Goal: Information Seeking & Learning: Check status

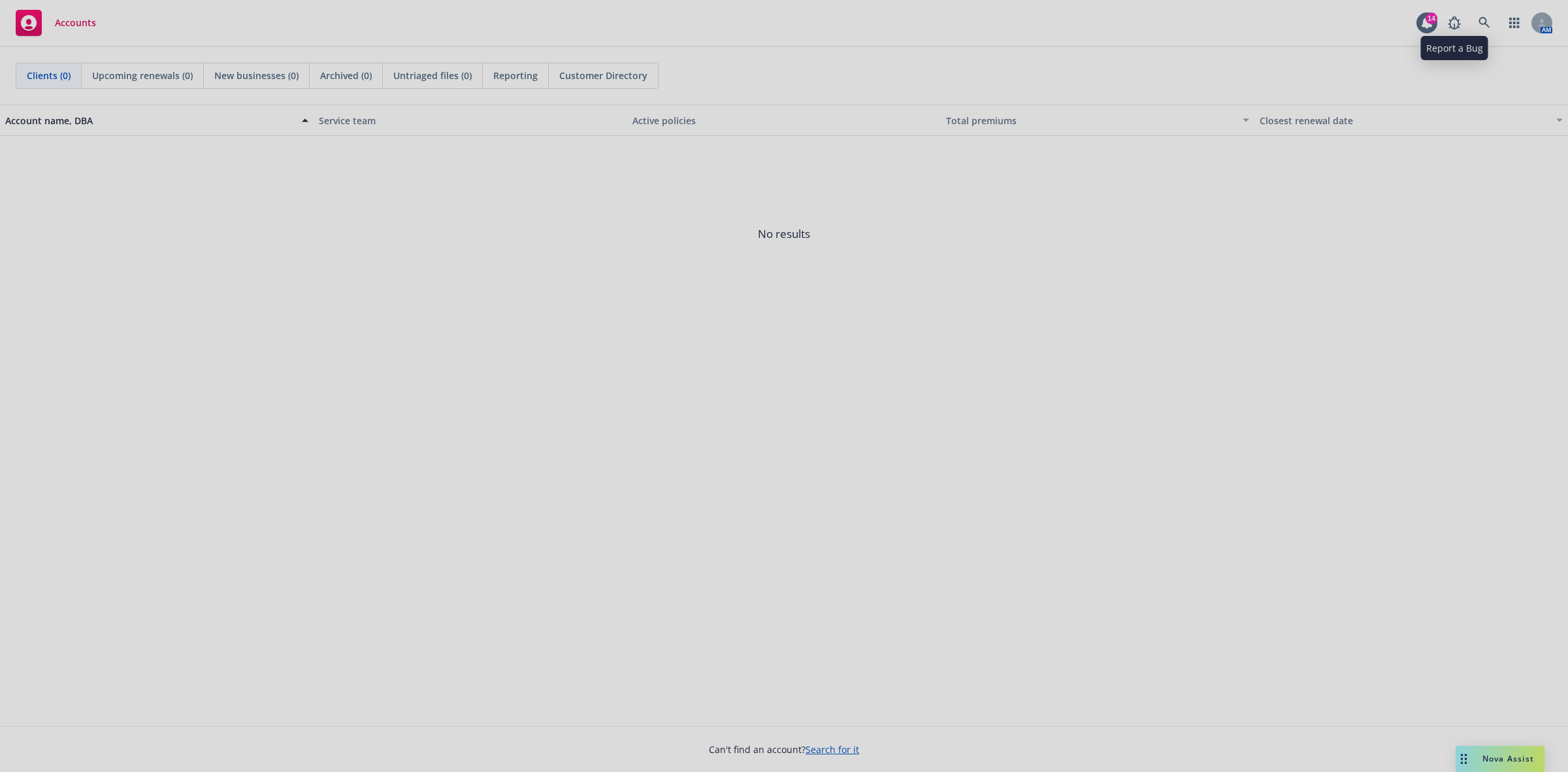
click at [1482, 17] on div at bounding box center [784, 386] width 1568 height 772
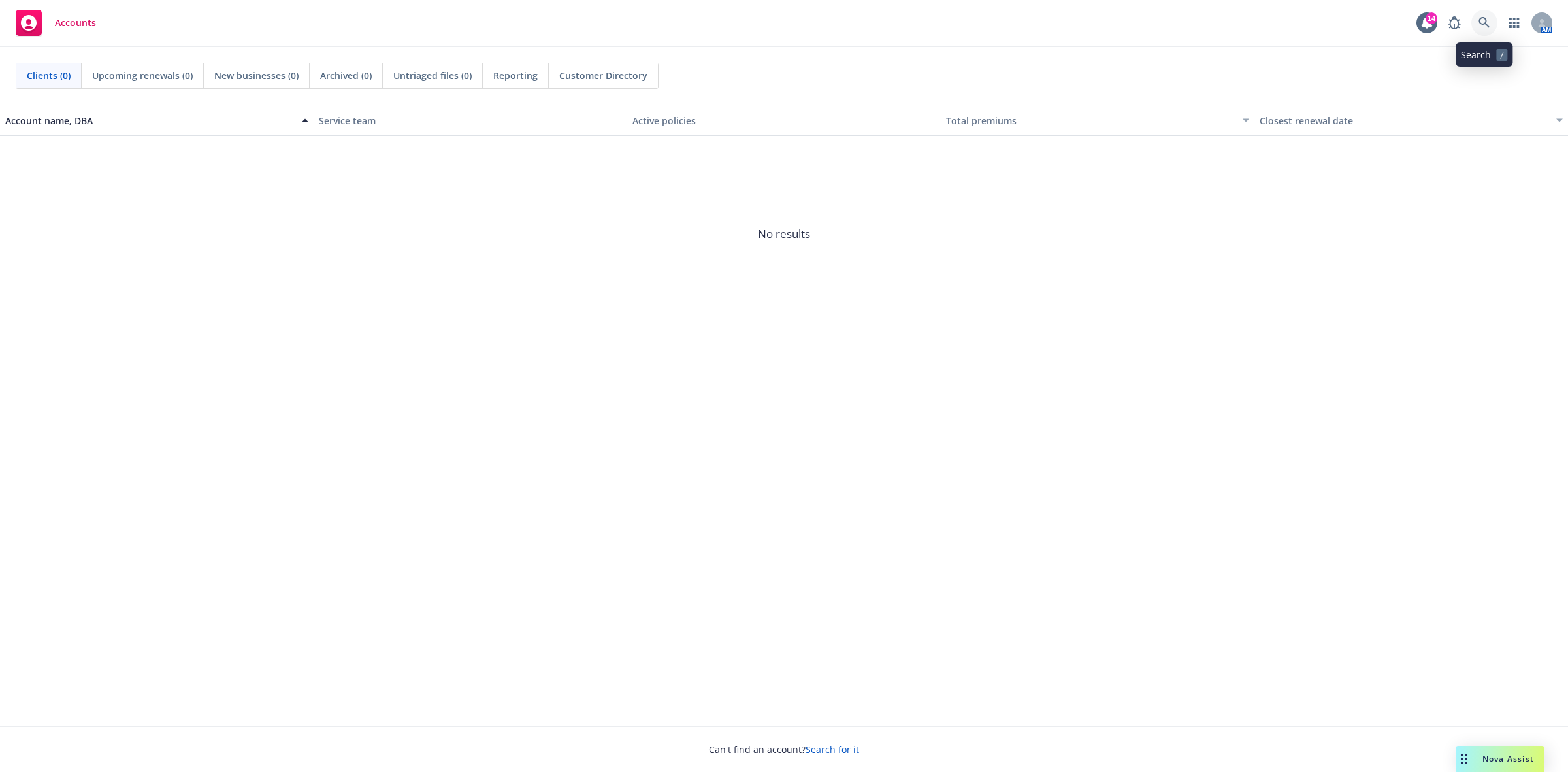
click at [1485, 14] on link at bounding box center [1484, 23] width 26 height 26
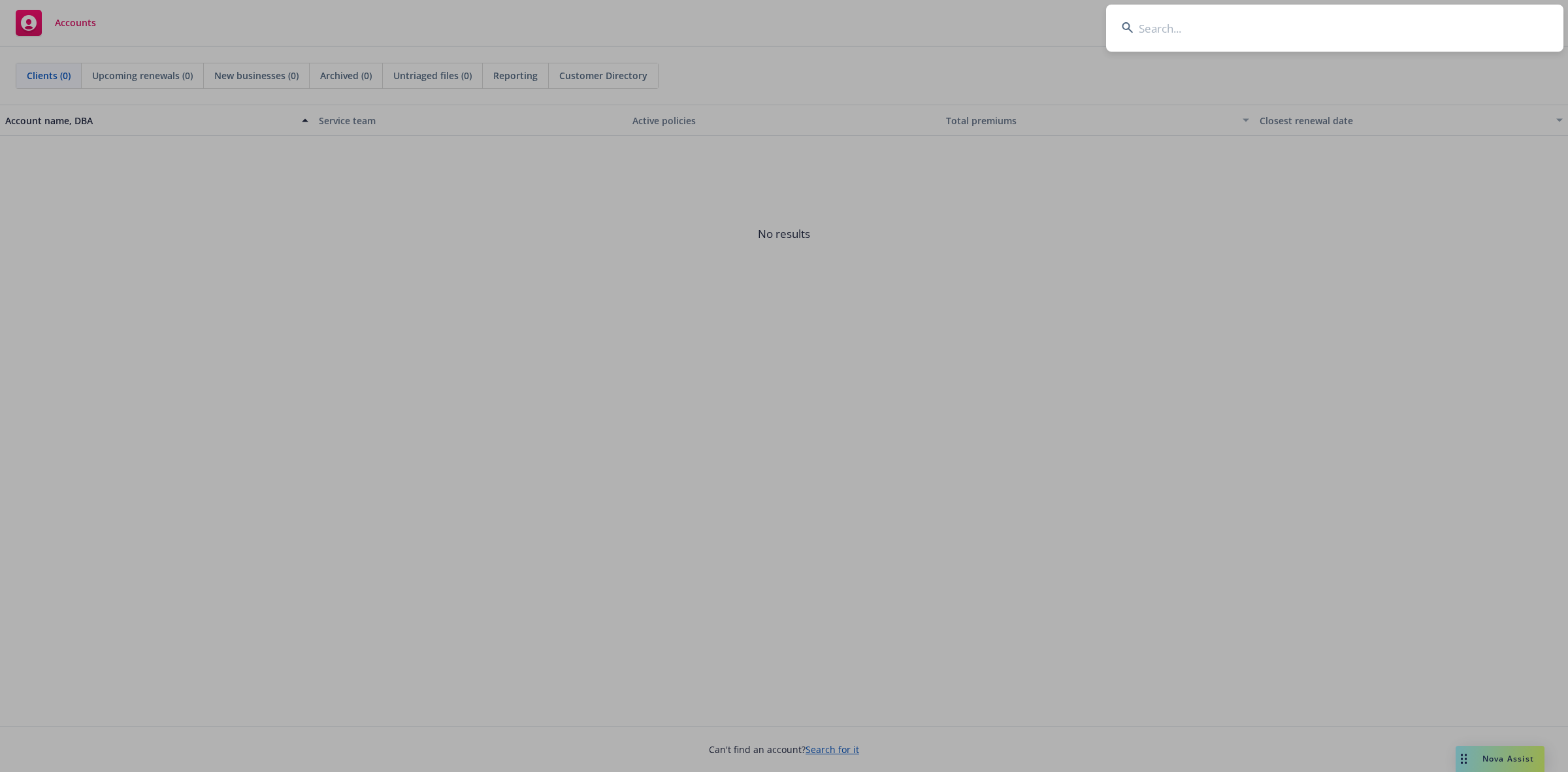
click at [1392, 34] on input at bounding box center [1335, 28] width 458 height 47
type input "Brilliant Earth"
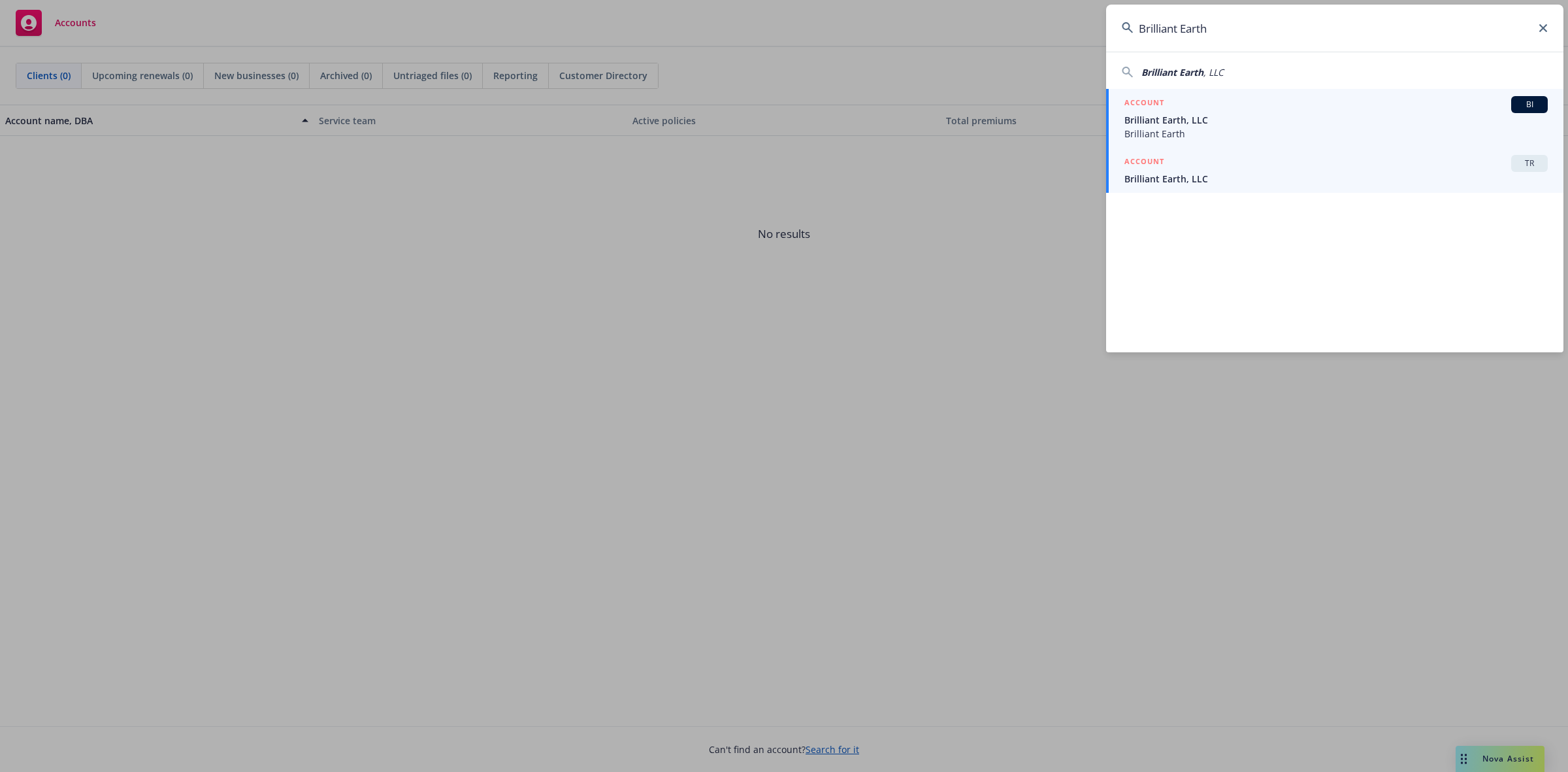
click at [1335, 183] on span "Brilliant Earth, LLC" at bounding box center [1336, 178] width 424 height 13
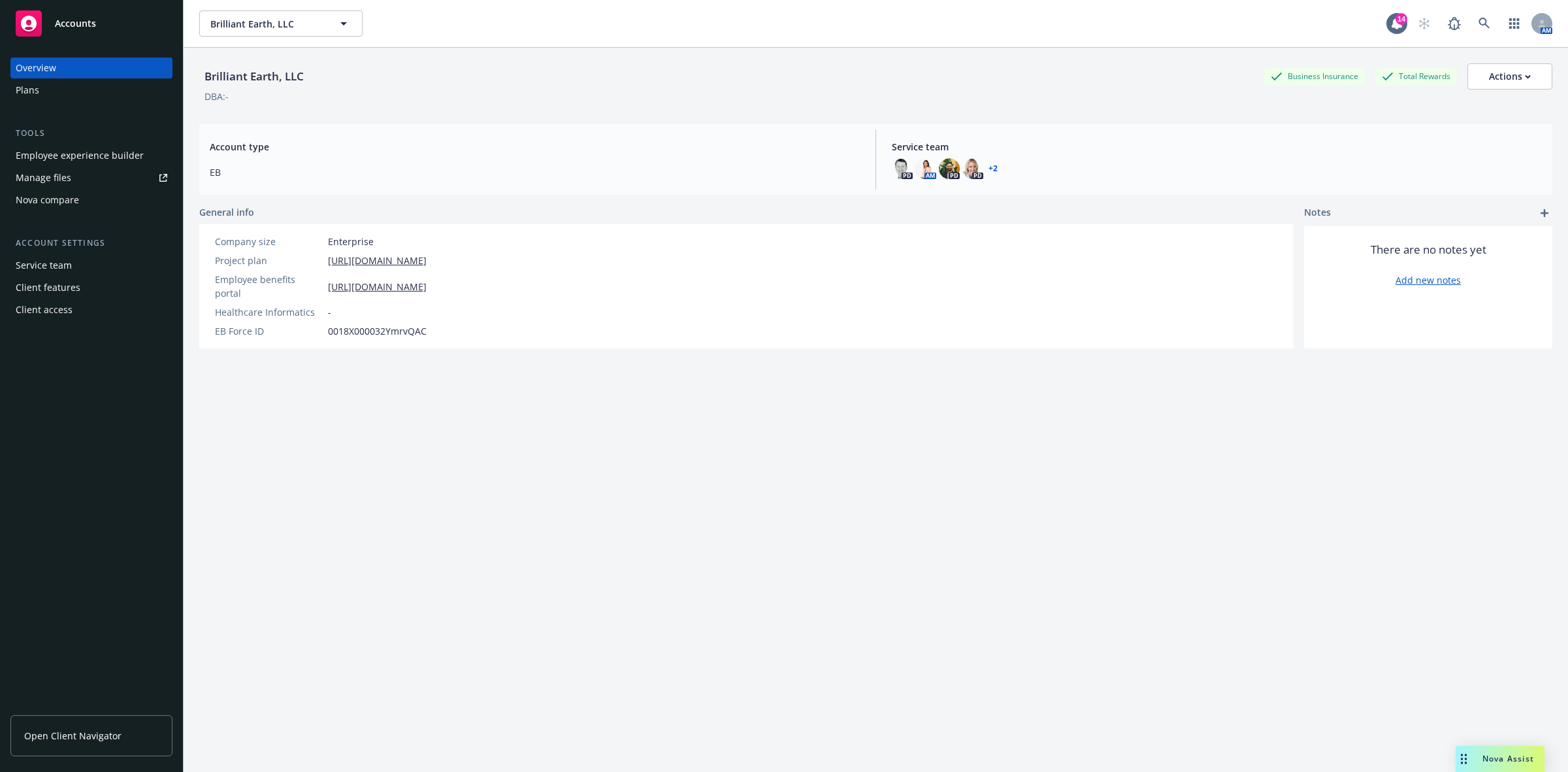
click at [79, 152] on div "Employee experience builder" at bounding box center [79, 155] width 128 height 21
click at [48, 181] on div "Manage files" at bounding box center [43, 177] width 55 height 21
click at [99, 745] on link "Open Client Navigator" at bounding box center [92, 736] width 162 height 41
click at [50, 155] on div "Employee experience builder" at bounding box center [79, 155] width 128 height 21
click at [76, 732] on span "Open Client Navigator" at bounding box center [72, 735] width 97 height 13
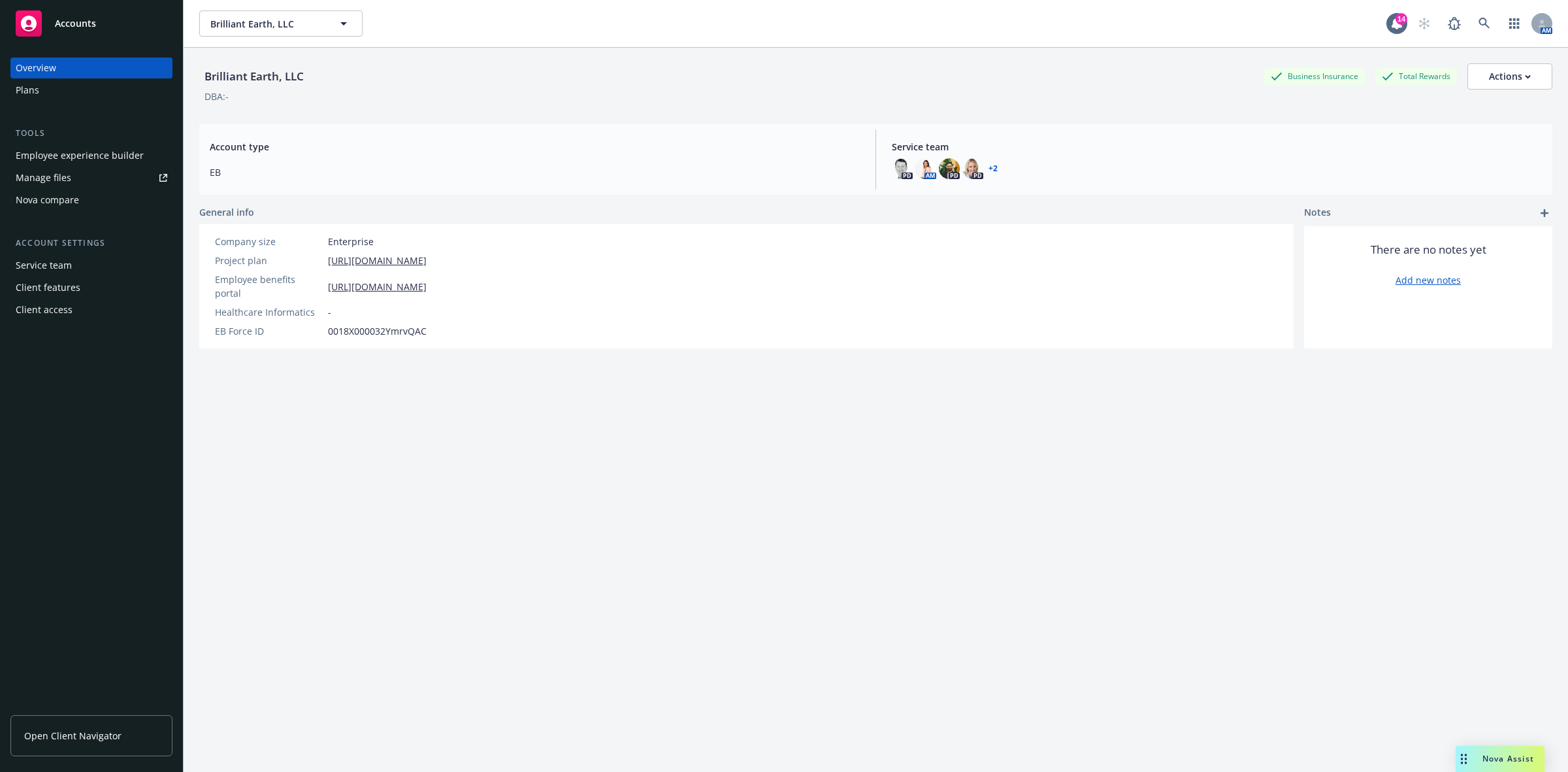
click at [92, 157] on div "Employee experience builder" at bounding box center [79, 155] width 128 height 21
click at [54, 734] on span "Open Client Navigator" at bounding box center [72, 735] width 97 height 13
click at [76, 155] on div "Employee experience builder" at bounding box center [79, 155] width 128 height 21
click at [72, 731] on span "Open Client Navigator" at bounding box center [72, 735] width 97 height 13
click at [45, 94] on div "Plans" at bounding box center [92, 89] width 152 height 21
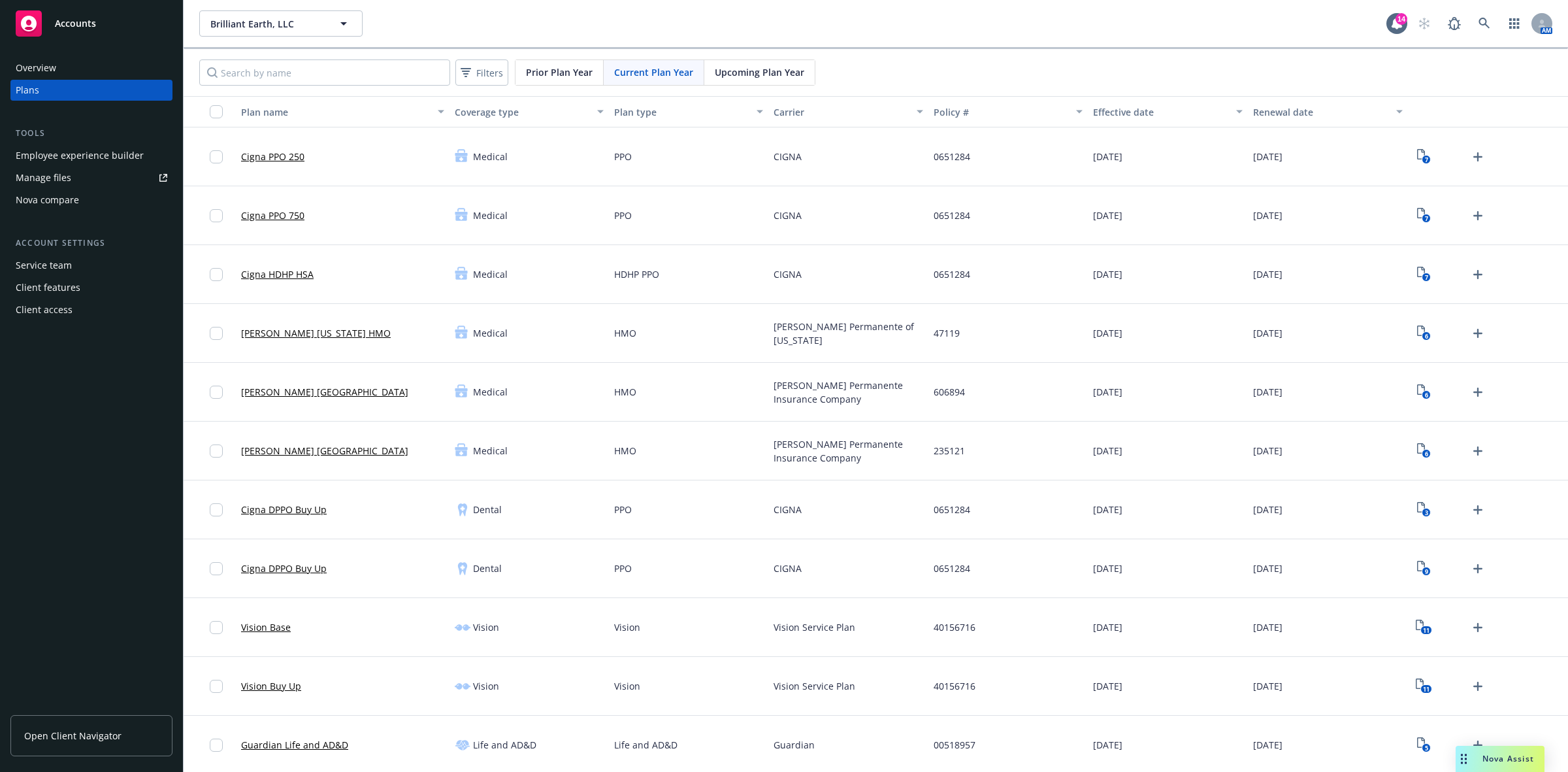
click at [768, 67] on span "Upcoming Plan Year" at bounding box center [760, 72] width 89 height 13
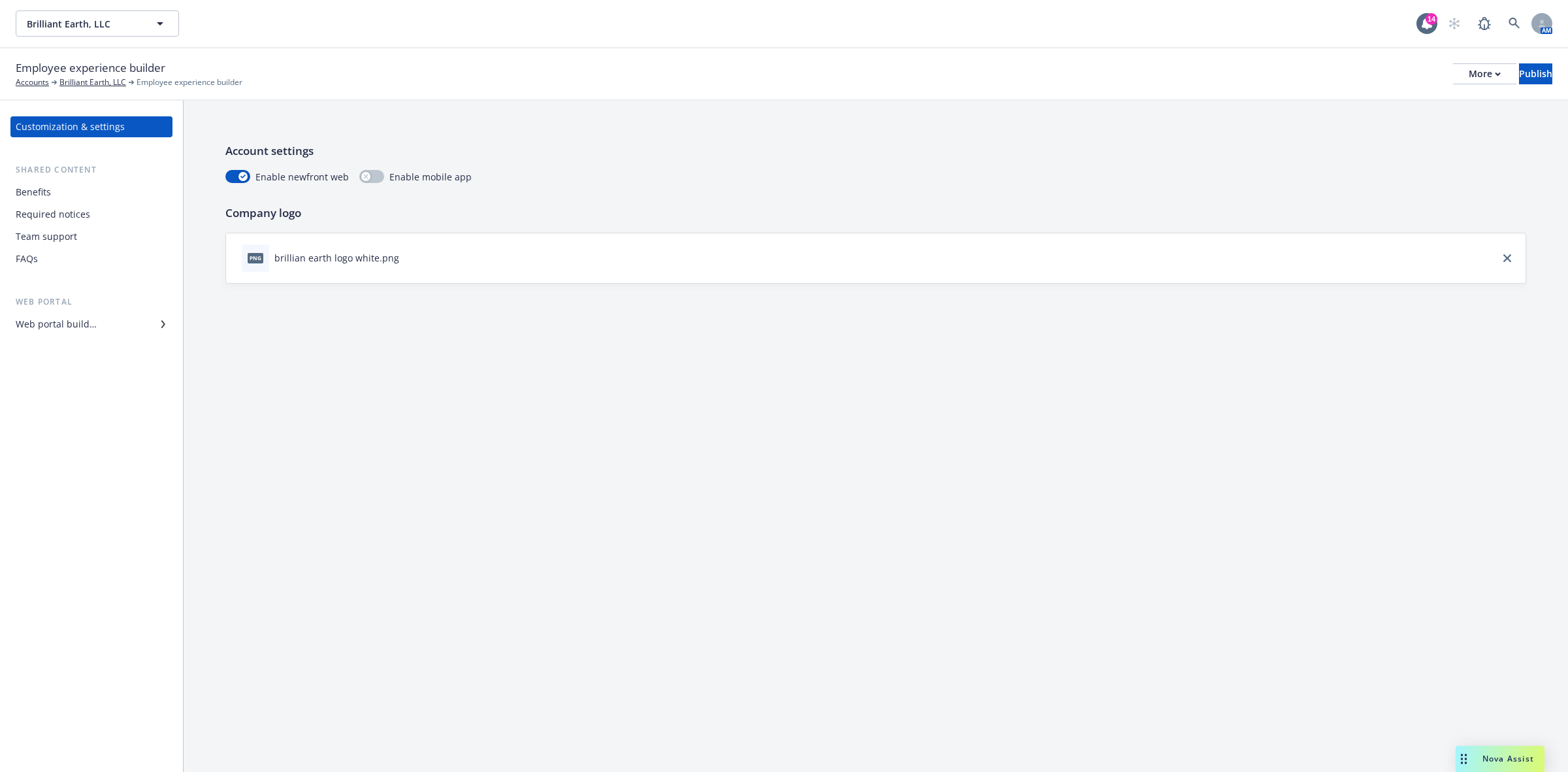
click at [34, 194] on div "Benefits" at bounding box center [33, 192] width 35 height 21
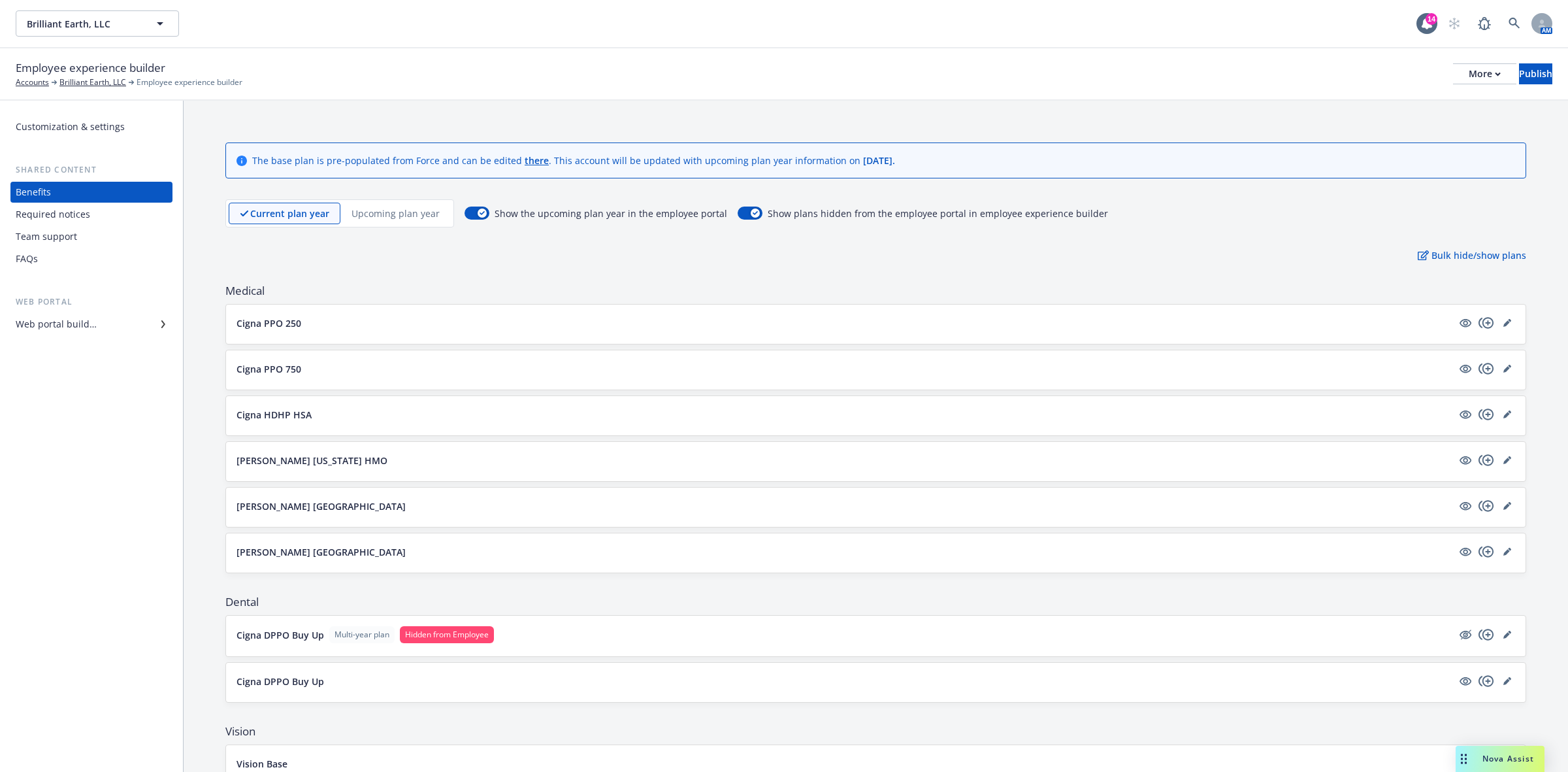
click at [409, 214] on p "Upcoming plan year" at bounding box center [396, 213] width 88 height 13
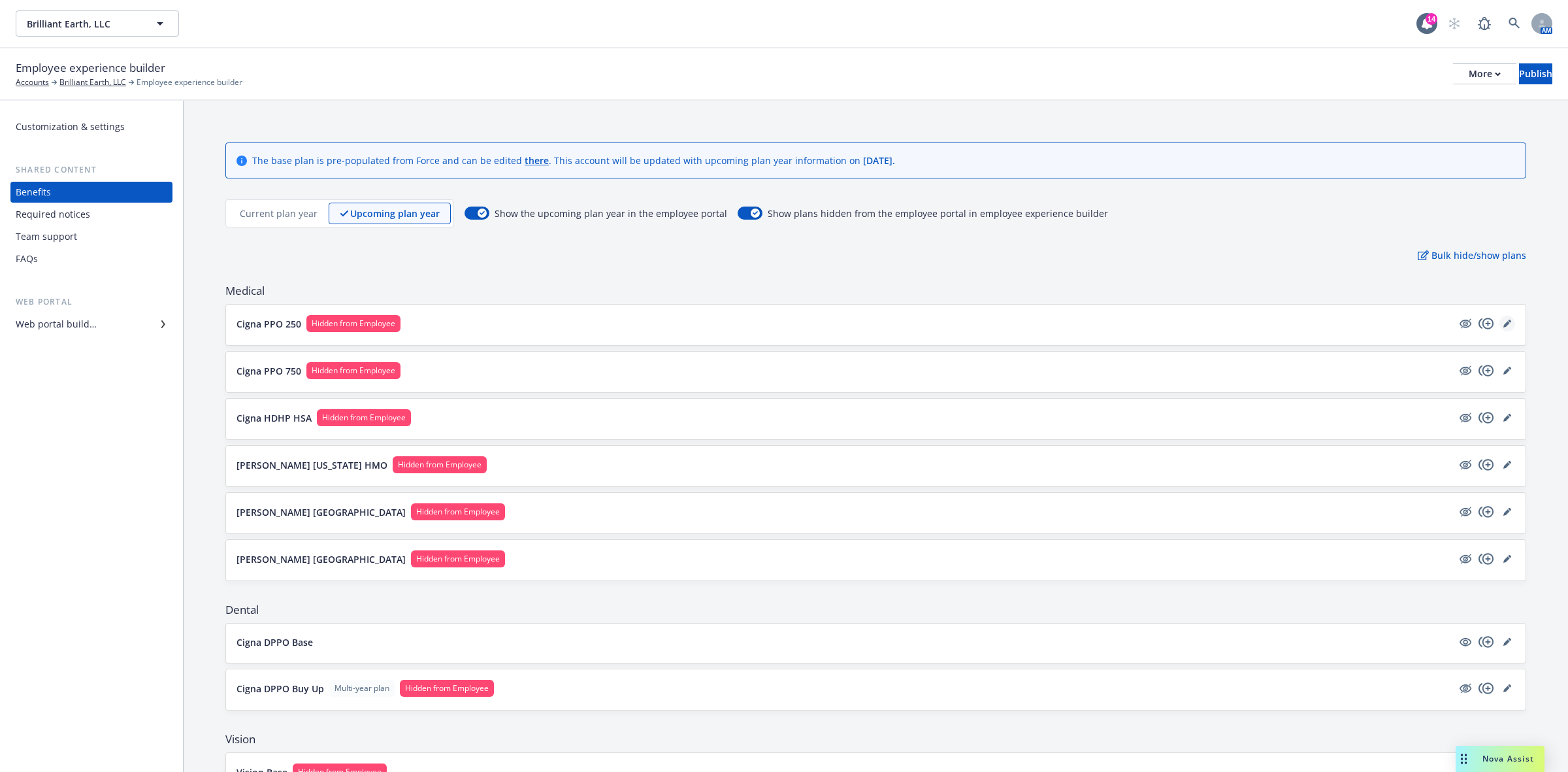
click at [1503, 324] on icon "editPencil" at bounding box center [1506, 324] width 6 height 6
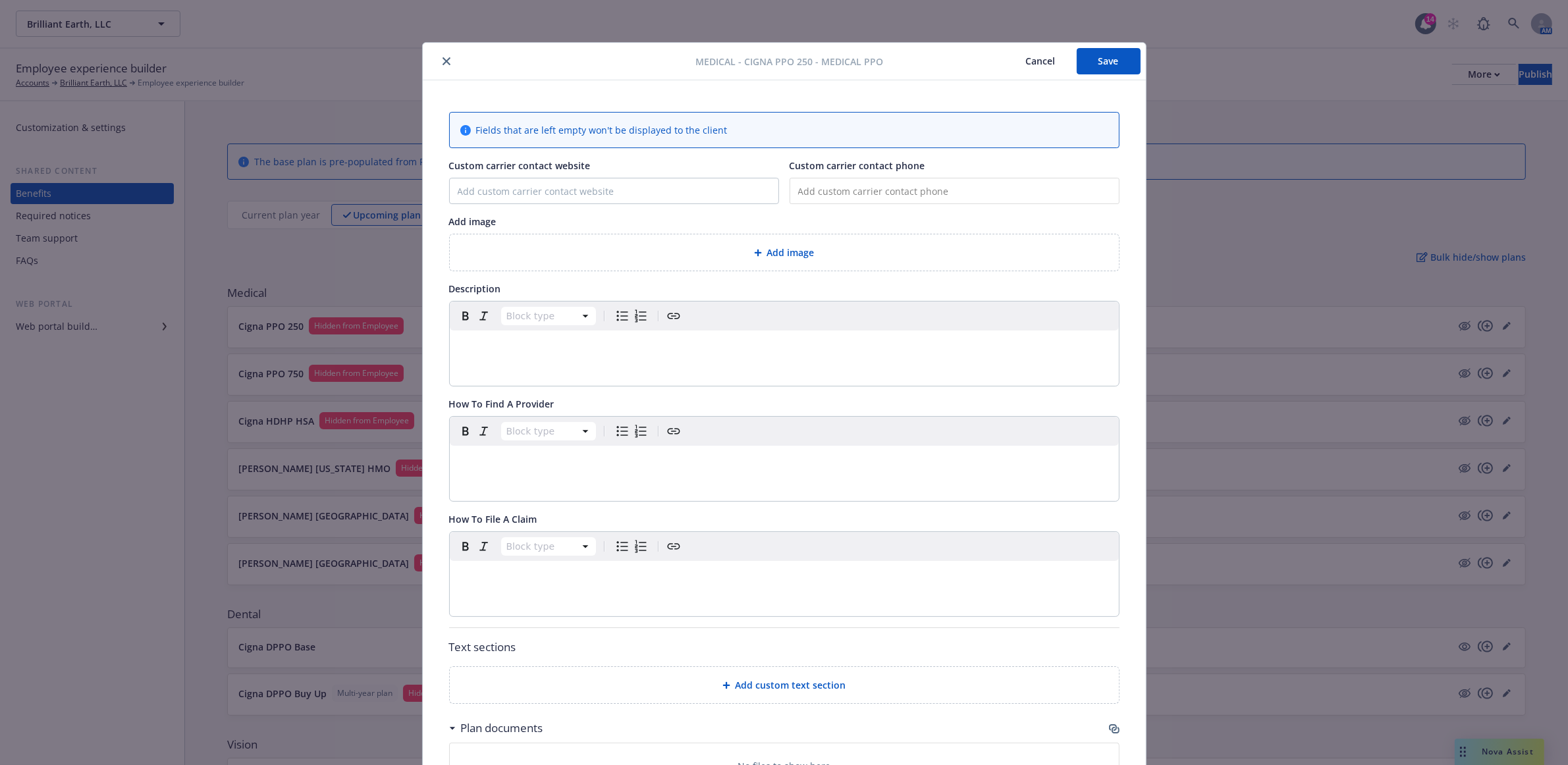
scroll to position [155, 0]
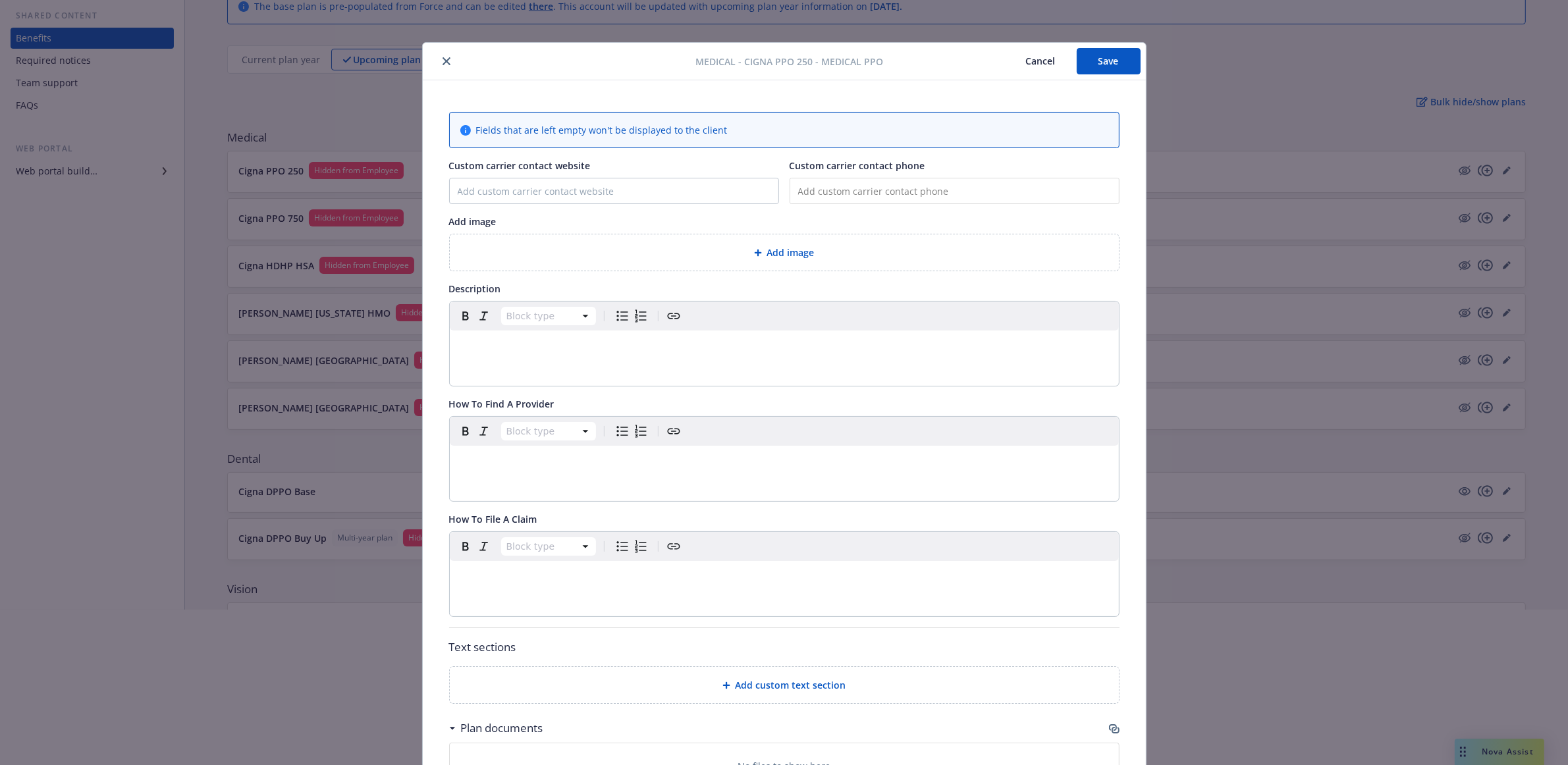
click at [1120, 706] on div at bounding box center [784, 736] width 1568 height 84
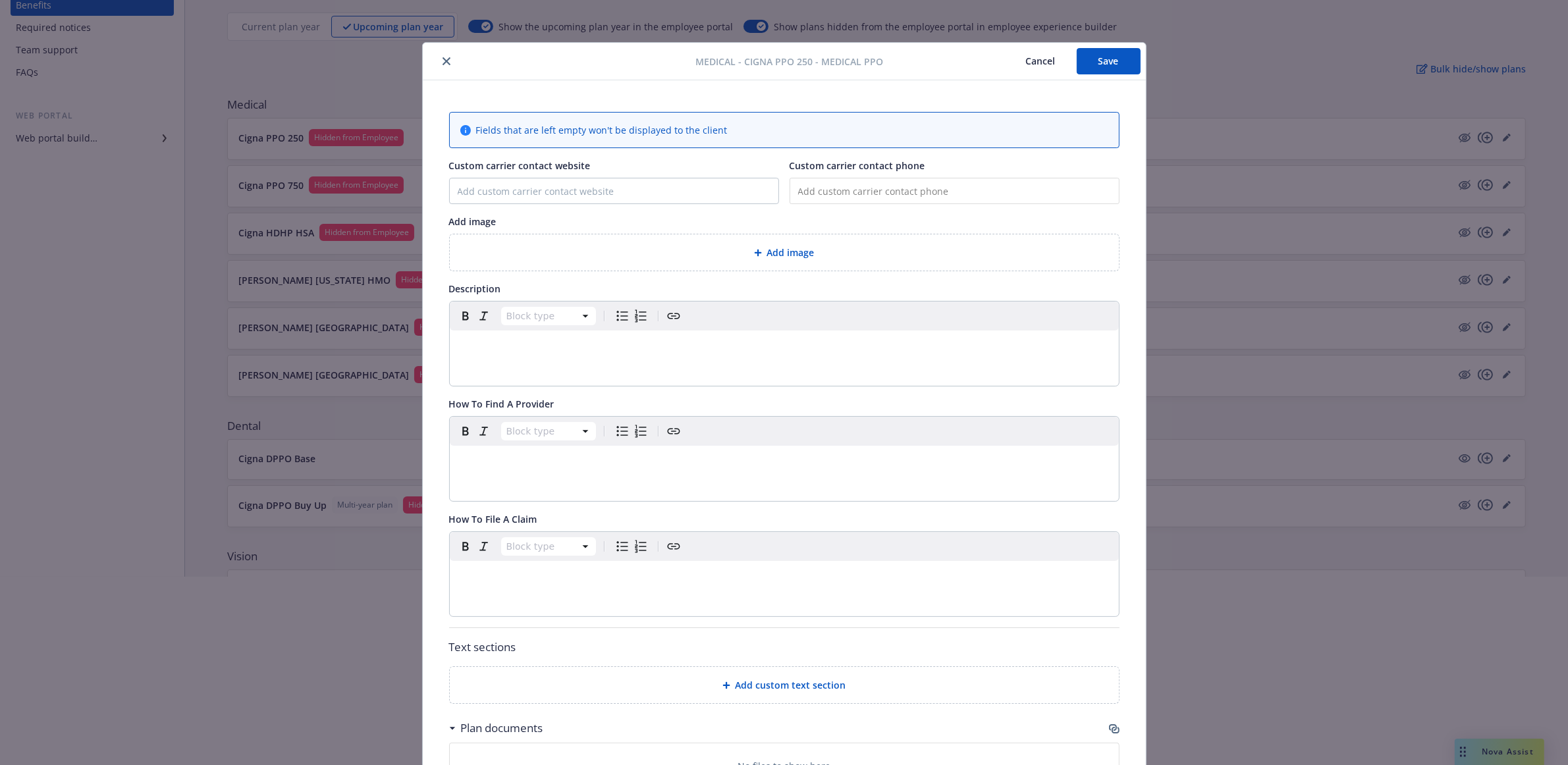
scroll to position [221, 0]
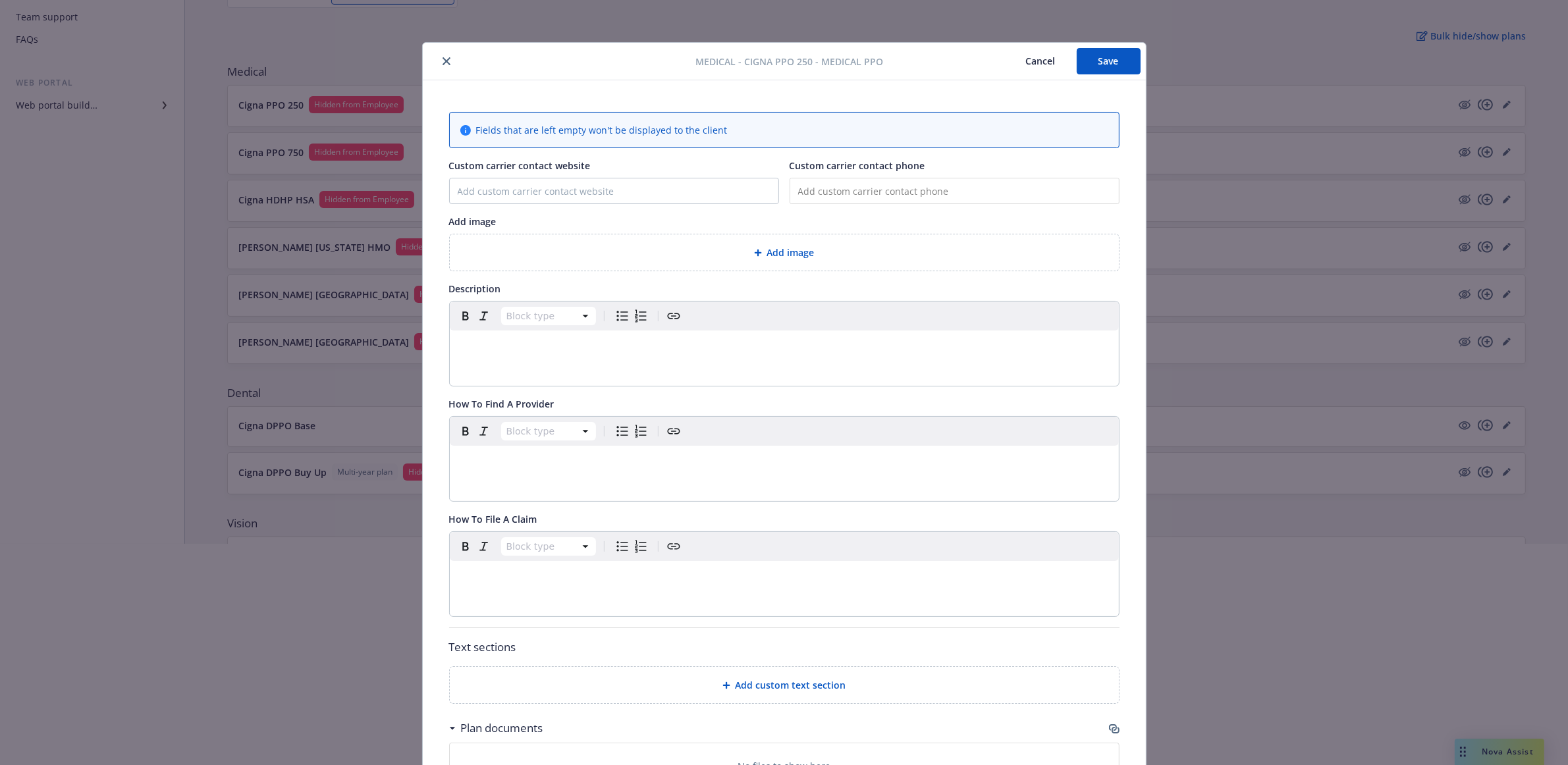
drag, startPoint x: 927, startPoint y: 61, endPoint x: 937, endPoint y: 54, distance: 12.2
click at [930, 45] on div "Medical - Cigna PPO 250 - Medical PPO Cancel Save" at bounding box center [784, 61] width 723 height 37
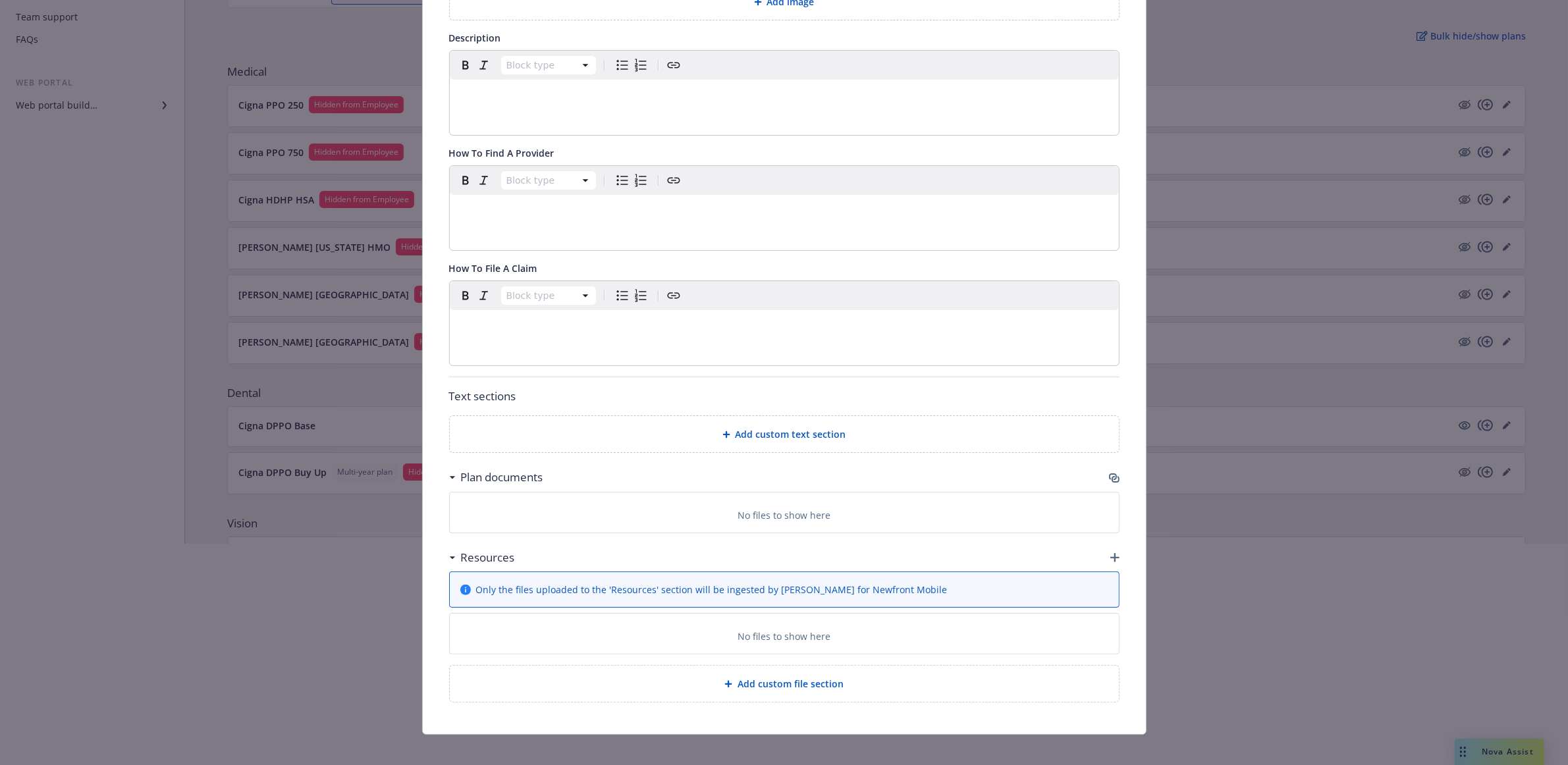
scroll to position [265, 0]
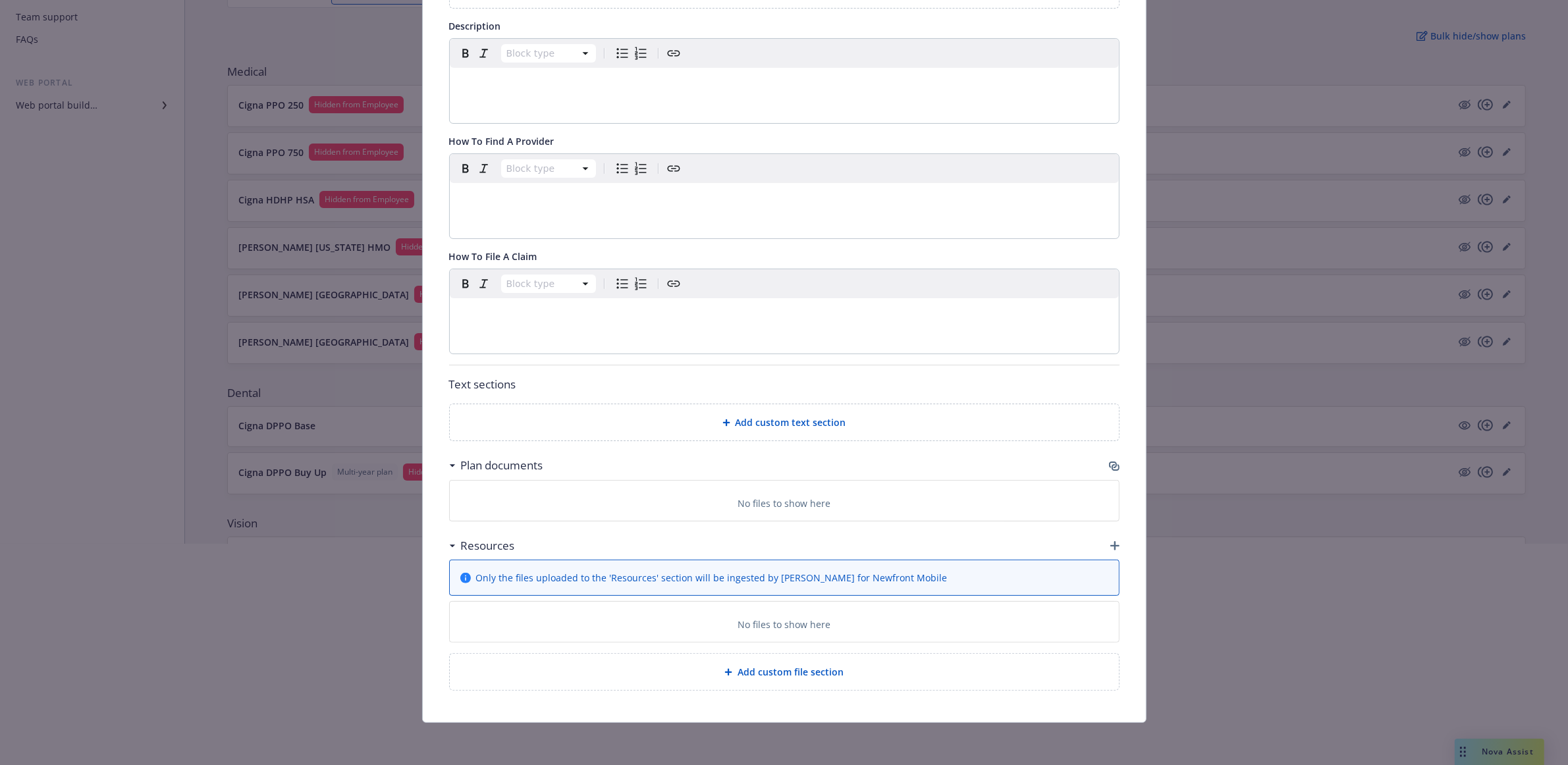
click at [449, 464] on icon at bounding box center [451, 465] width 5 height 3
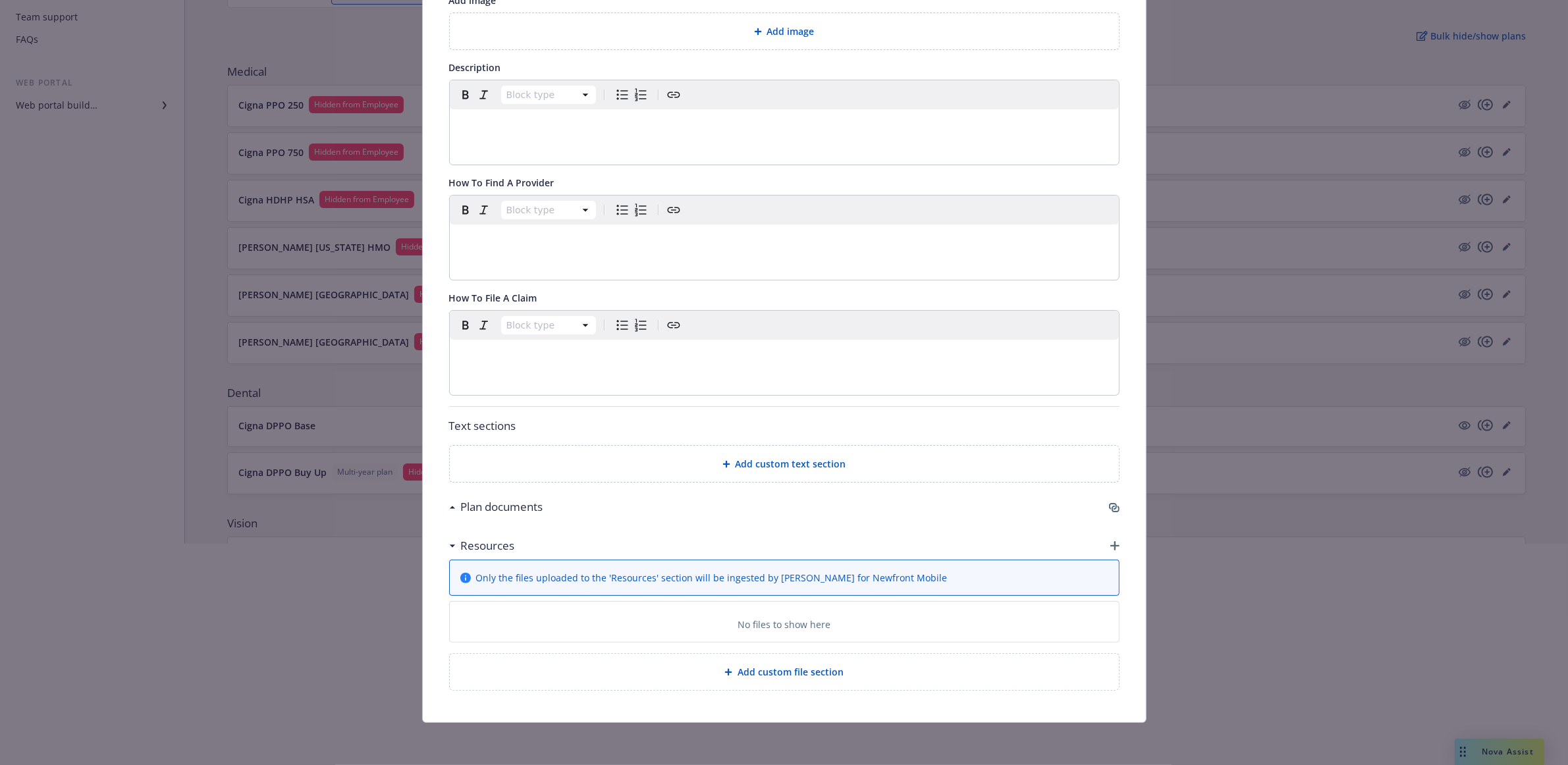
scroll to position [224, 0]
click at [449, 508] on div "Plan documents" at bounding box center [496, 507] width 94 height 17
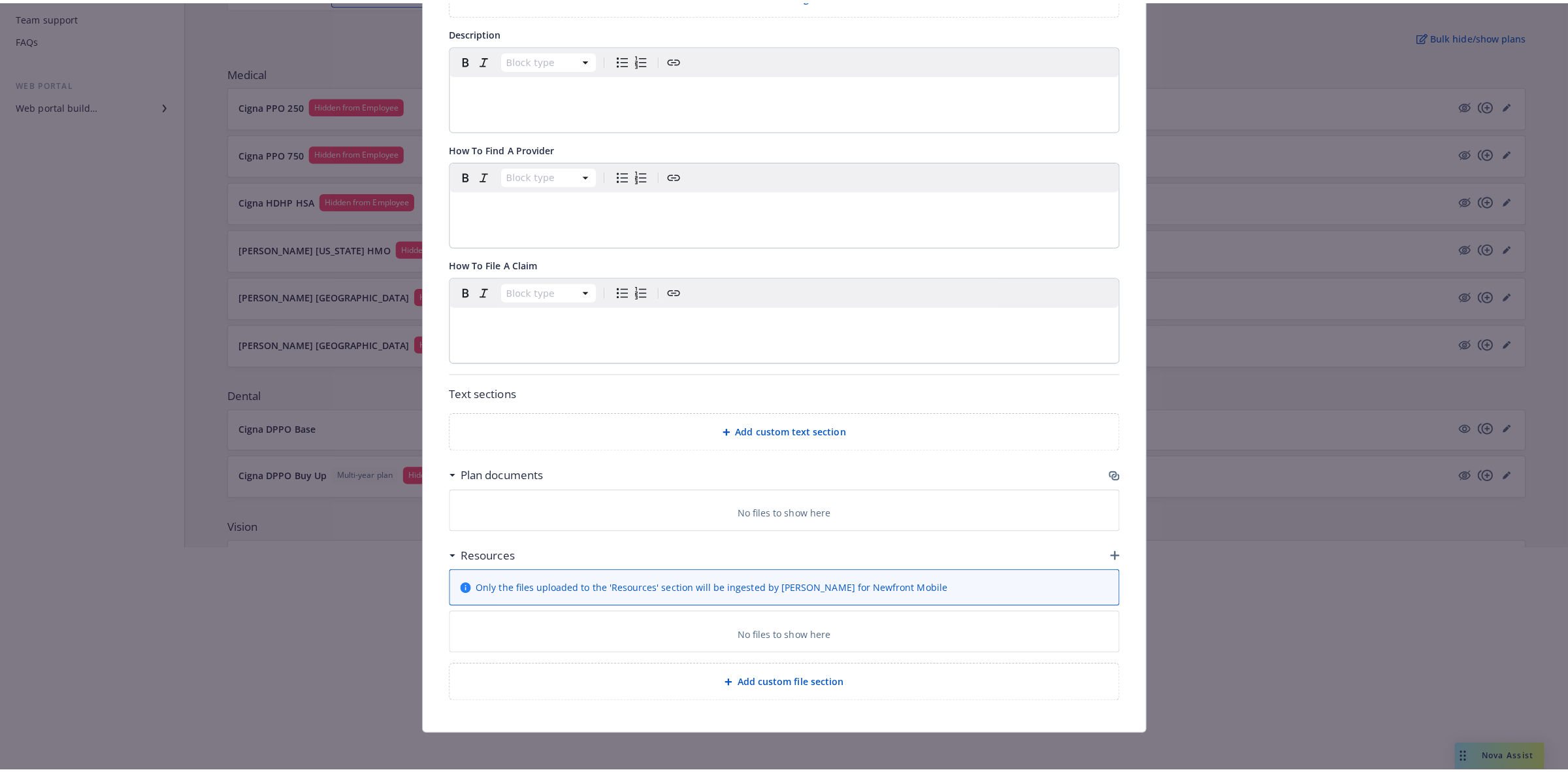
scroll to position [263, 0]
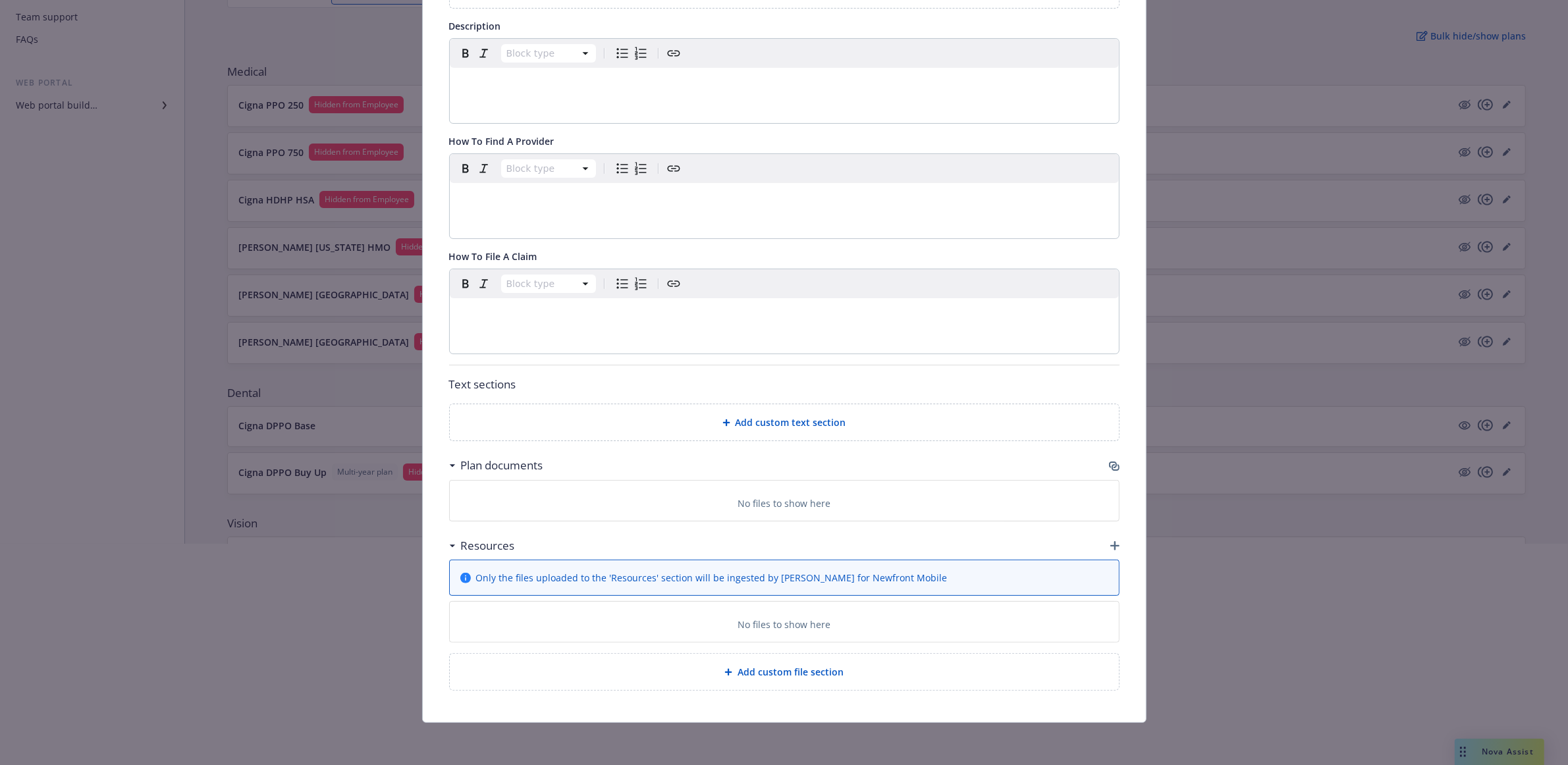
click at [779, 505] on p "No files to show here" at bounding box center [784, 503] width 93 height 14
click at [911, 496] on div "No files to show here" at bounding box center [784, 503] width 648 height 14
click at [764, 503] on p "No files to show here" at bounding box center [784, 503] width 93 height 14
click at [1109, 465] on icon "button" at bounding box center [1114, 466] width 11 height 11
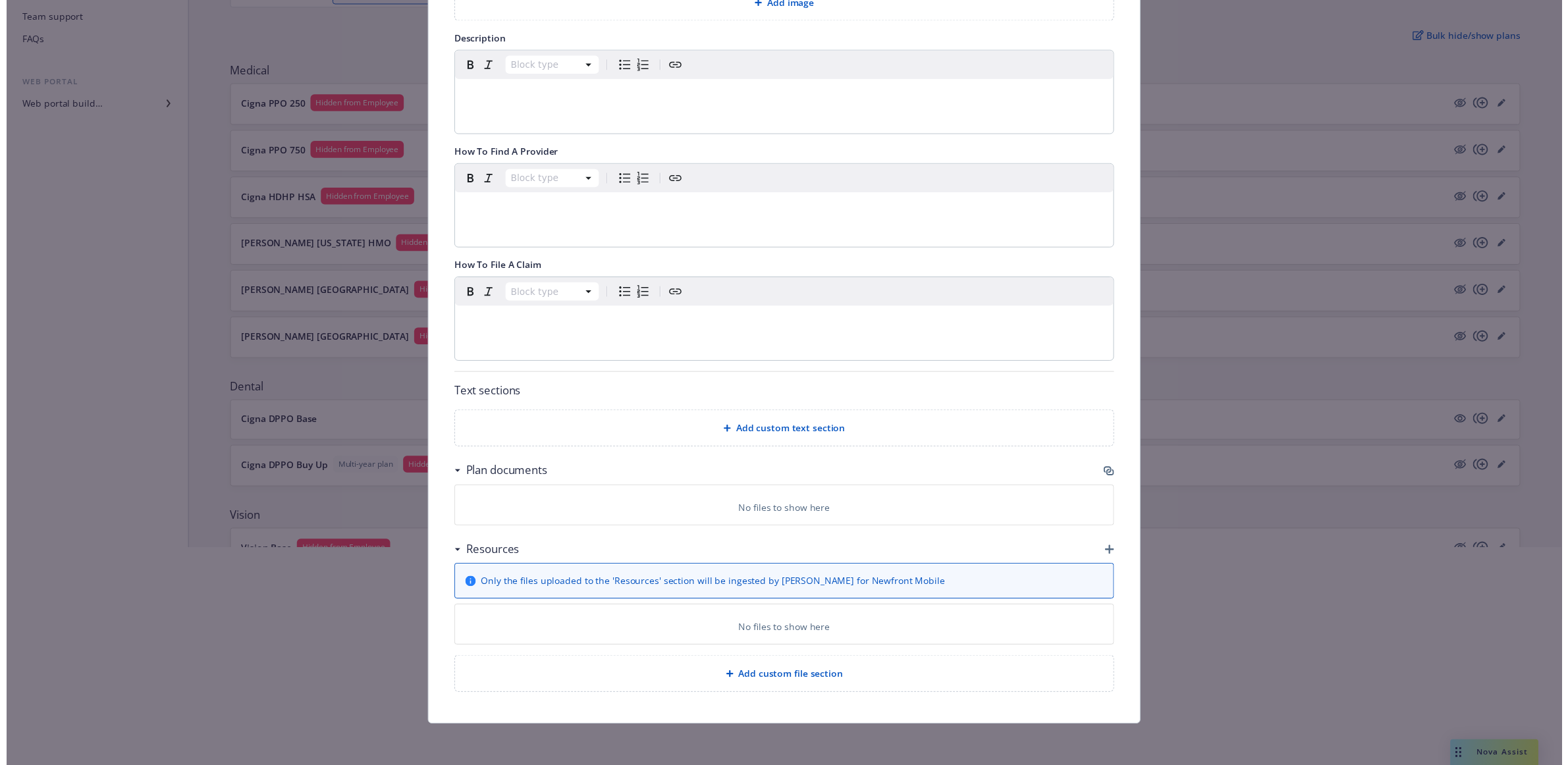
scroll to position [254, 0]
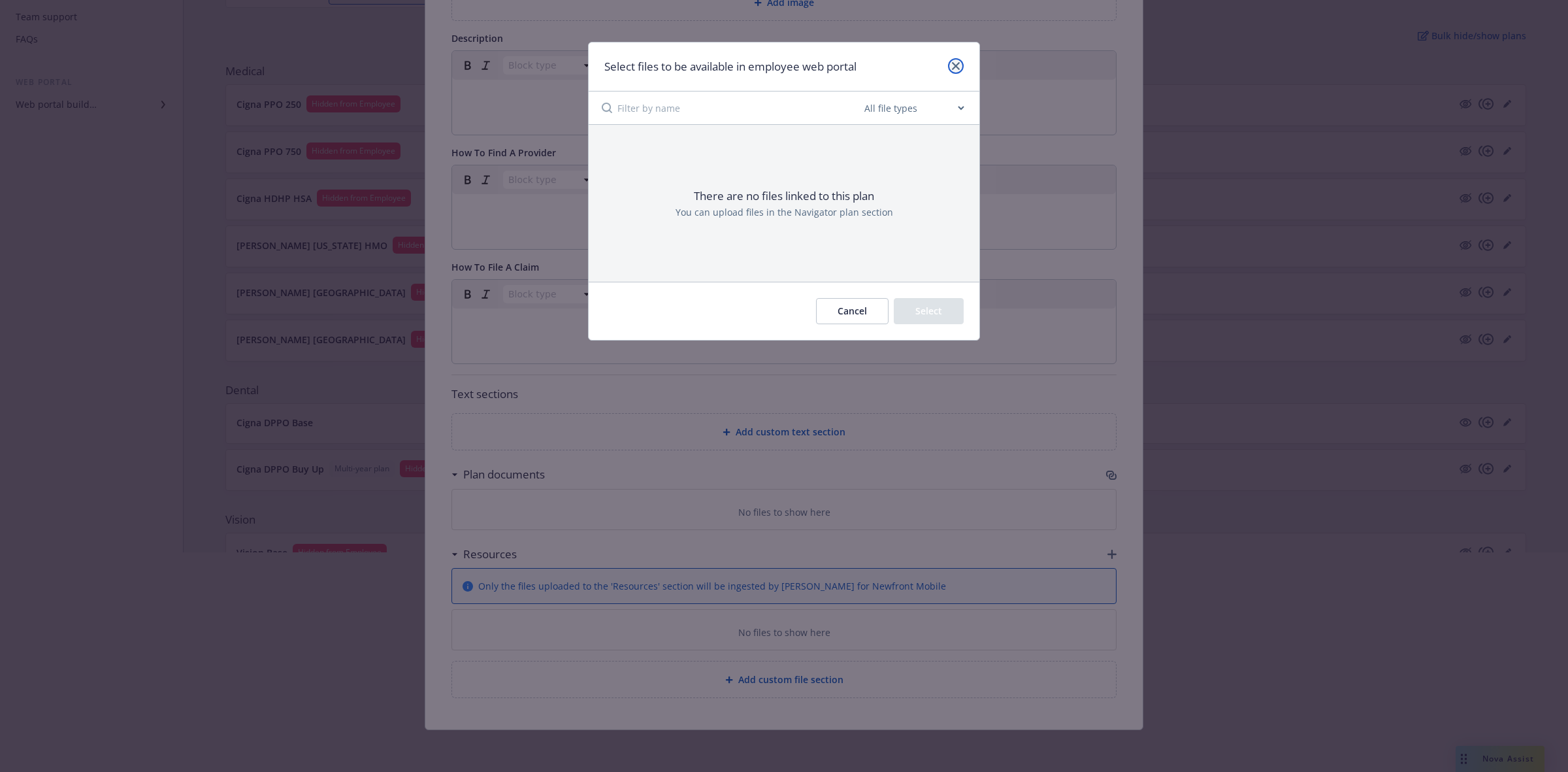
click at [956, 65] on icon "close" at bounding box center [956, 65] width 8 height 8
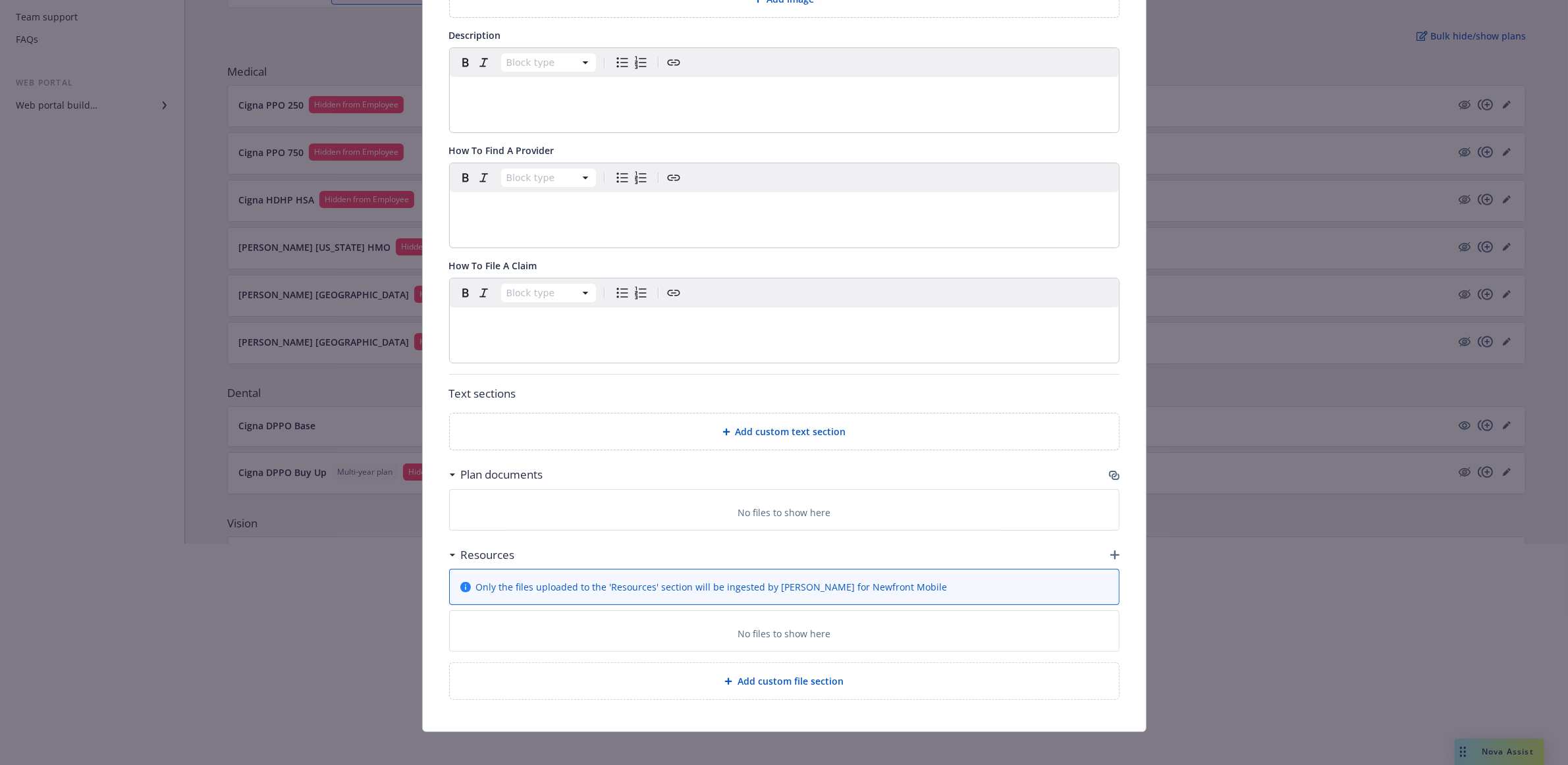
scroll to position [0, 0]
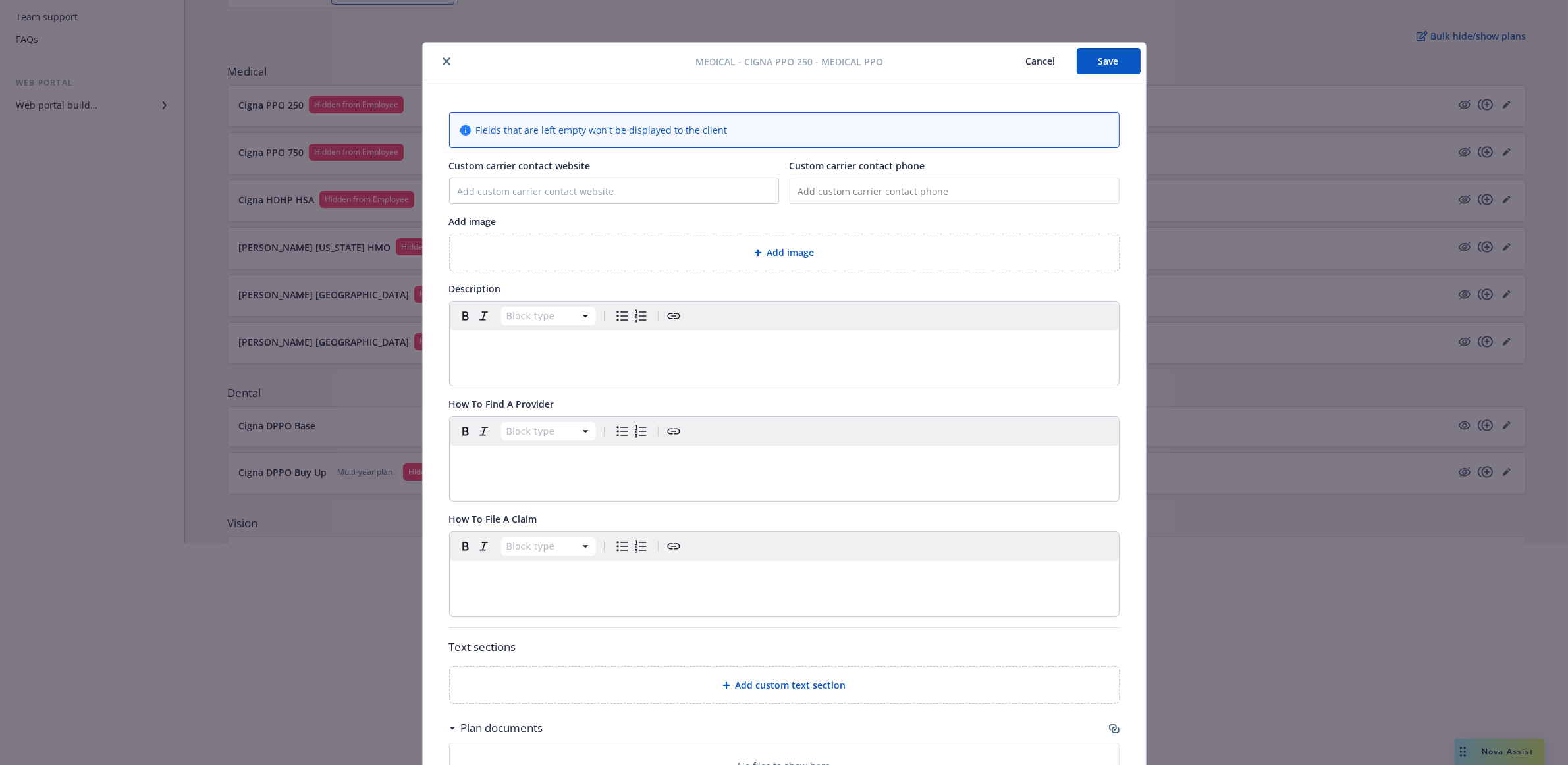
click at [1032, 62] on button "Cancel" at bounding box center [1040, 61] width 72 height 26
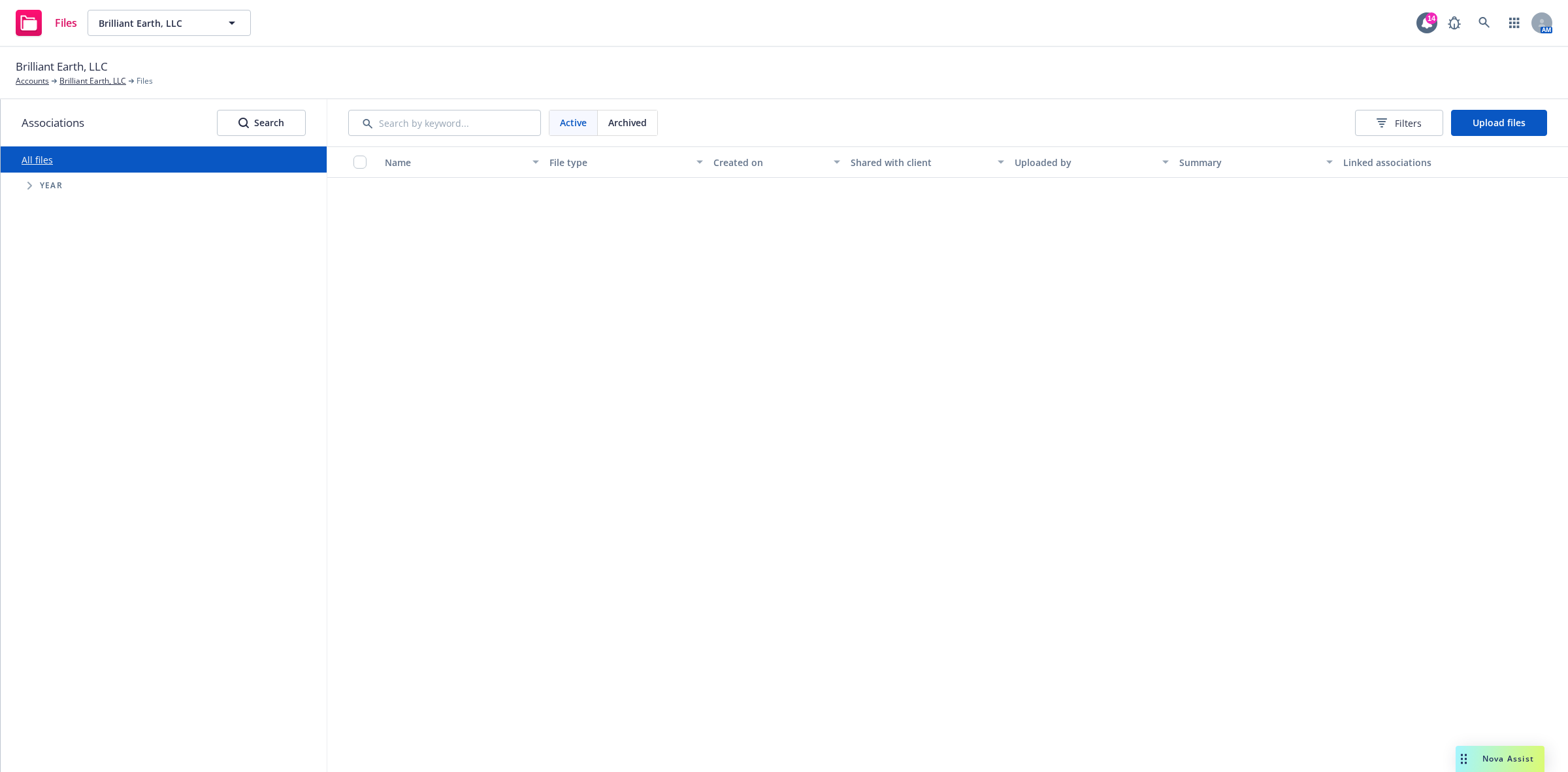
scroll to position [2834, 0]
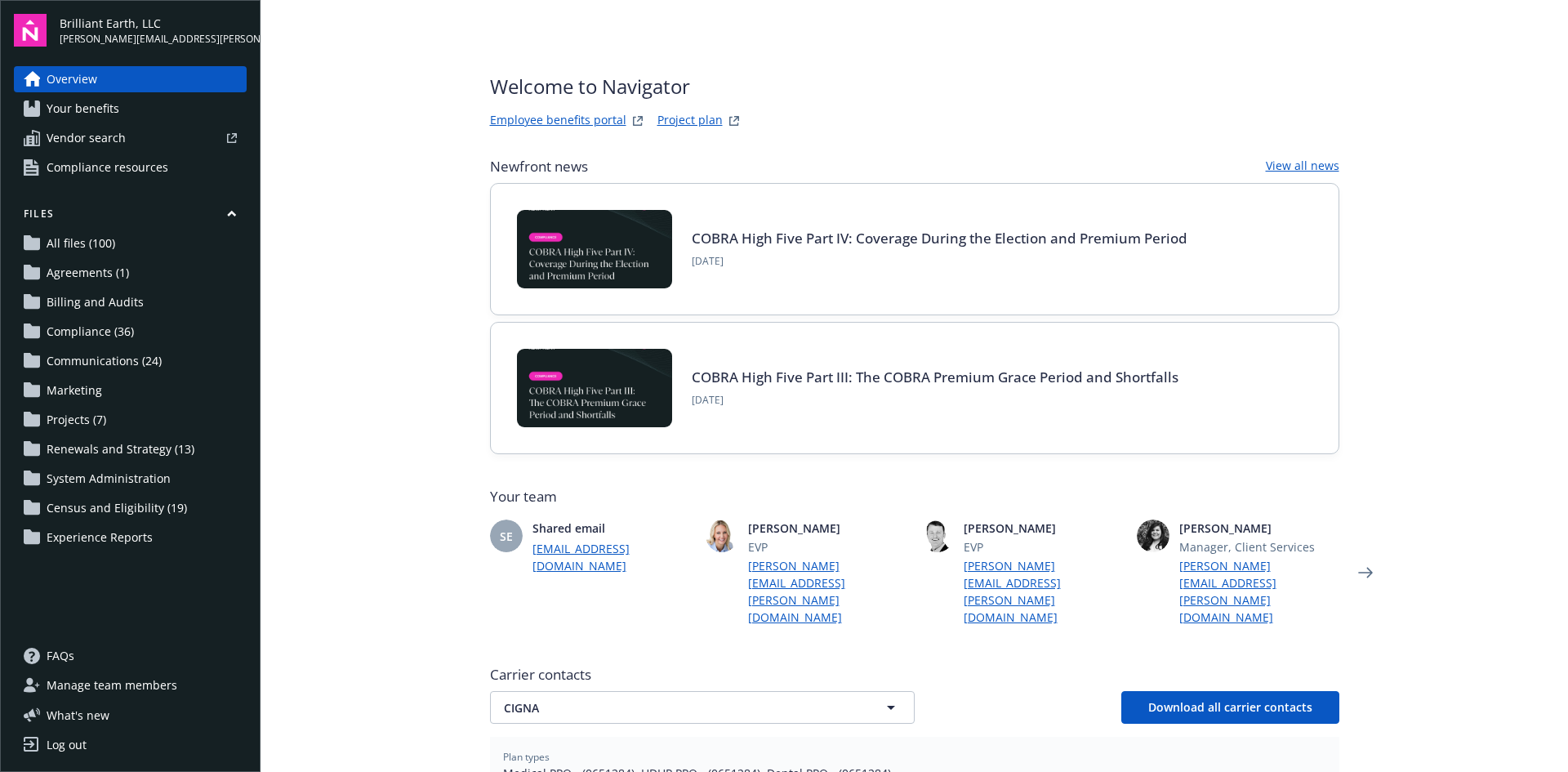
click at [98, 106] on span "Your benefits" at bounding box center [82, 108] width 73 height 26
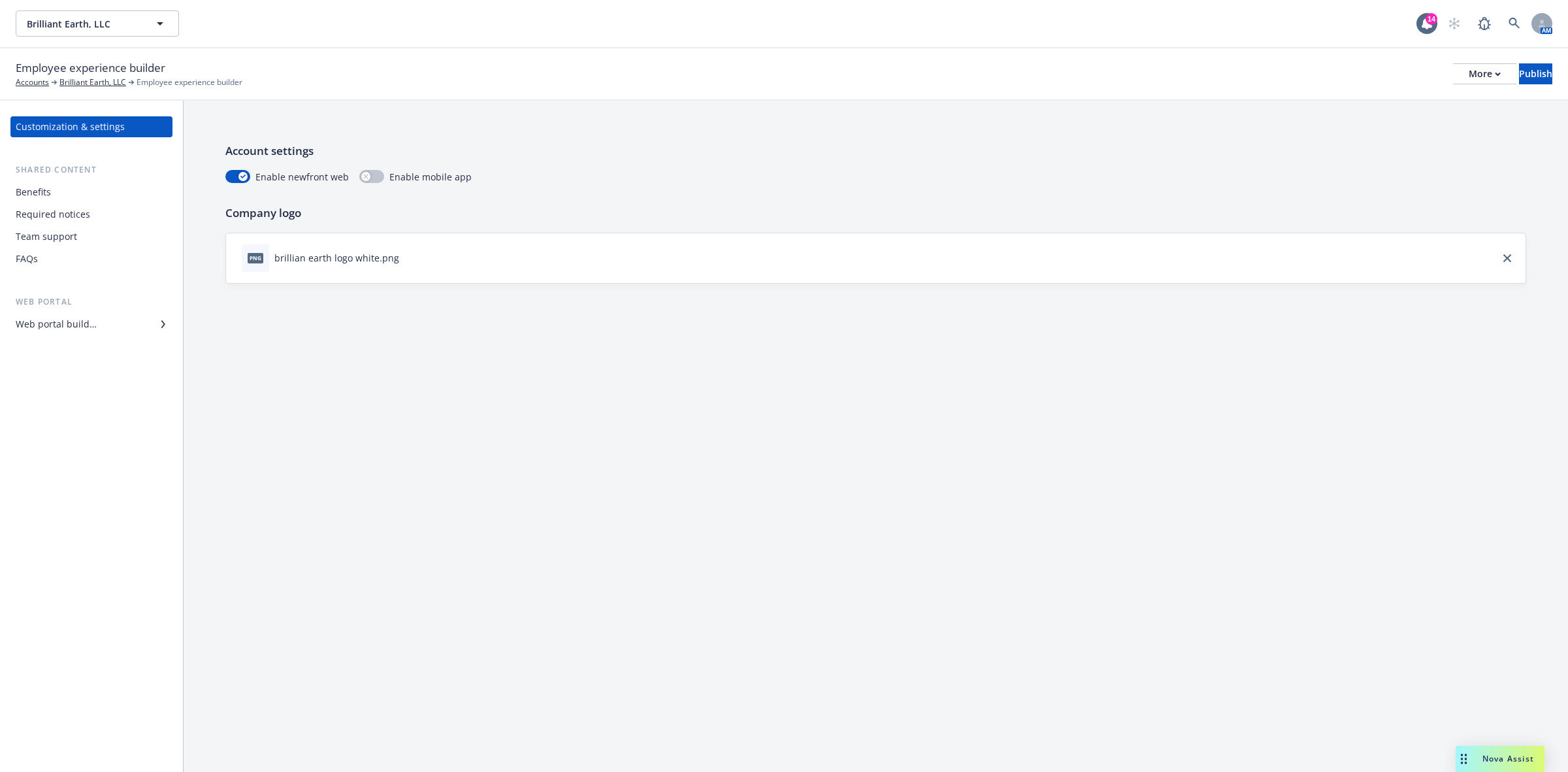
click at [39, 191] on div "Benefits" at bounding box center [33, 192] width 35 height 21
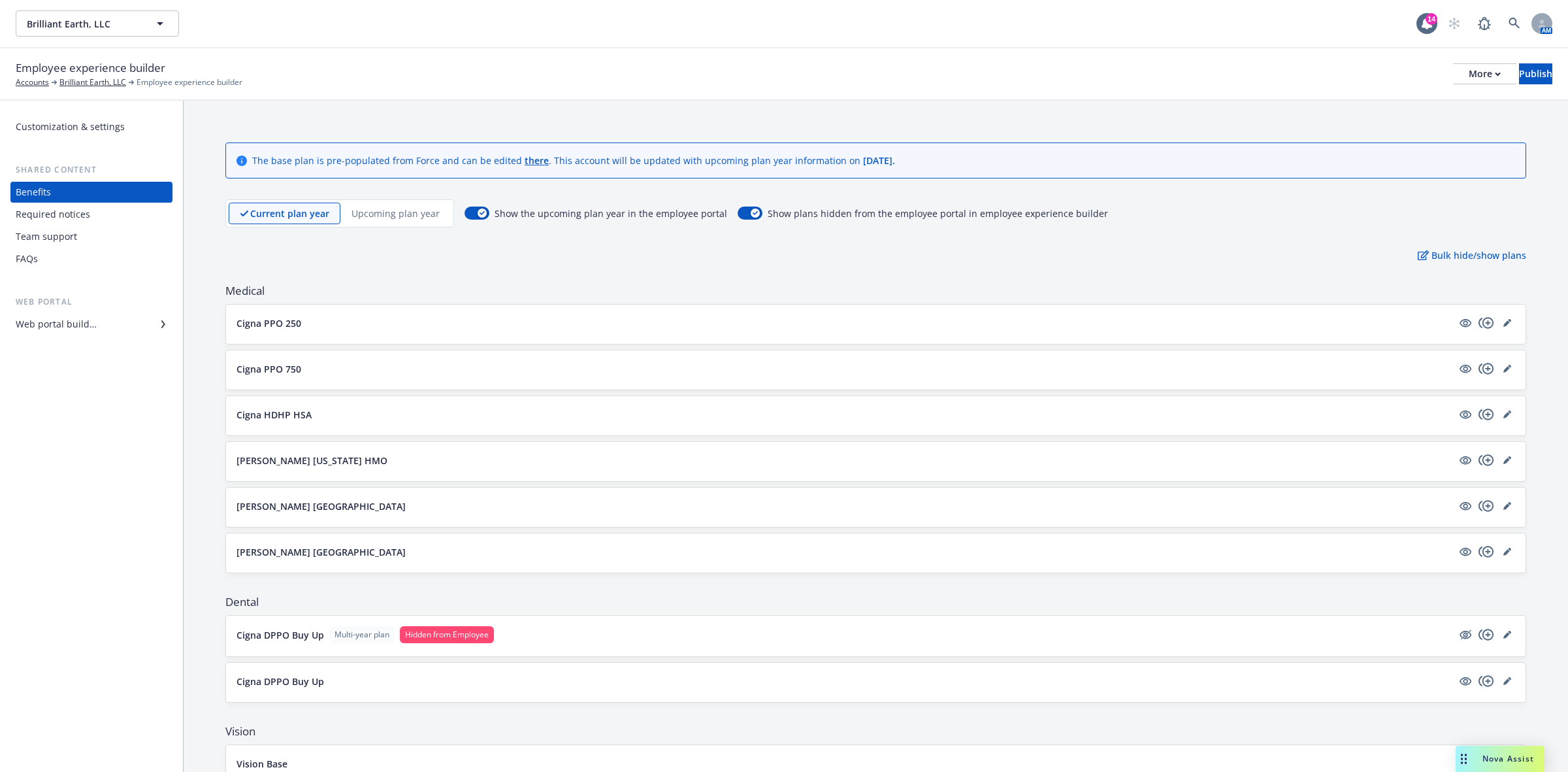
click at [422, 209] on p "Upcoming plan year" at bounding box center [396, 213] width 88 height 13
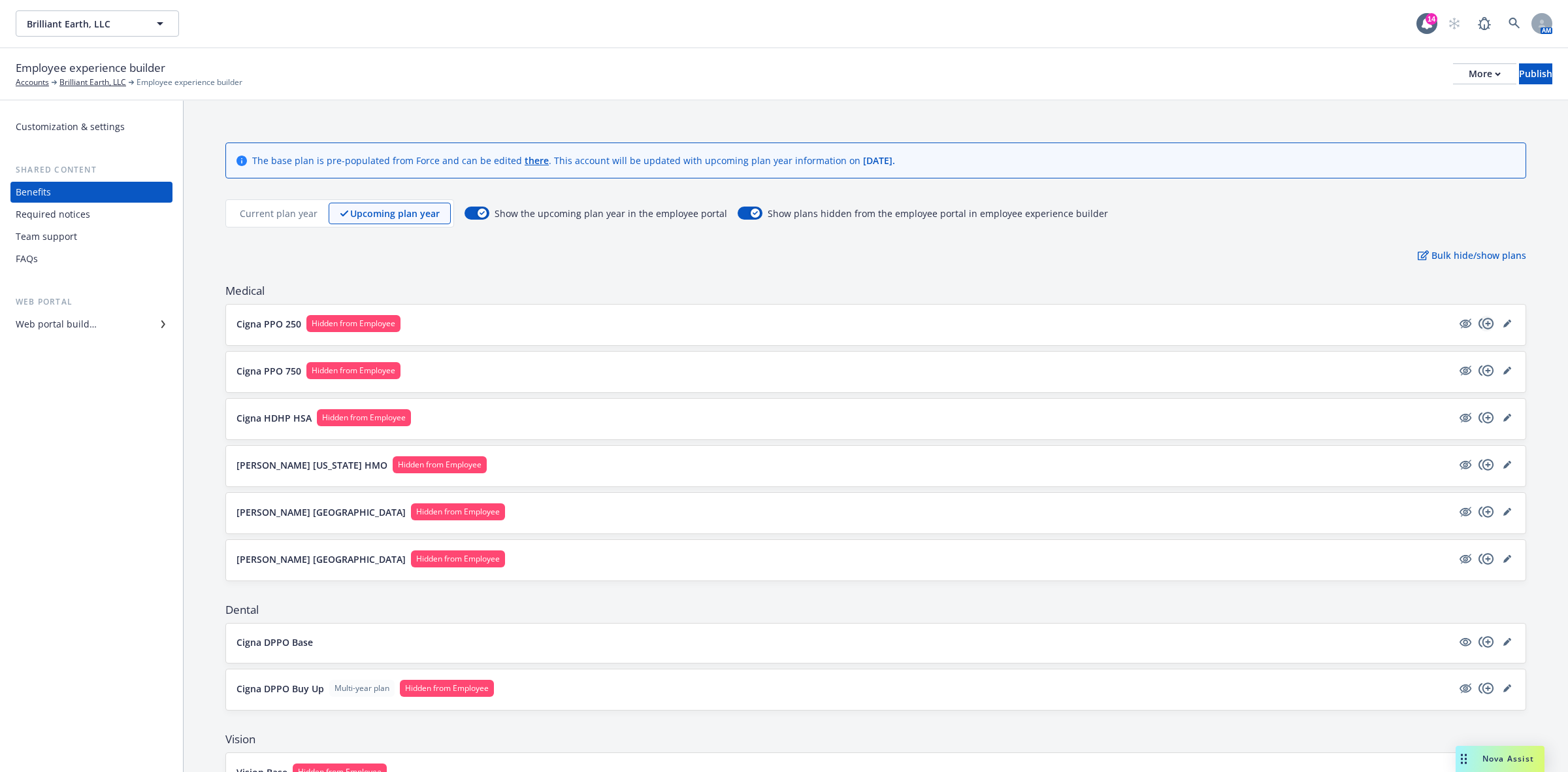
click at [1479, 324] on icon "copyPlus" at bounding box center [1486, 324] width 15 height 11
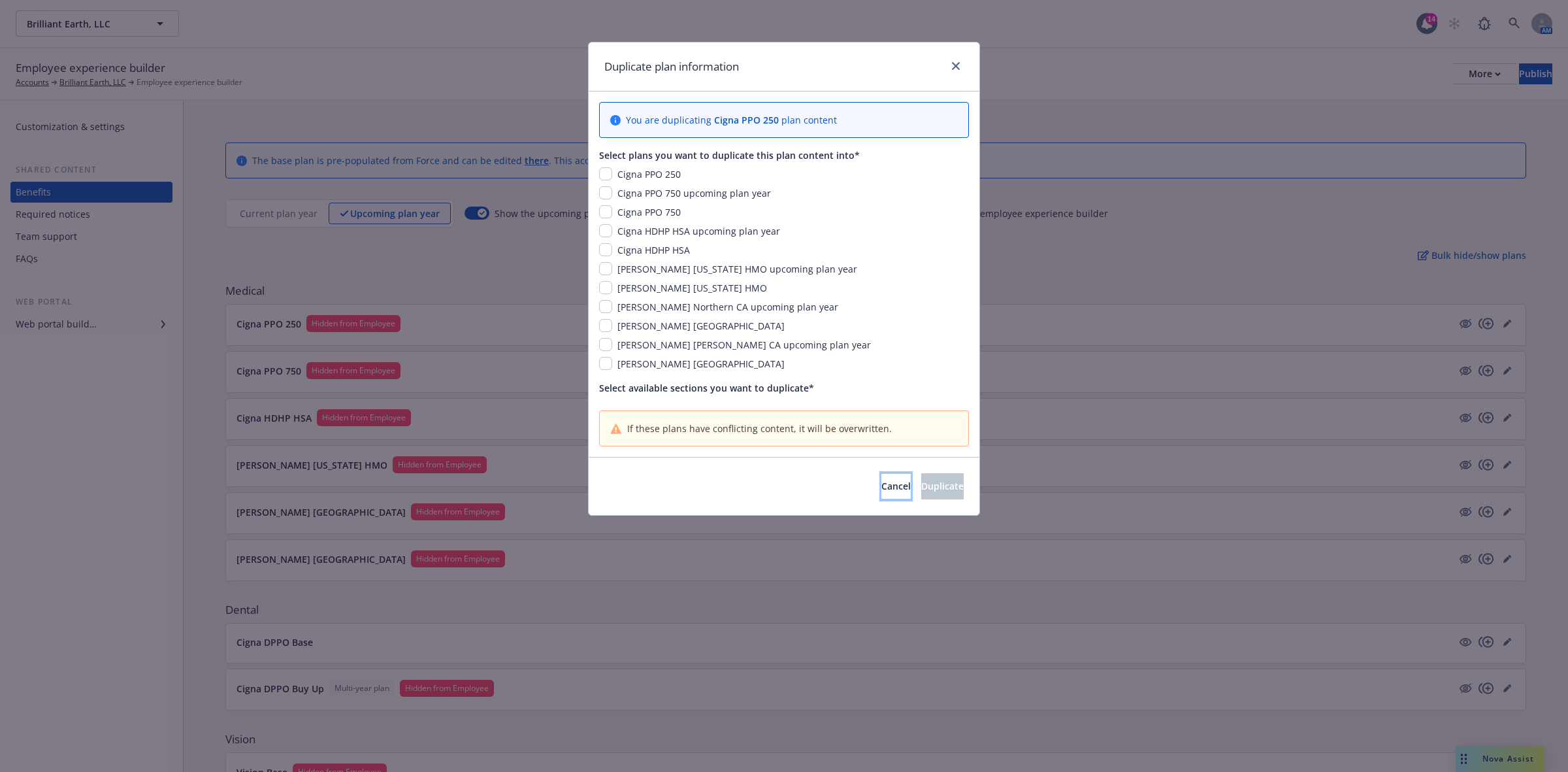
click at [881, 487] on span "Cancel" at bounding box center [895, 485] width 29 height 12
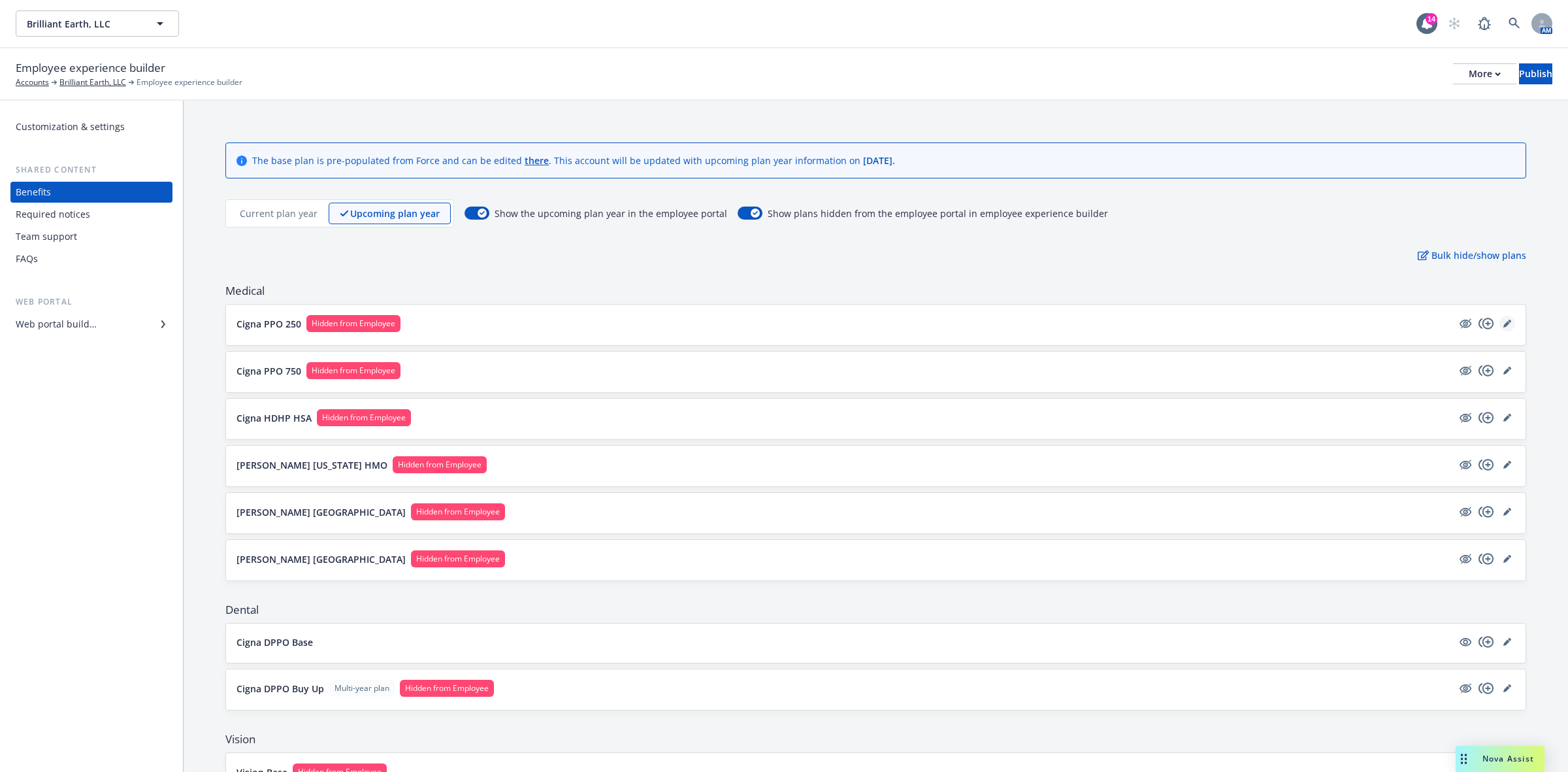
click at [1503, 322] on icon "editPencil" at bounding box center [1506, 324] width 6 height 6
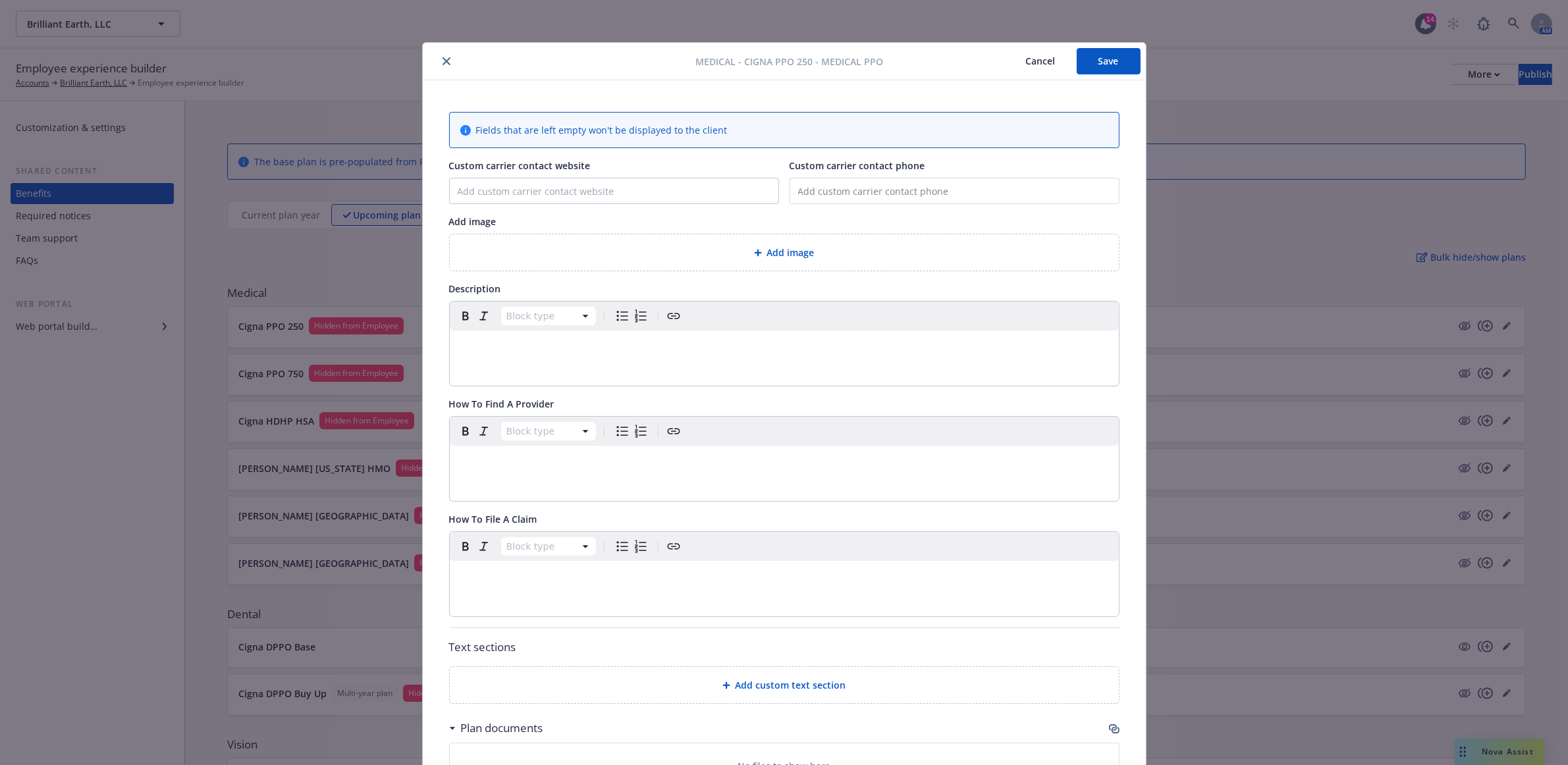
click at [449, 729] on icon at bounding box center [451, 729] width 5 height 3
click at [442, 731] on div "Fields that are left empty won't be displayed to the client Custom carrier cont…" at bounding box center [784, 511] width 723 height 863
click at [449, 729] on icon at bounding box center [452, 729] width 6 height 4
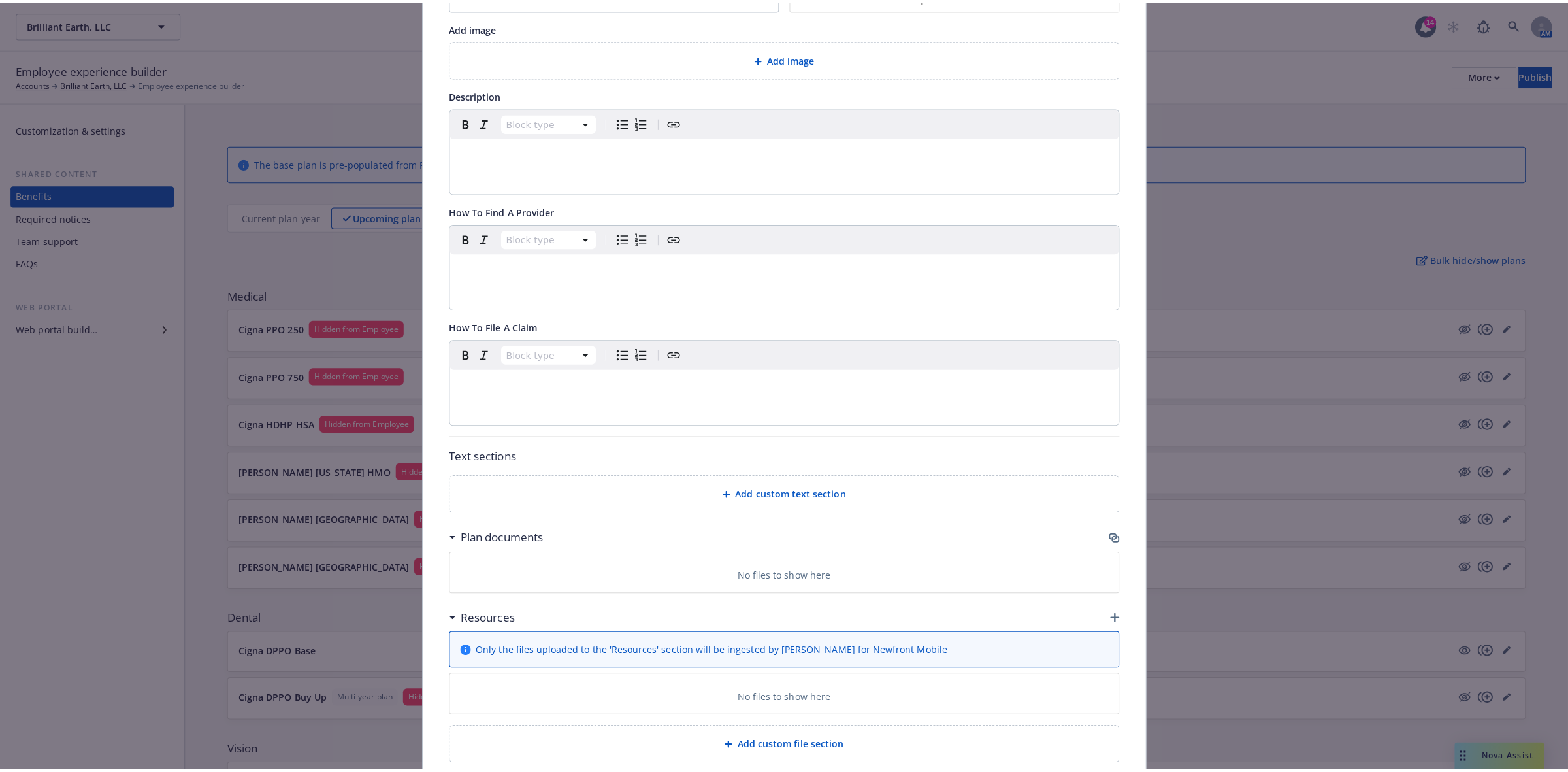
scroll to position [263, 0]
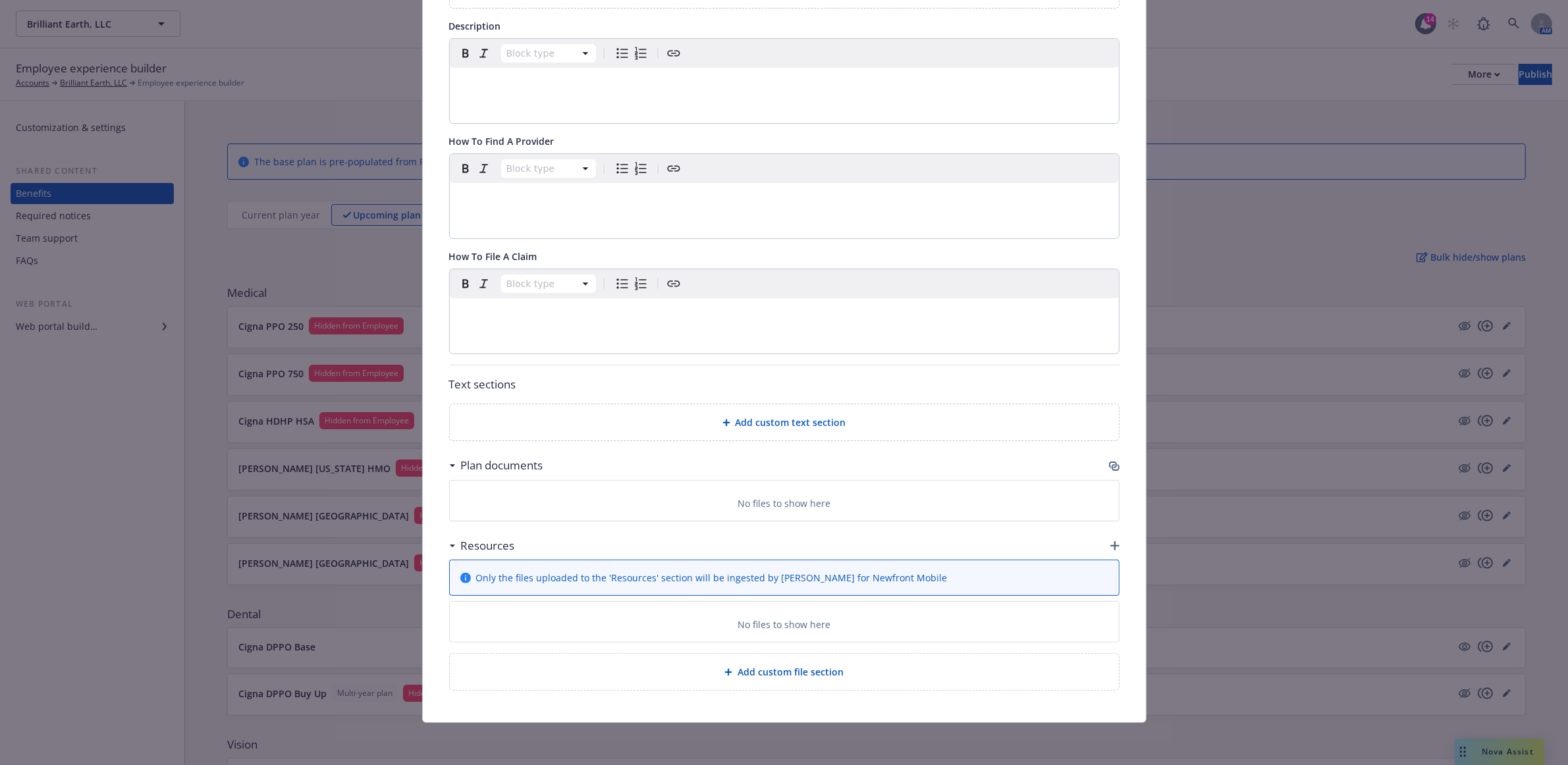
click at [1112, 465] on icon "button" at bounding box center [1115, 467] width 8 height 6
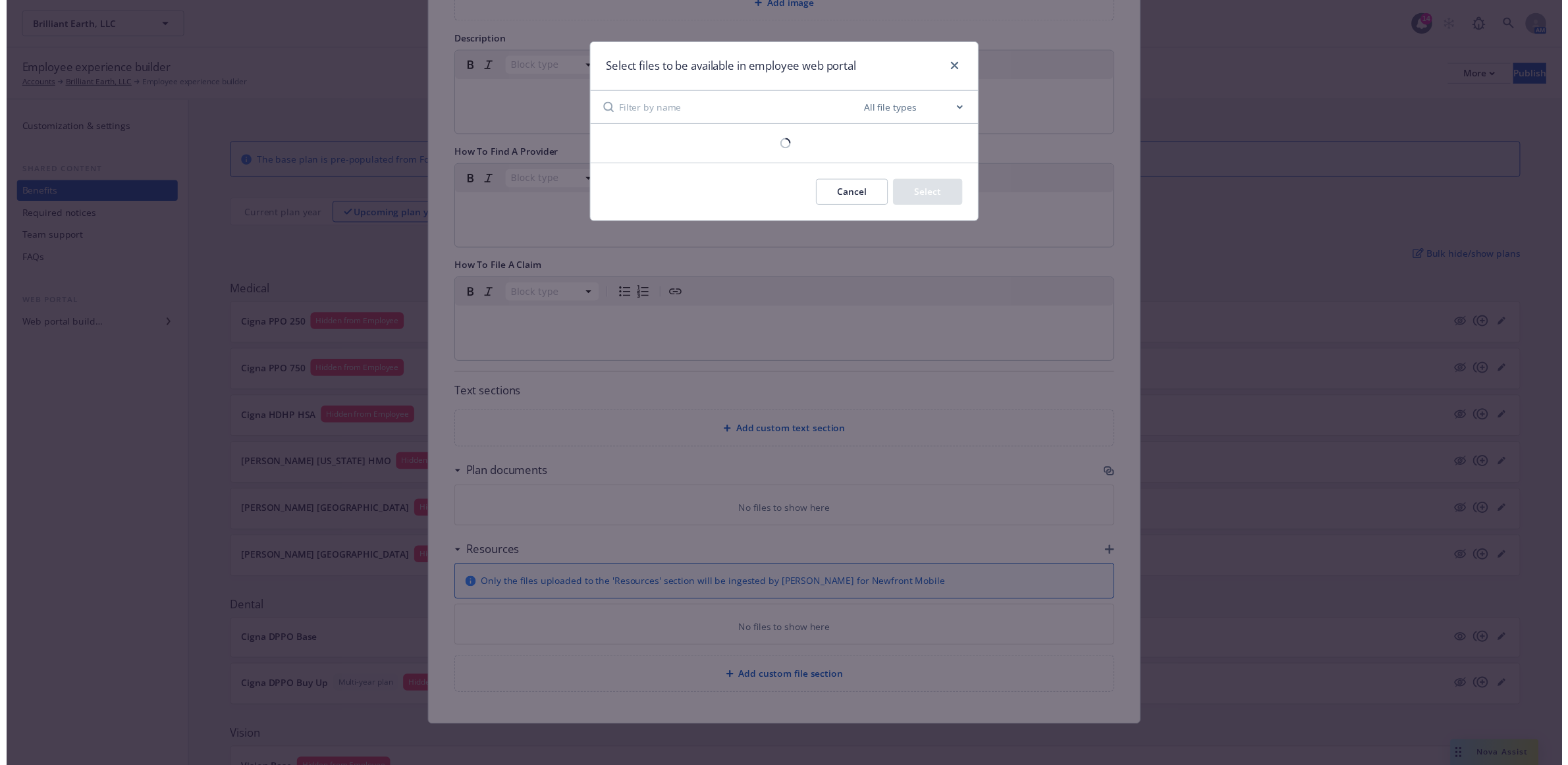
scroll to position [254, 0]
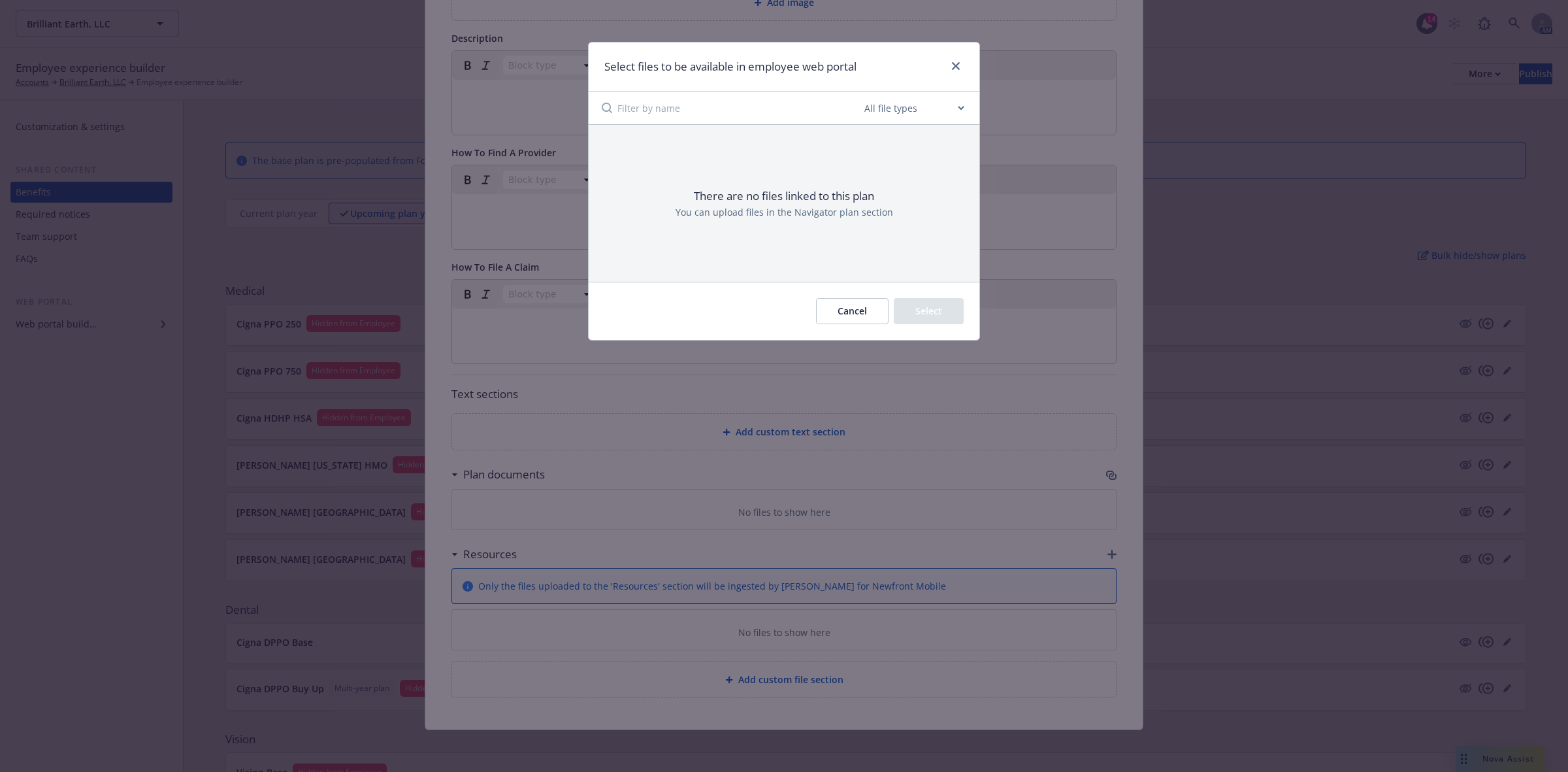
click at [866, 307] on button "Cancel" at bounding box center [852, 311] width 72 height 26
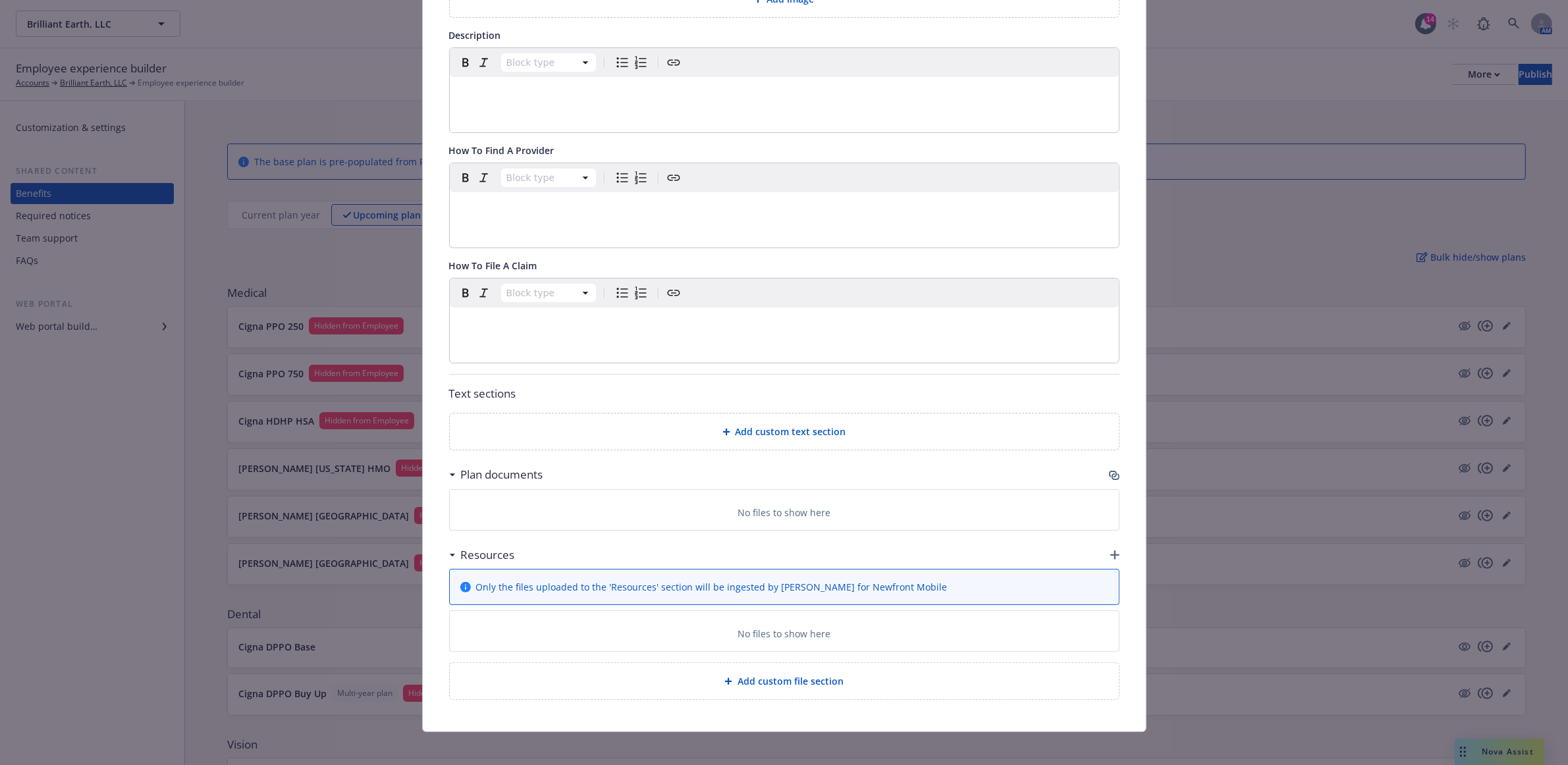
scroll to position [0, 0]
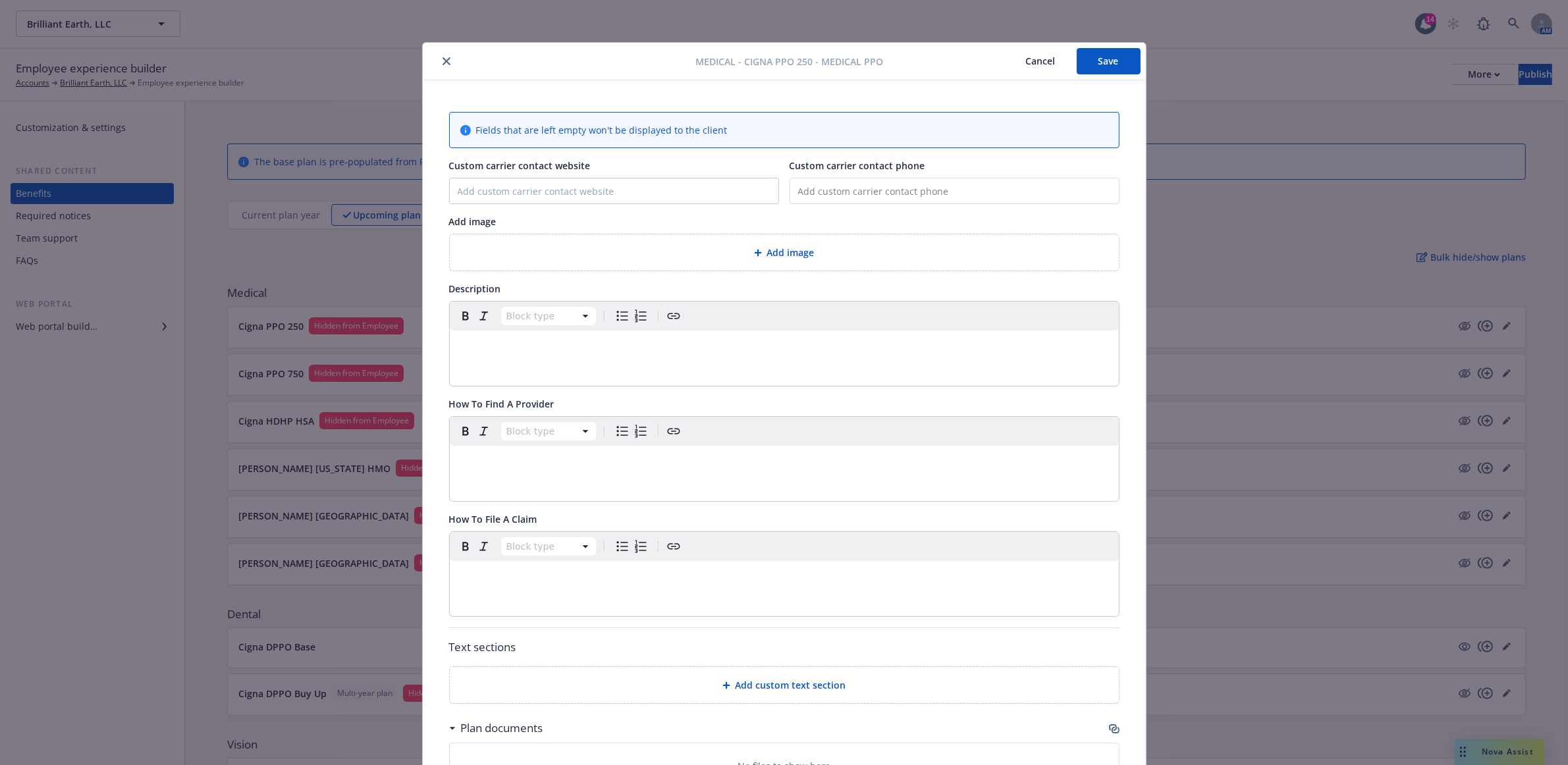
click at [1035, 62] on button "Cancel" at bounding box center [1040, 61] width 72 height 26
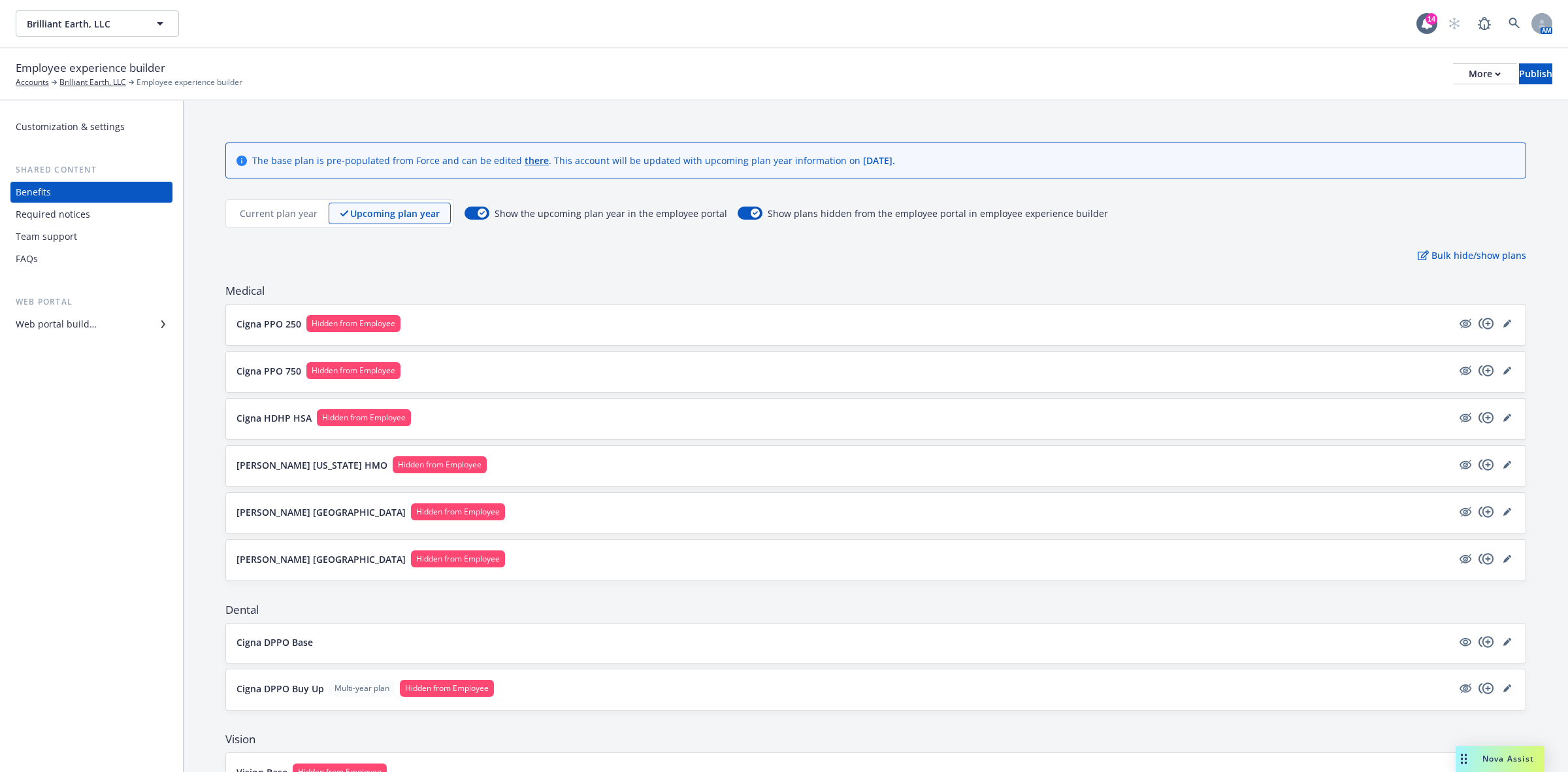
click at [62, 327] on div "Web portal builder" at bounding box center [56, 324] width 81 height 21
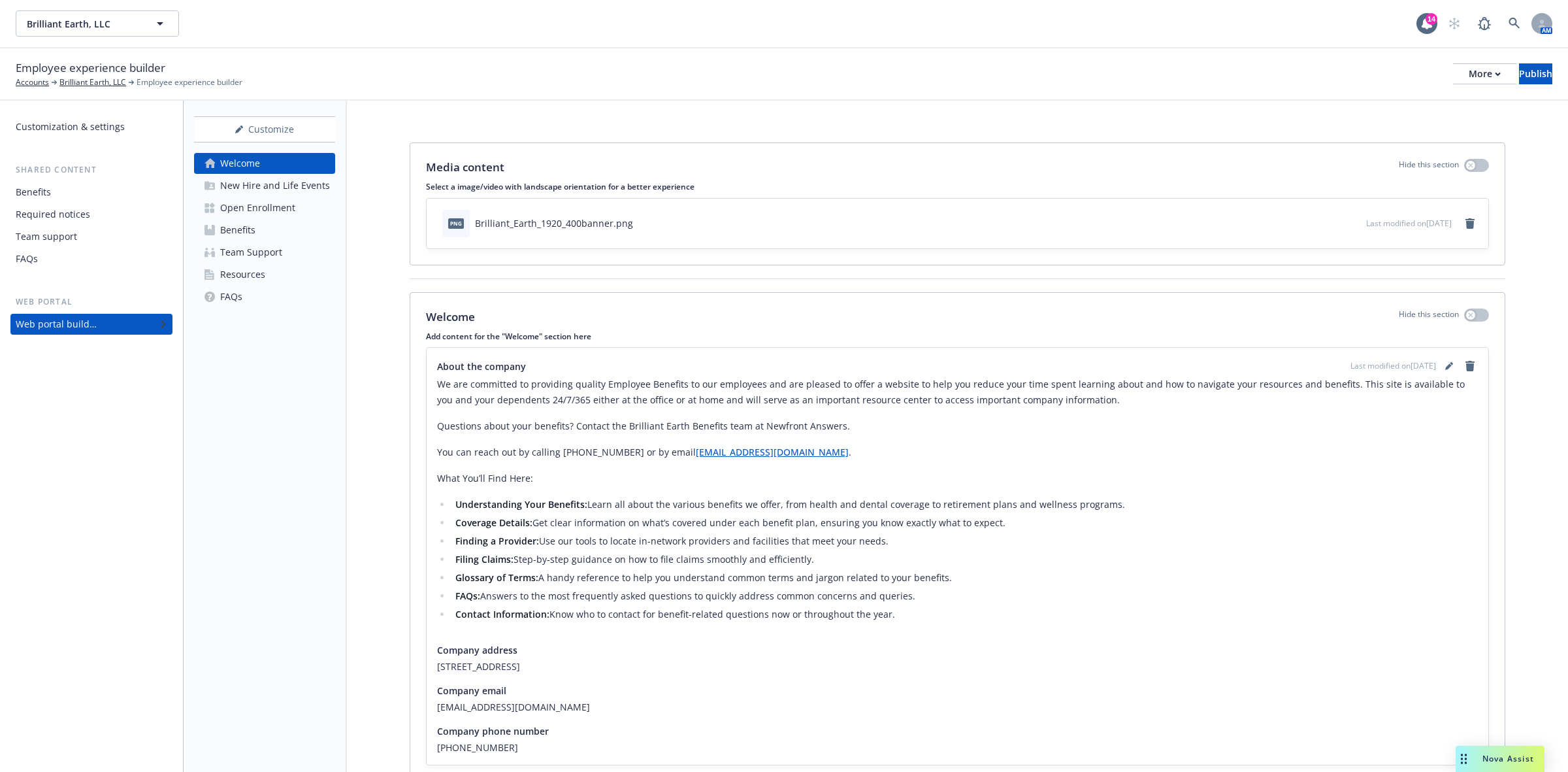
click at [236, 233] on div "Benefits" at bounding box center [238, 229] width 35 height 21
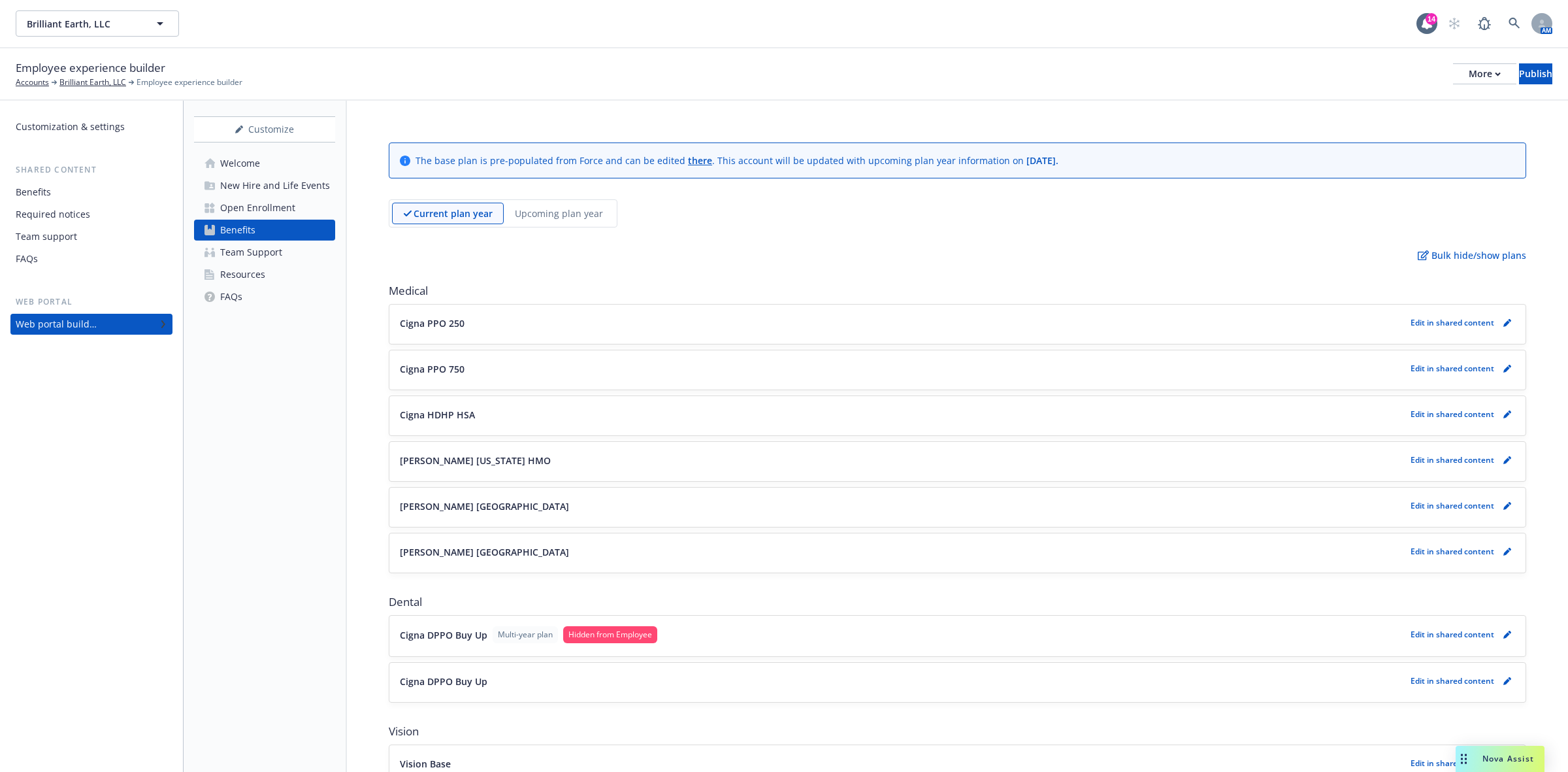
click at [557, 210] on p "Upcoming plan year" at bounding box center [559, 213] width 88 height 13
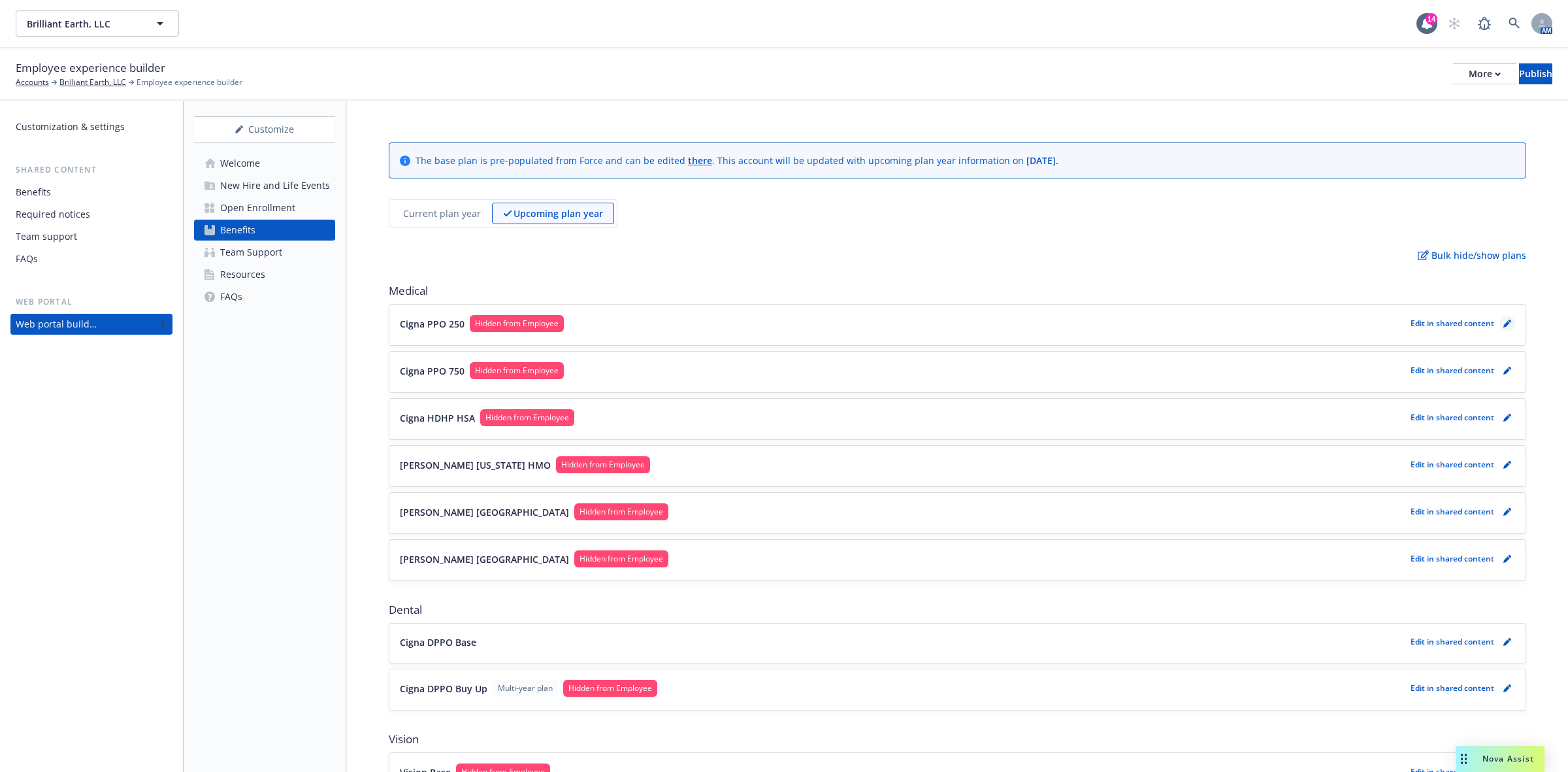
click at [1503, 325] on icon "pencil" at bounding box center [1506, 324] width 6 height 6
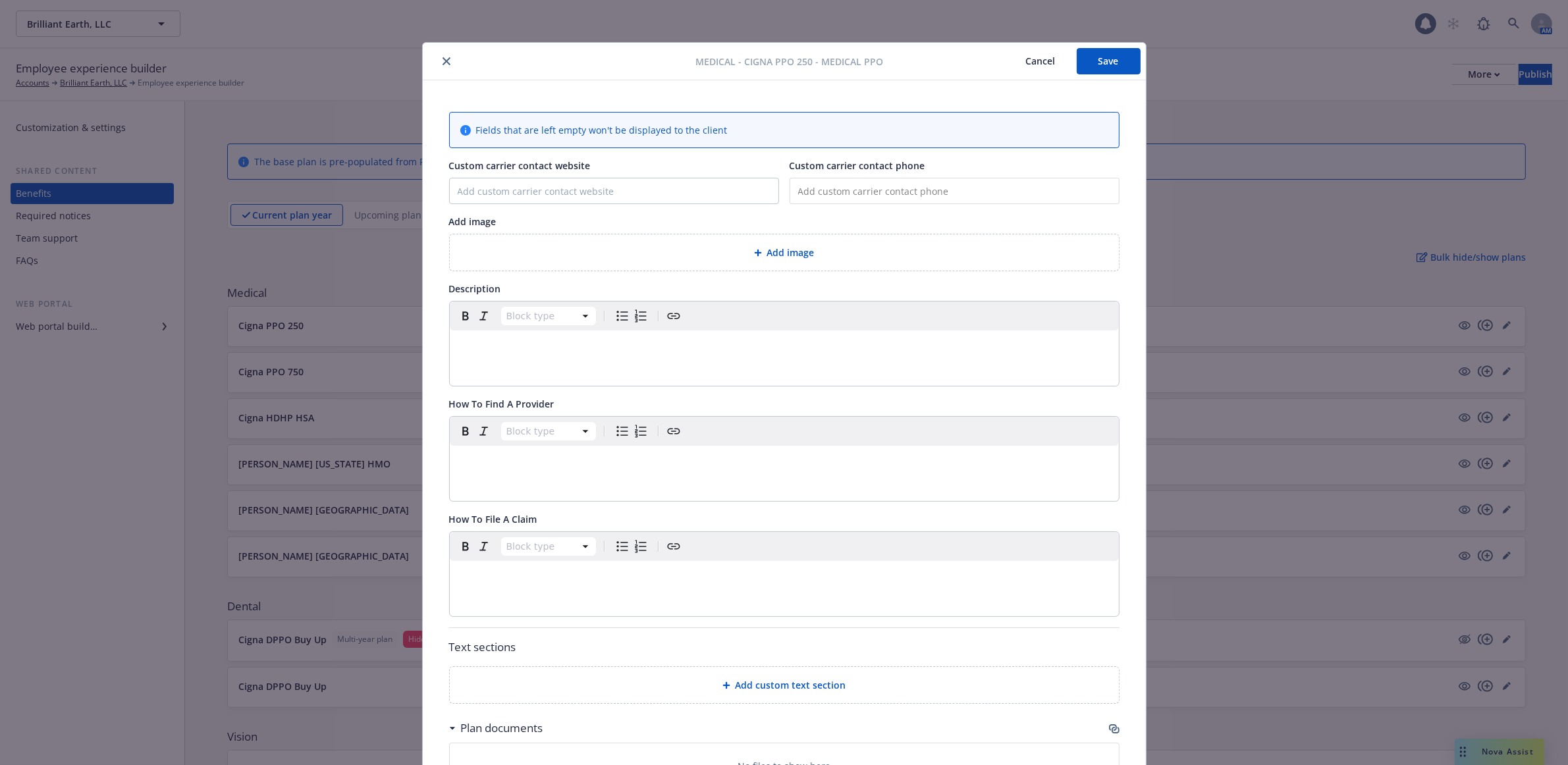
scroll to position [39, 0]
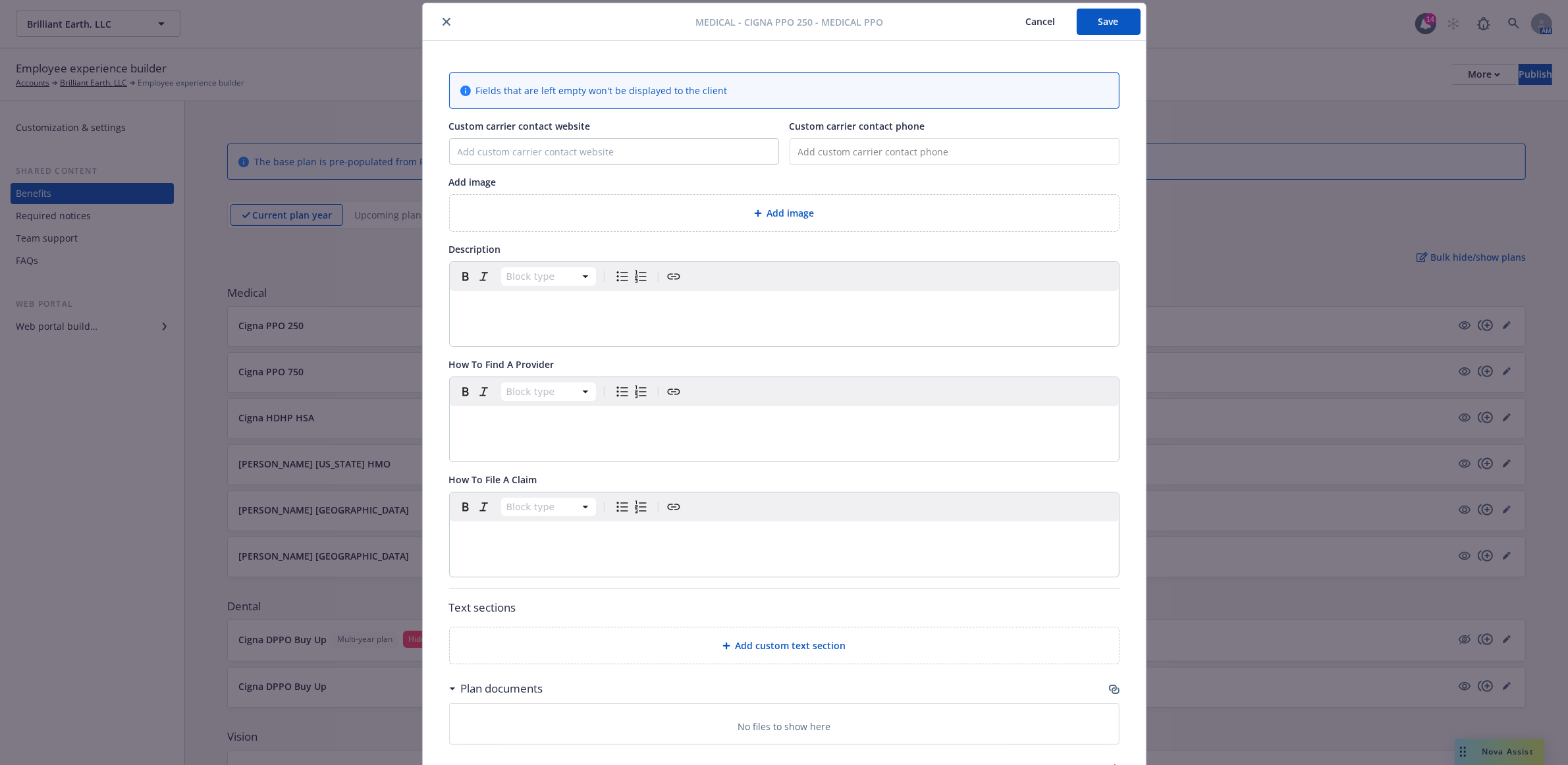
click at [769, 732] on p "No files to show here" at bounding box center [784, 726] width 93 height 14
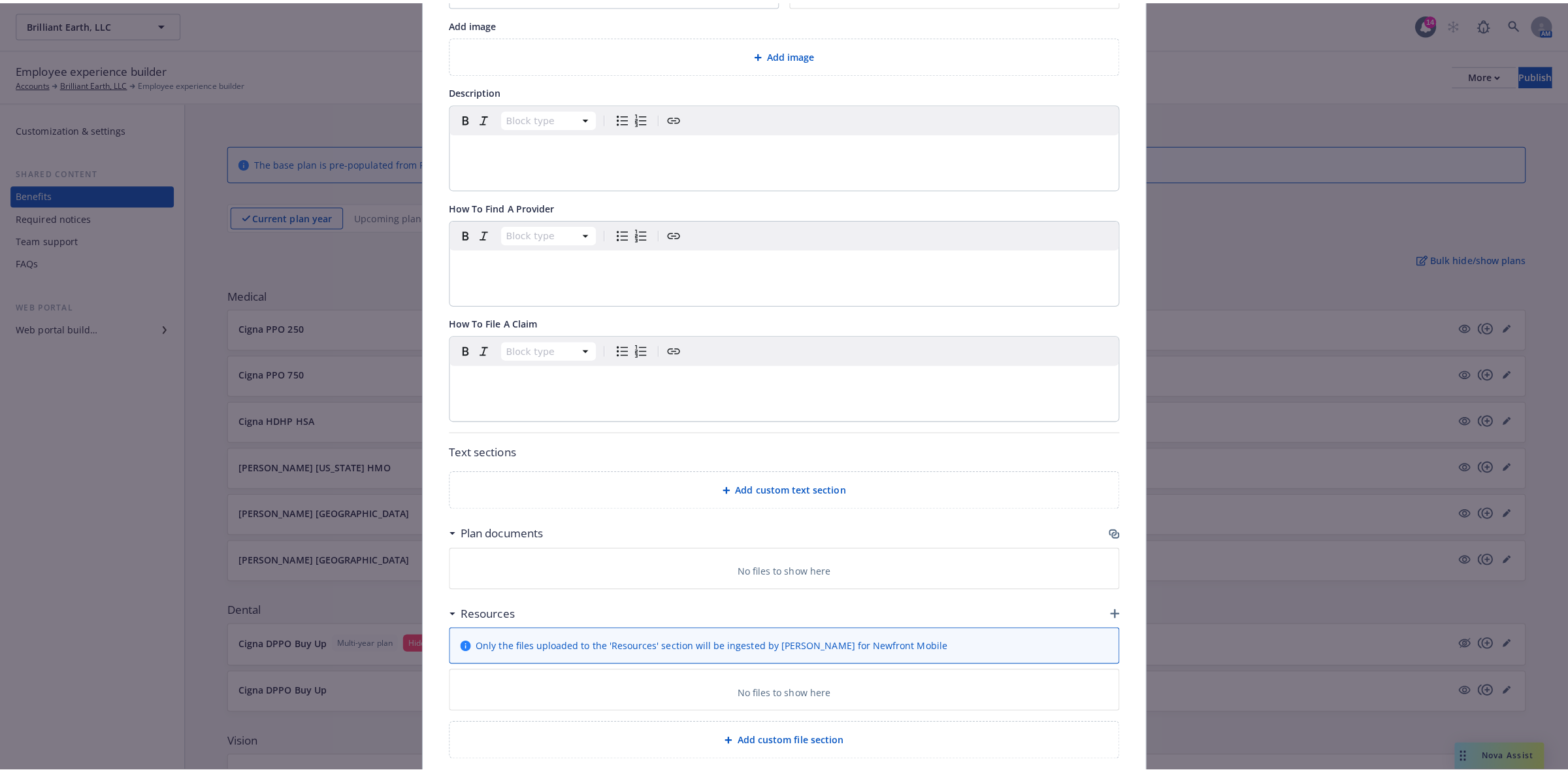
scroll to position [263, 0]
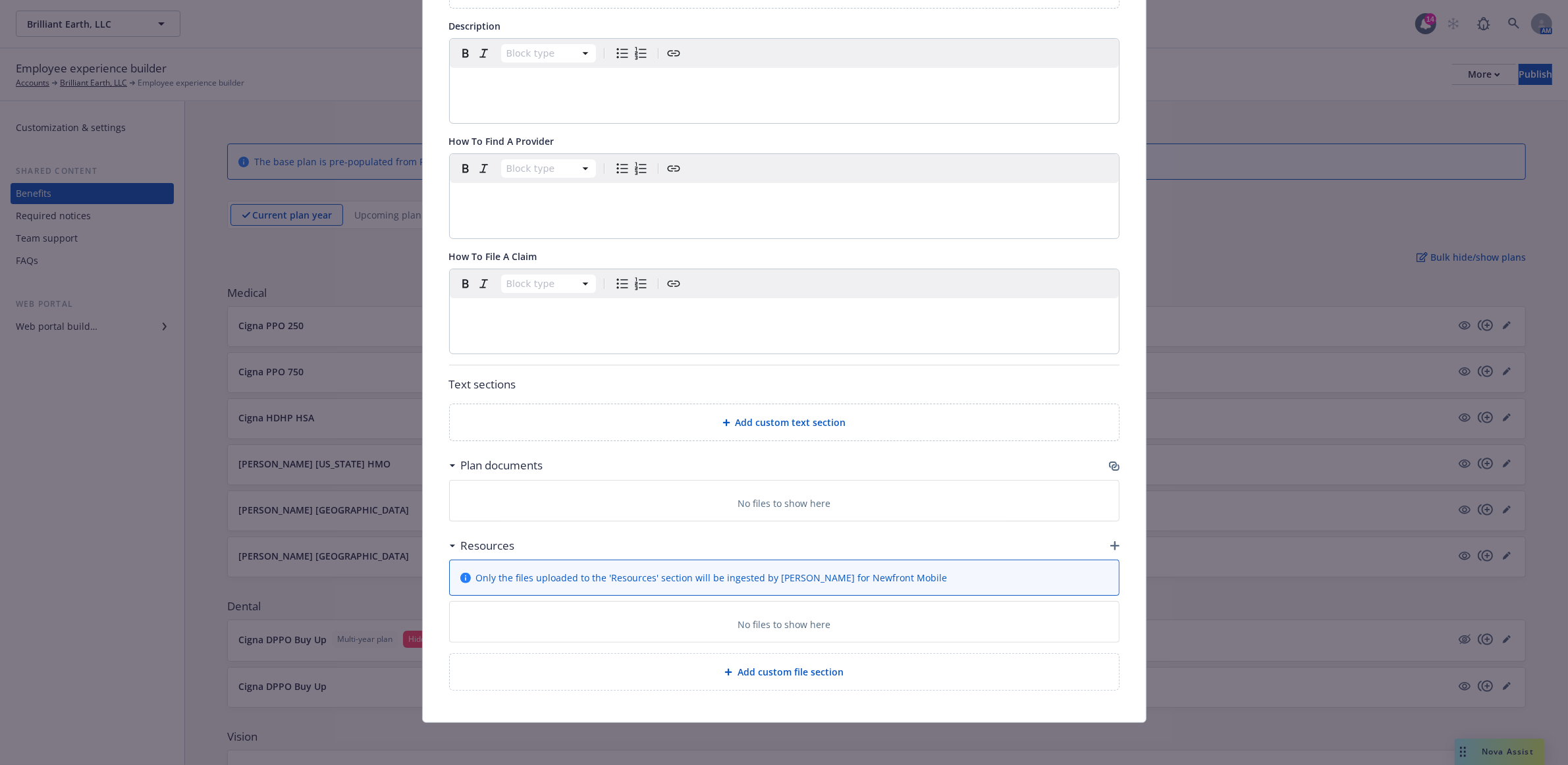
click at [1109, 465] on icon "button" at bounding box center [1114, 466] width 11 height 11
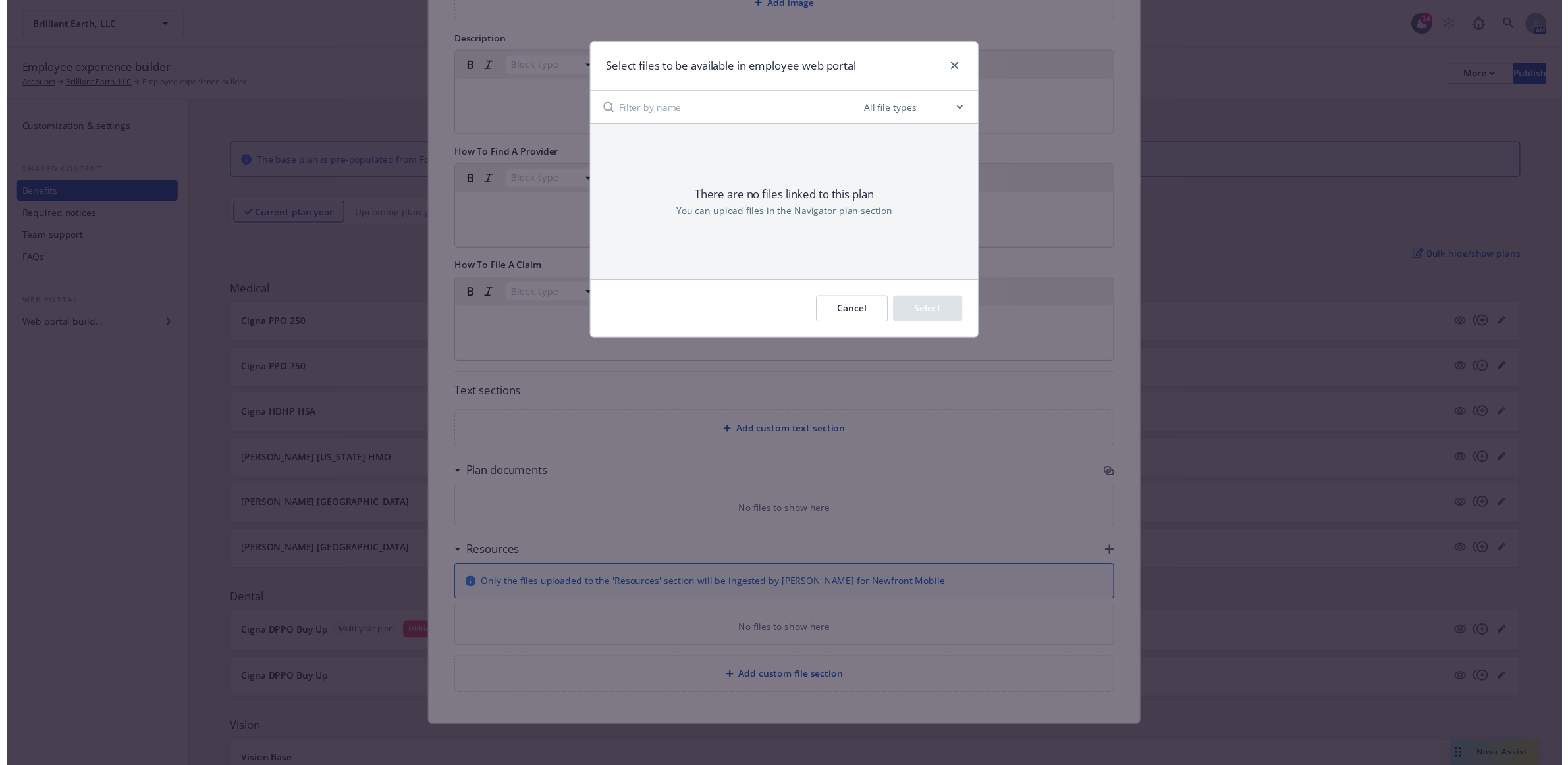
scroll to position [254, 0]
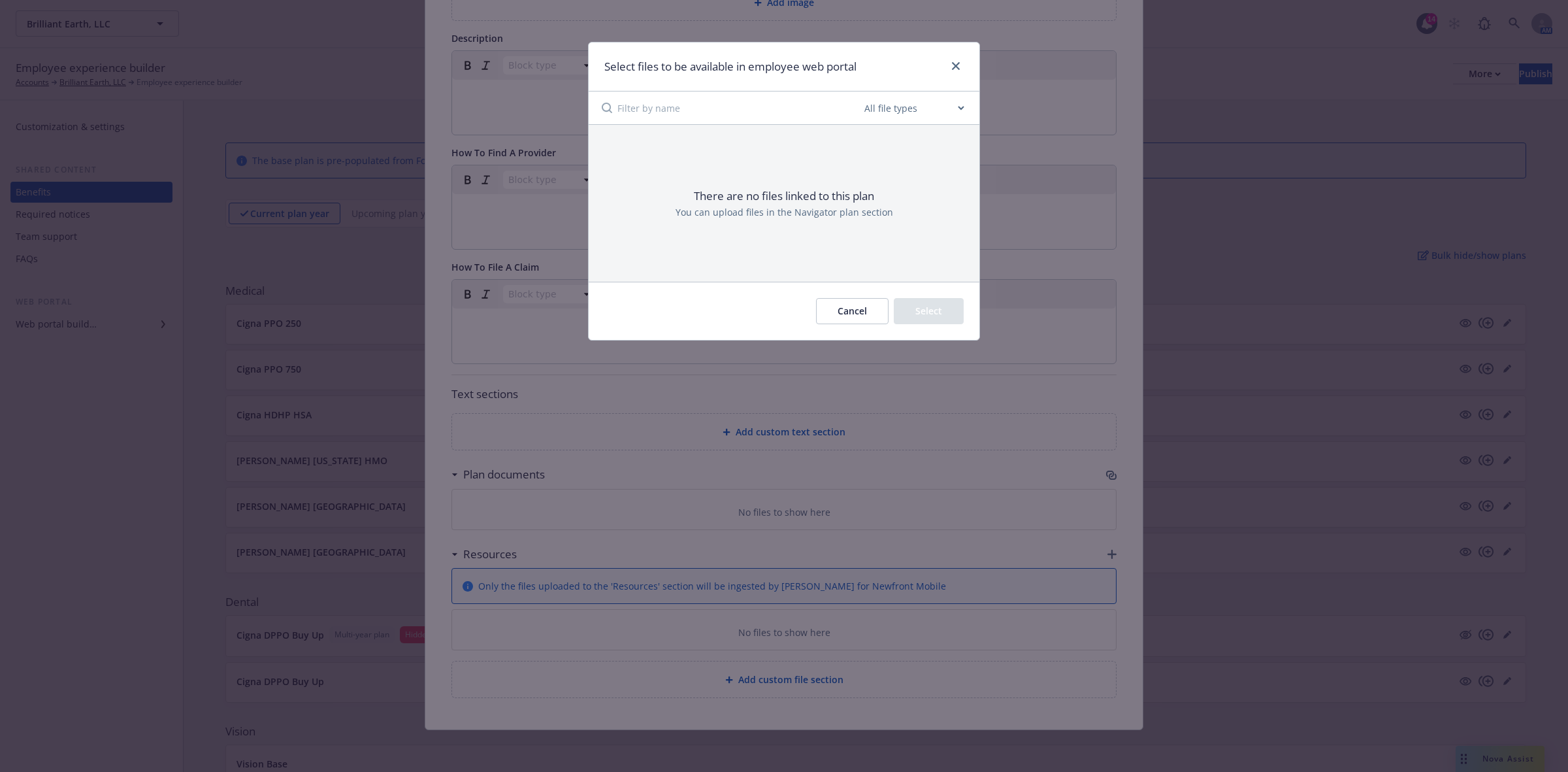
click at [952, 106] on select "All file types Agreements Allocations Annual Service Cycle - Financial snapshot…" at bounding box center [914, 108] width 104 height 26
click at [956, 61] on link "close" at bounding box center [956, 66] width 16 height 16
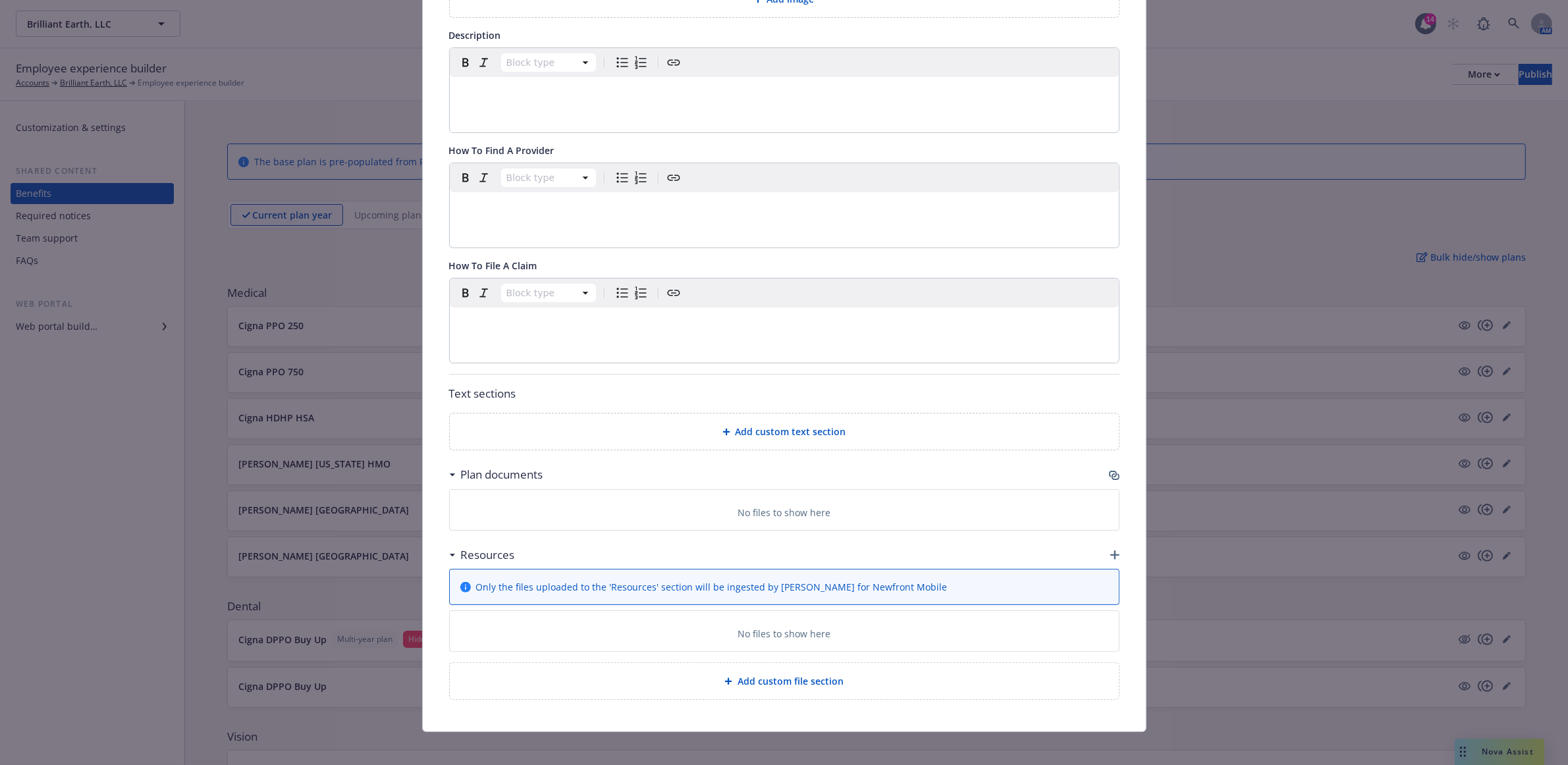
click at [74, 214] on div "Medical - Cigna PPO 250 - Medical PPO Cancel Save Fields that are left empty wo…" at bounding box center [784, 382] width 1568 height 765
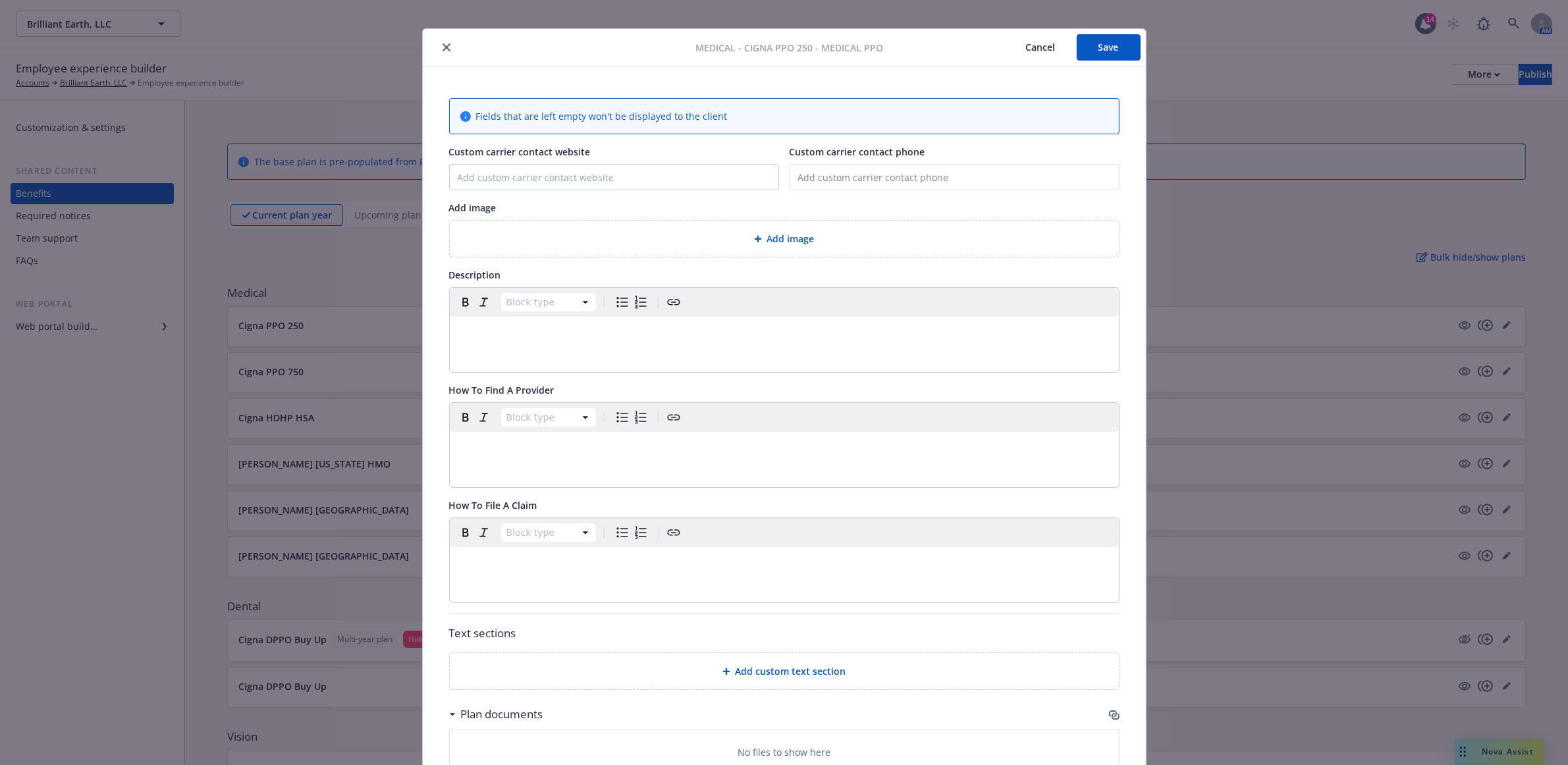
scroll to position [0, 0]
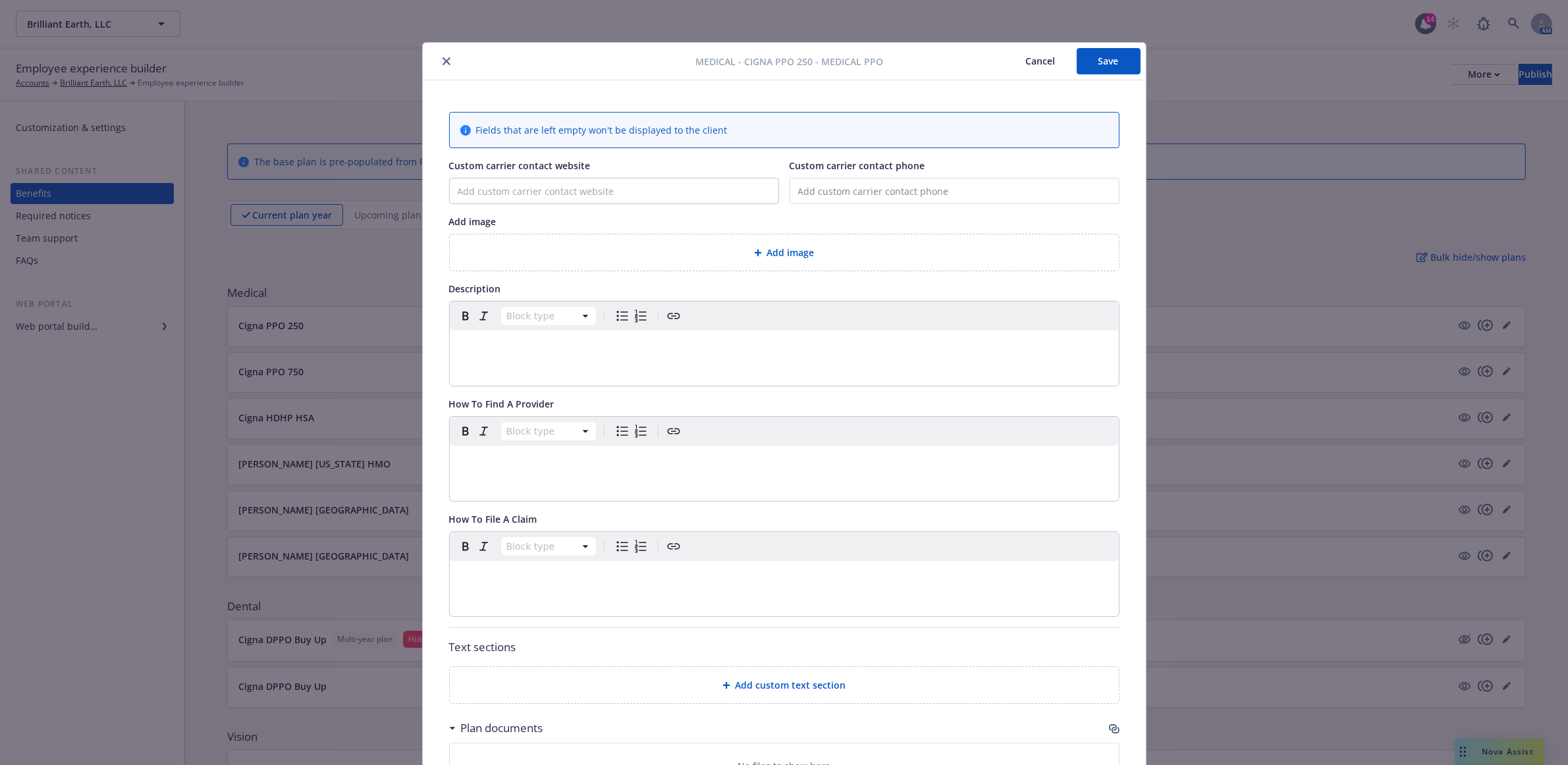
click at [1038, 54] on button "Cancel" at bounding box center [1040, 61] width 72 height 26
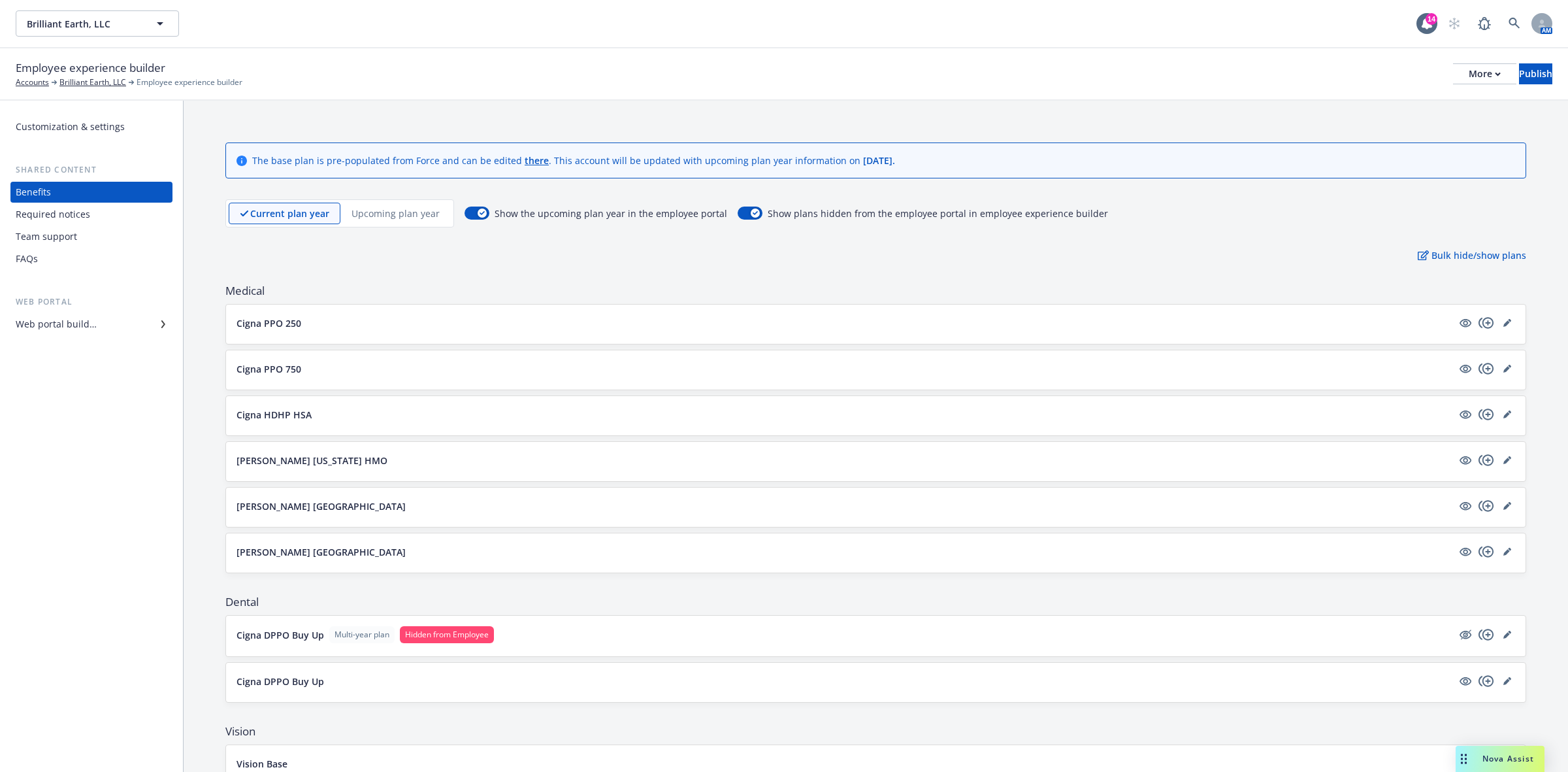
click at [394, 216] on p "Upcoming plan year" at bounding box center [396, 213] width 88 height 13
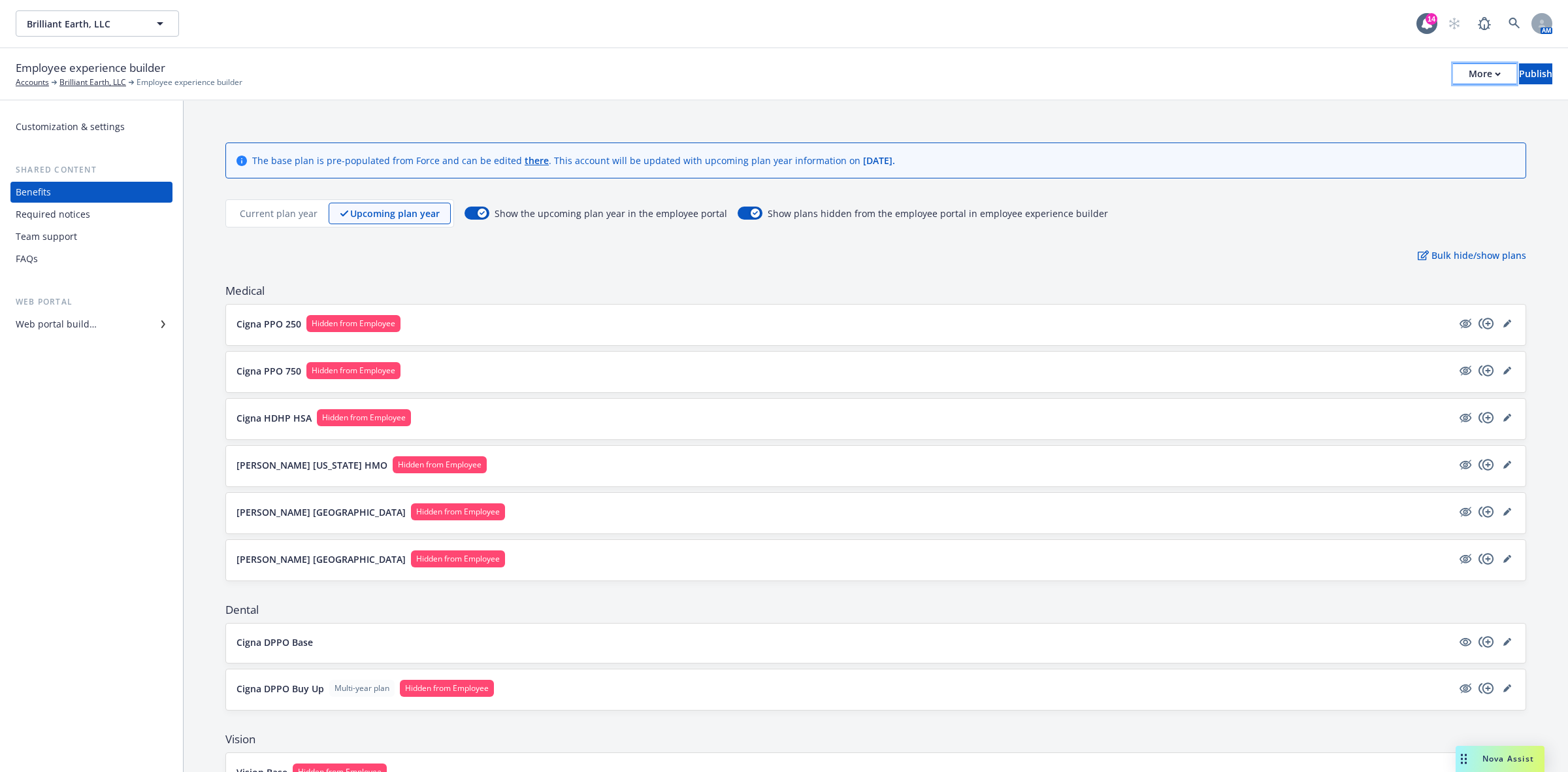
click at [1496, 73] on icon "button" at bounding box center [1498, 74] width 4 height 3
click at [1503, 324] on icon "editPencil" at bounding box center [1506, 324] width 6 height 6
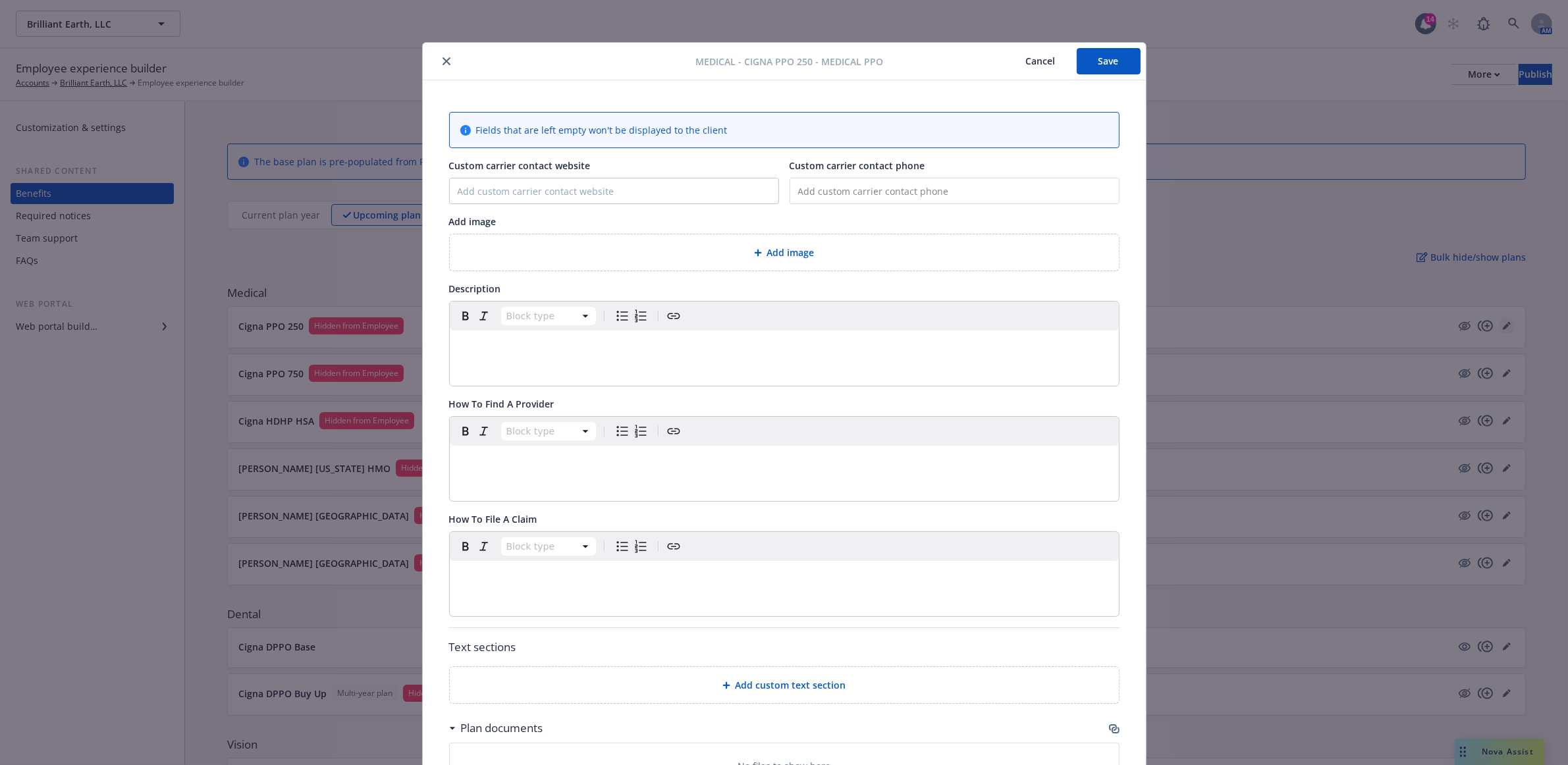
scroll to position [39, 0]
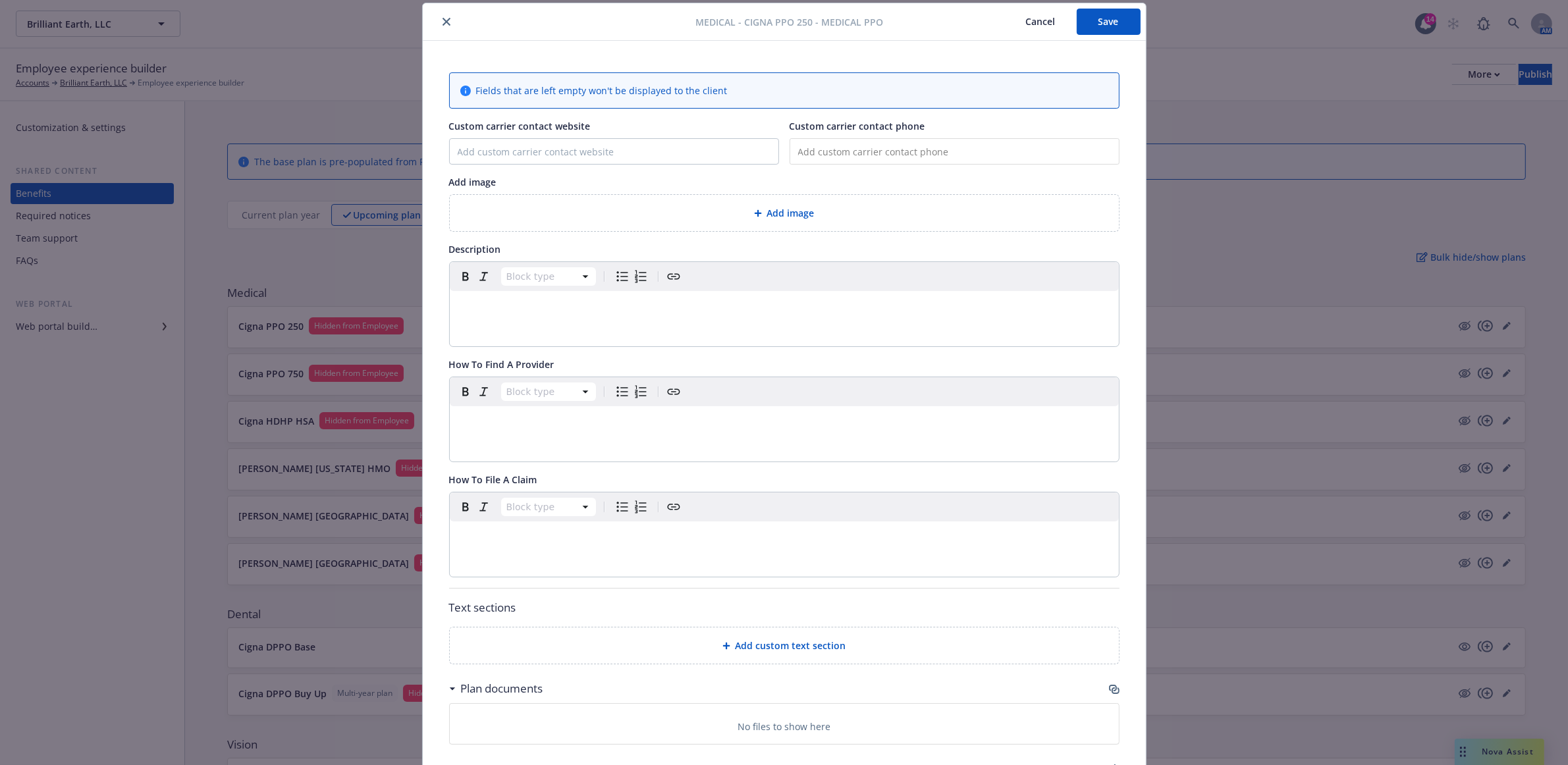
click at [498, 689] on h3 "Plan documents" at bounding box center [502, 688] width 82 height 17
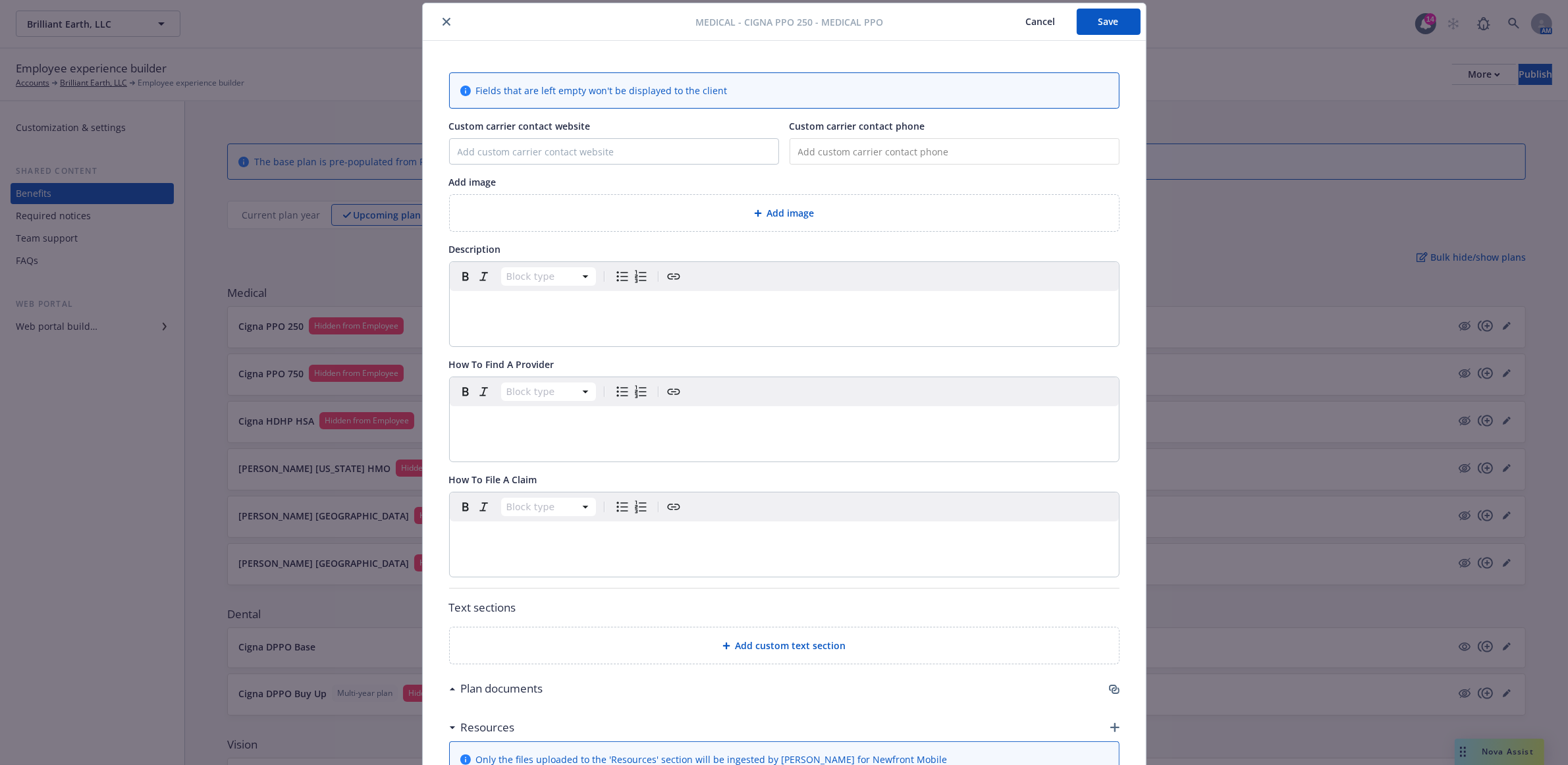
click at [498, 689] on h3 "Plan documents" at bounding box center [502, 688] width 82 height 17
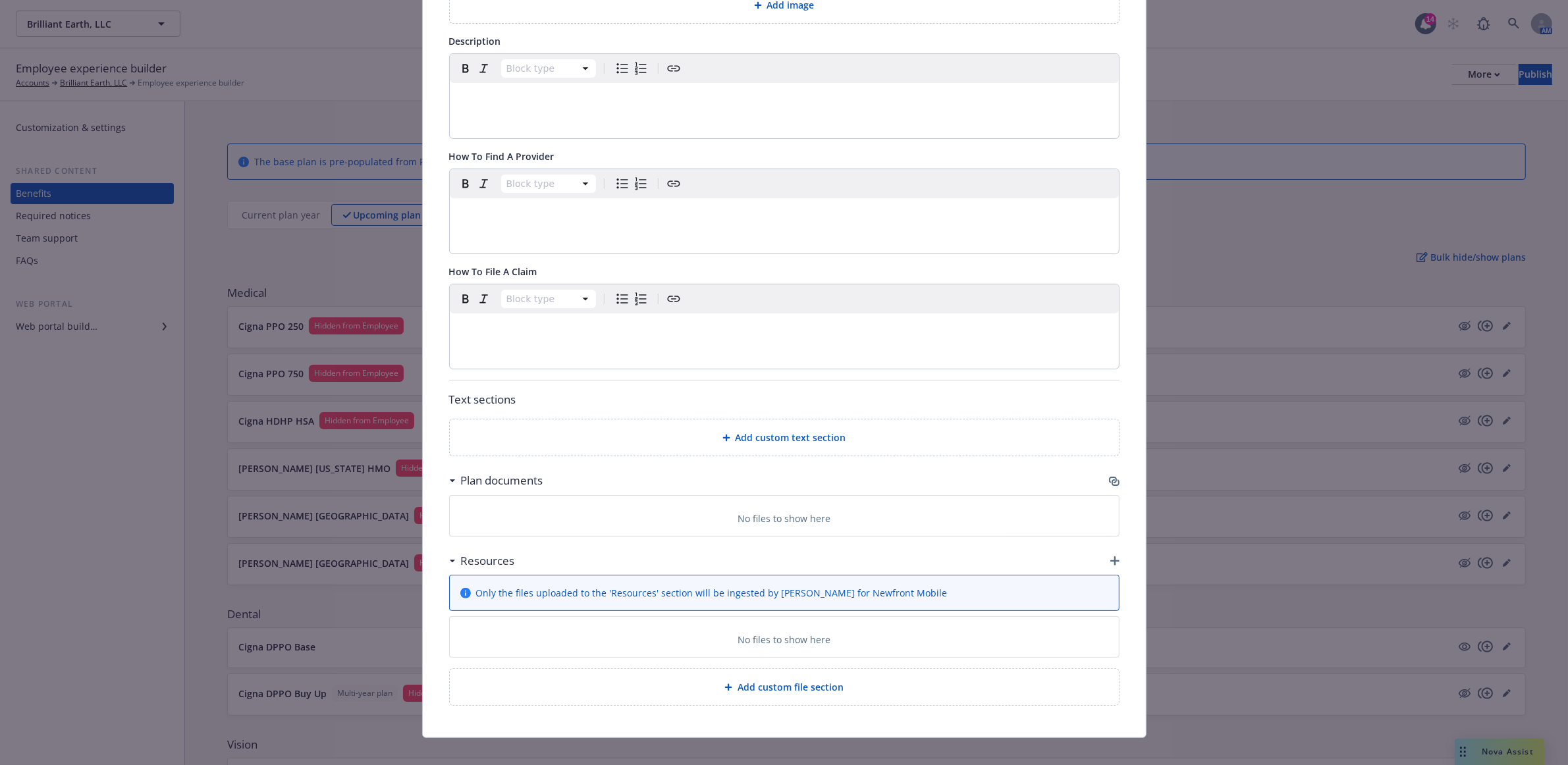
scroll to position [248, 0]
click at [761, 525] on p "No files to show here" at bounding box center [784, 518] width 93 height 14
click at [767, 520] on p "No files to show here" at bounding box center [784, 518] width 93 height 14
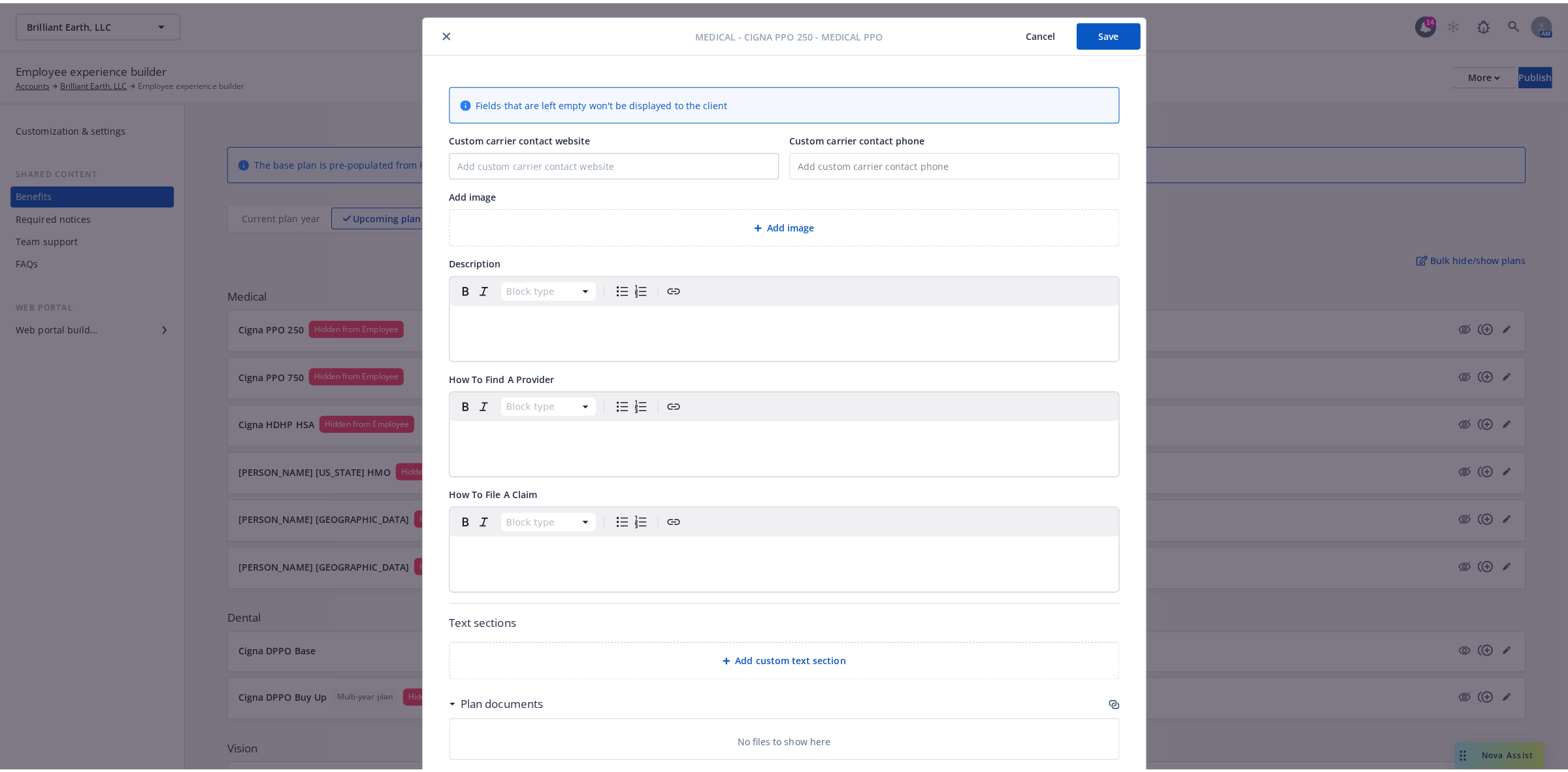
scroll to position [7, 0]
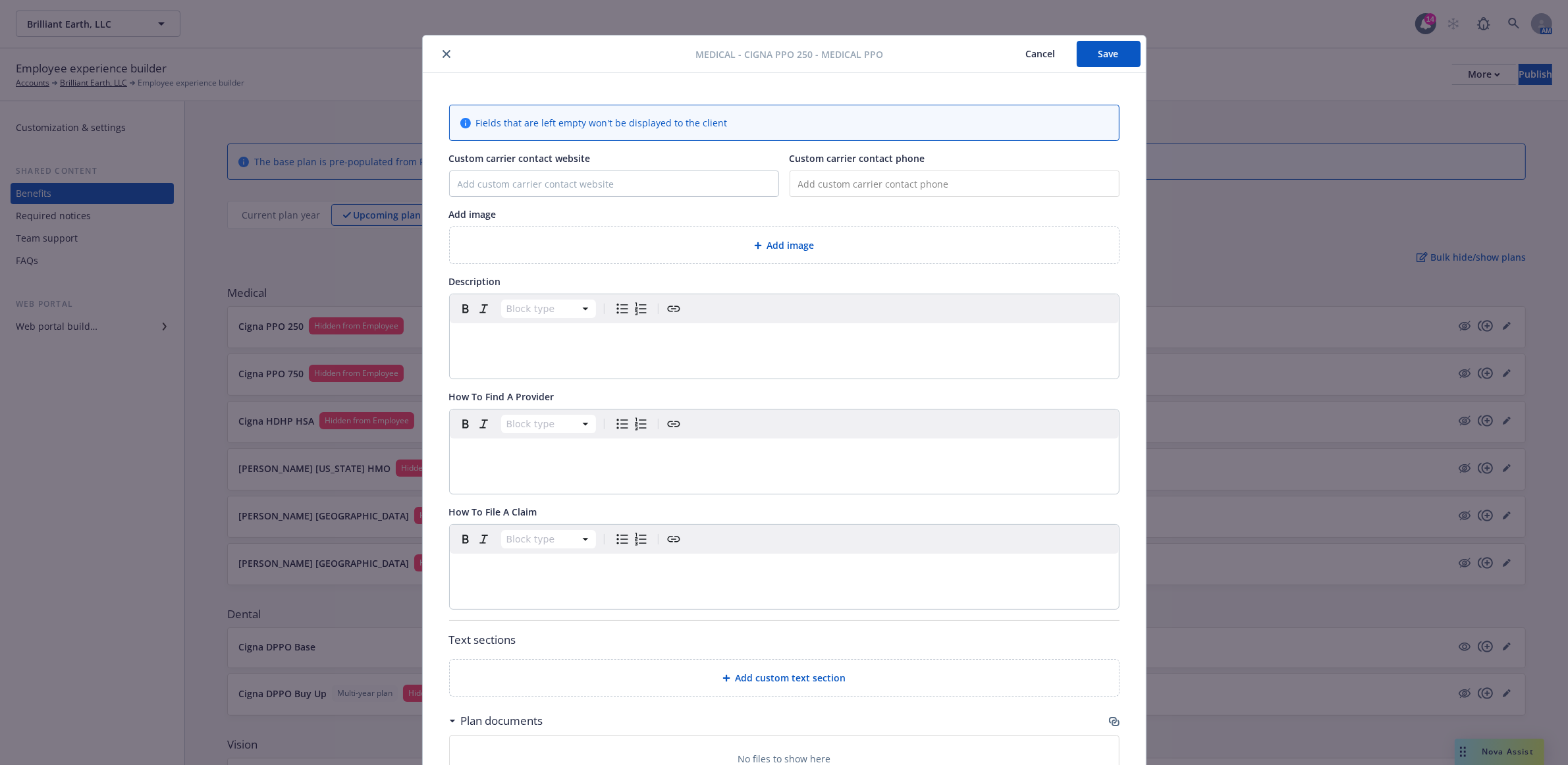
click at [1038, 54] on button "Cancel" at bounding box center [1040, 54] width 72 height 26
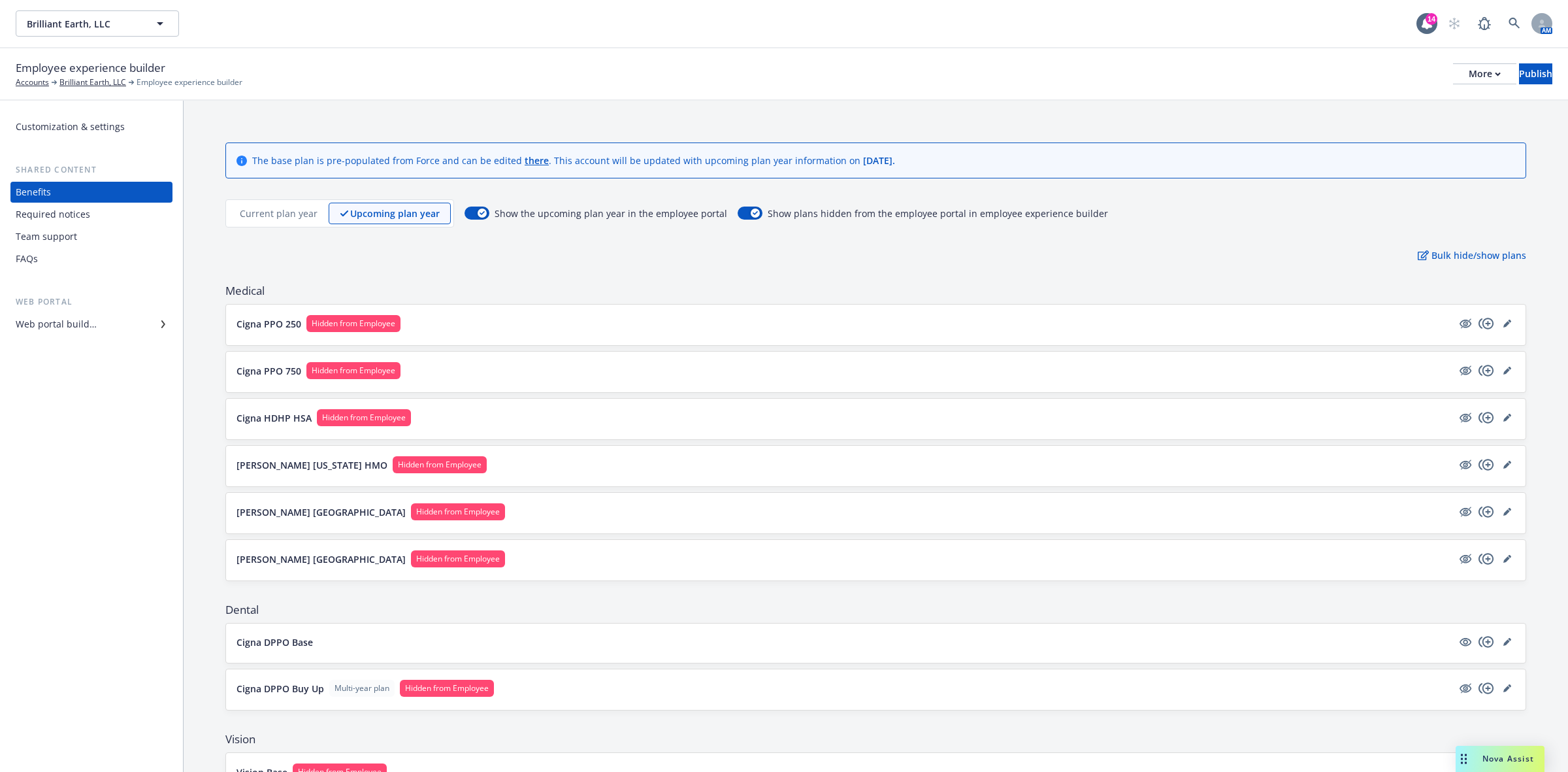
click at [53, 322] on div "Web portal builder" at bounding box center [56, 324] width 81 height 21
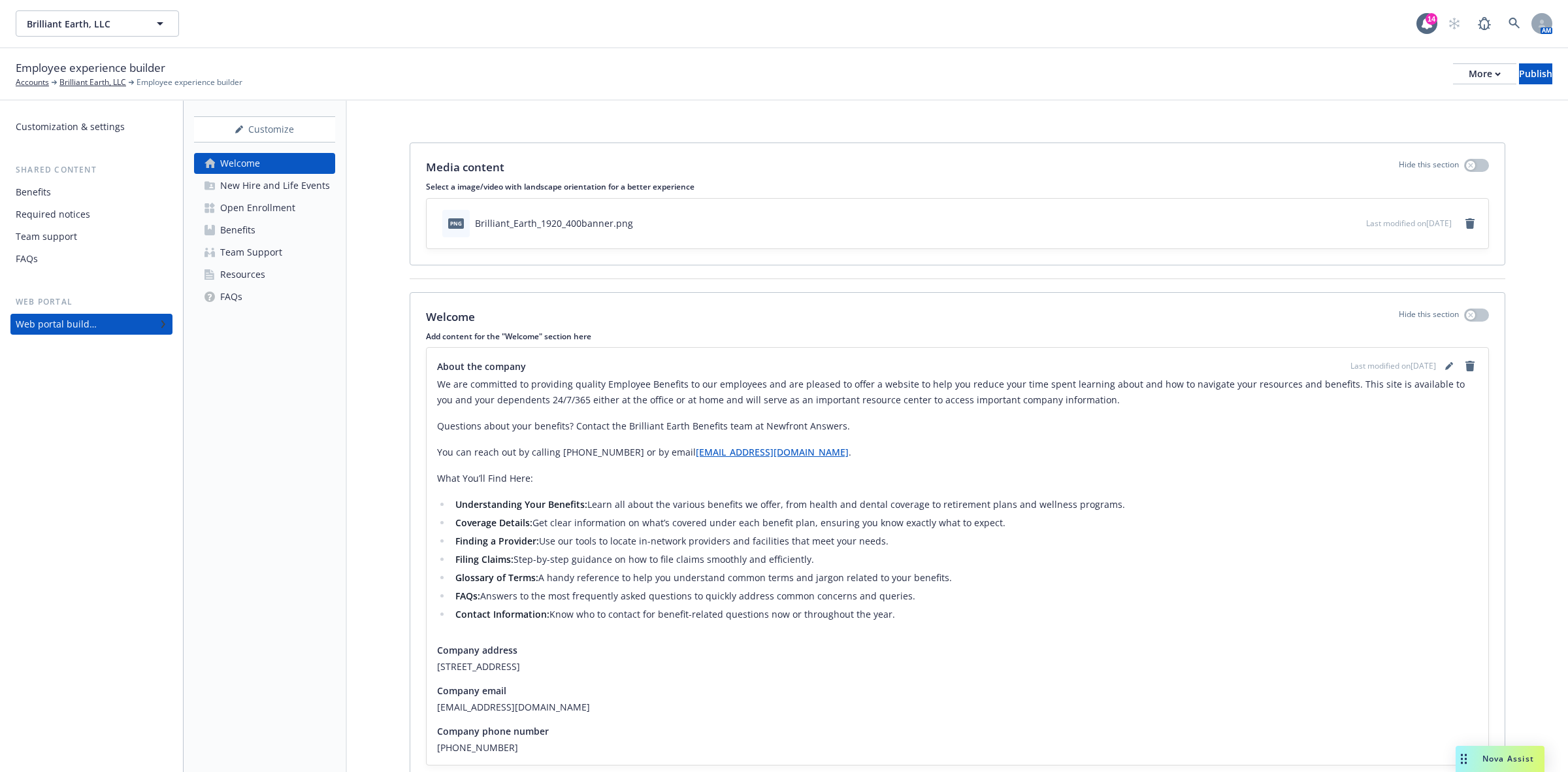
click at [243, 228] on div "Benefits" at bounding box center [238, 229] width 35 height 21
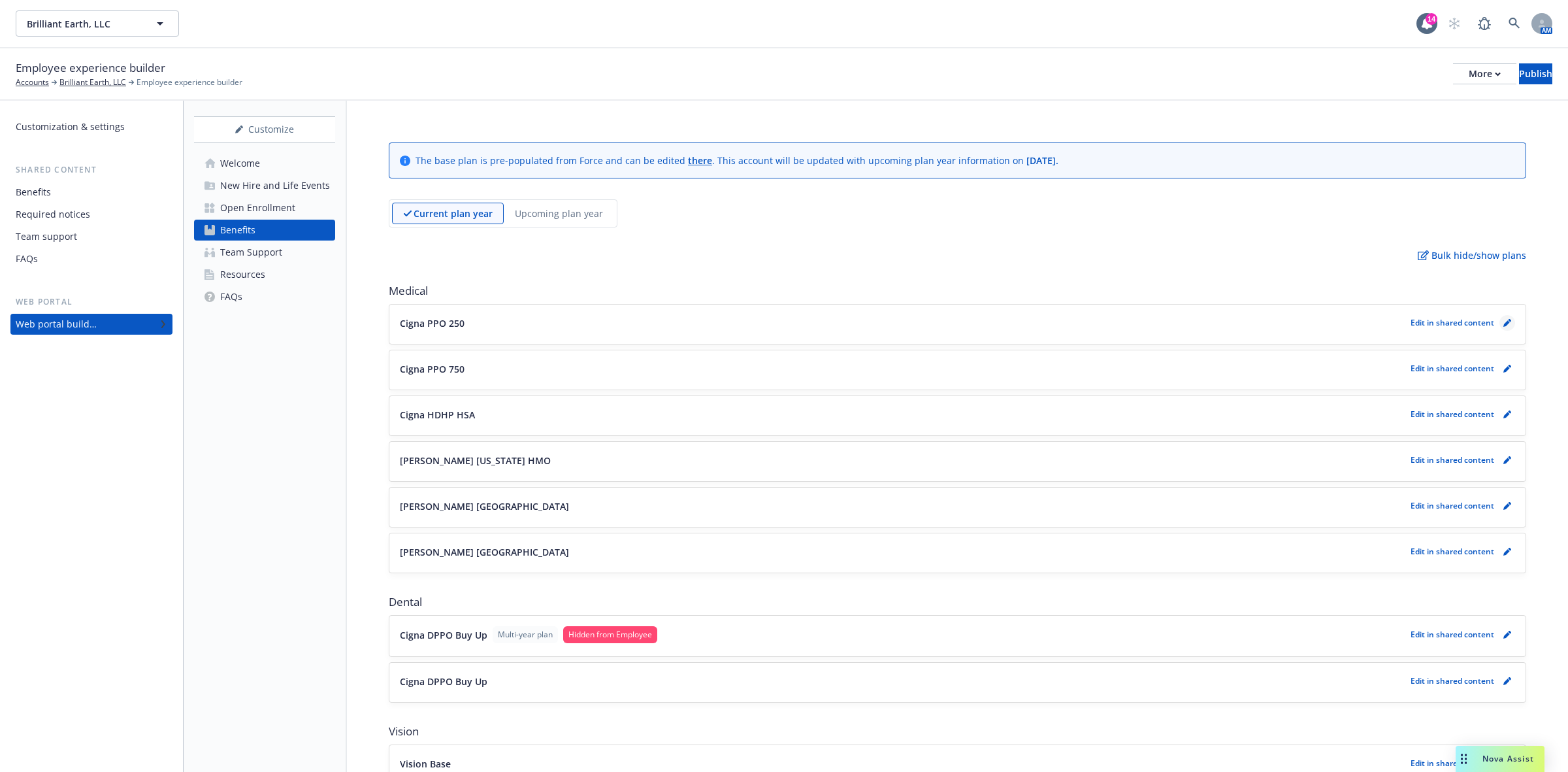
click at [1503, 320] on icon "pencil" at bounding box center [1507, 322] width 8 height 8
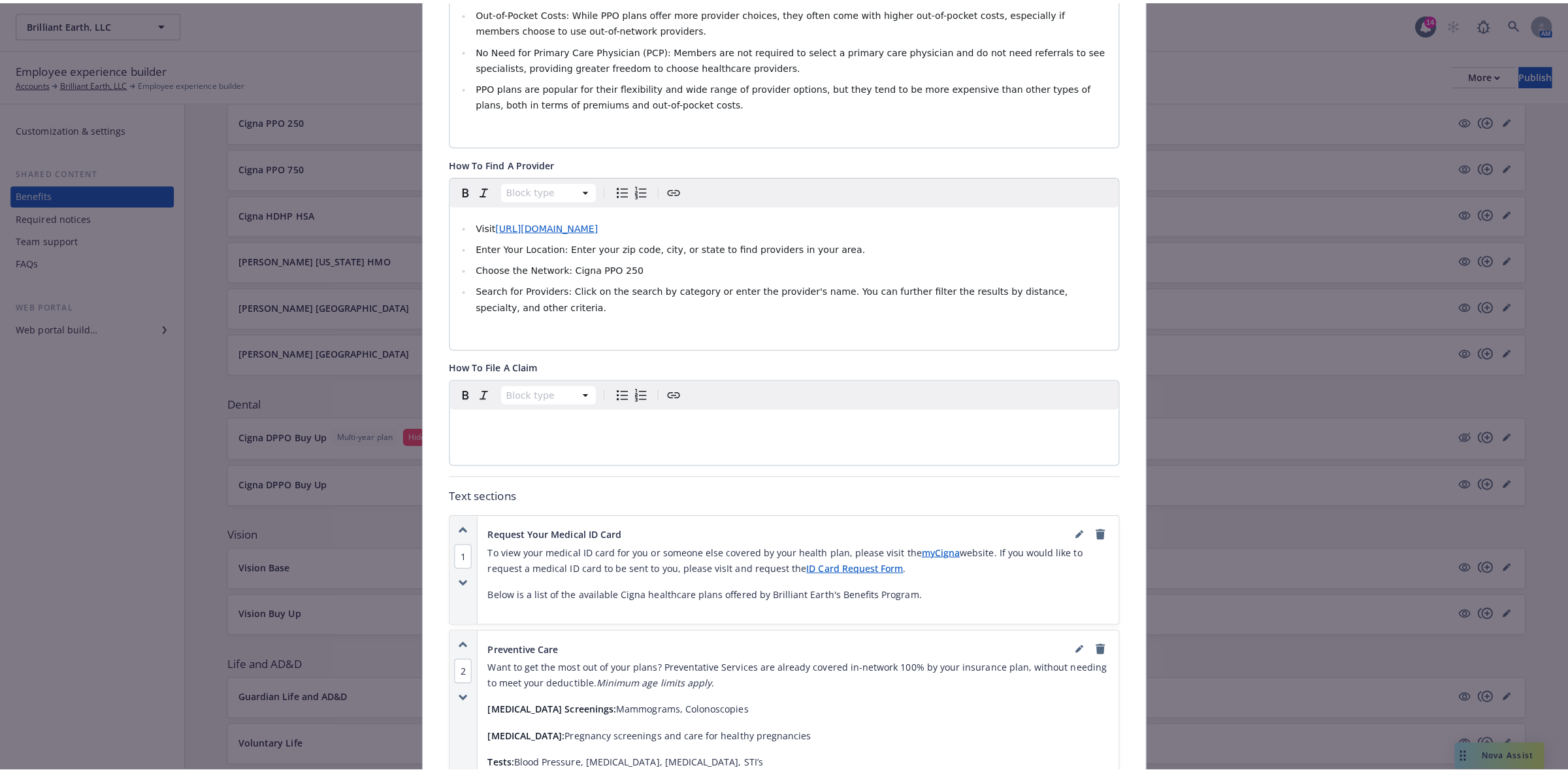
scroll to position [20, 0]
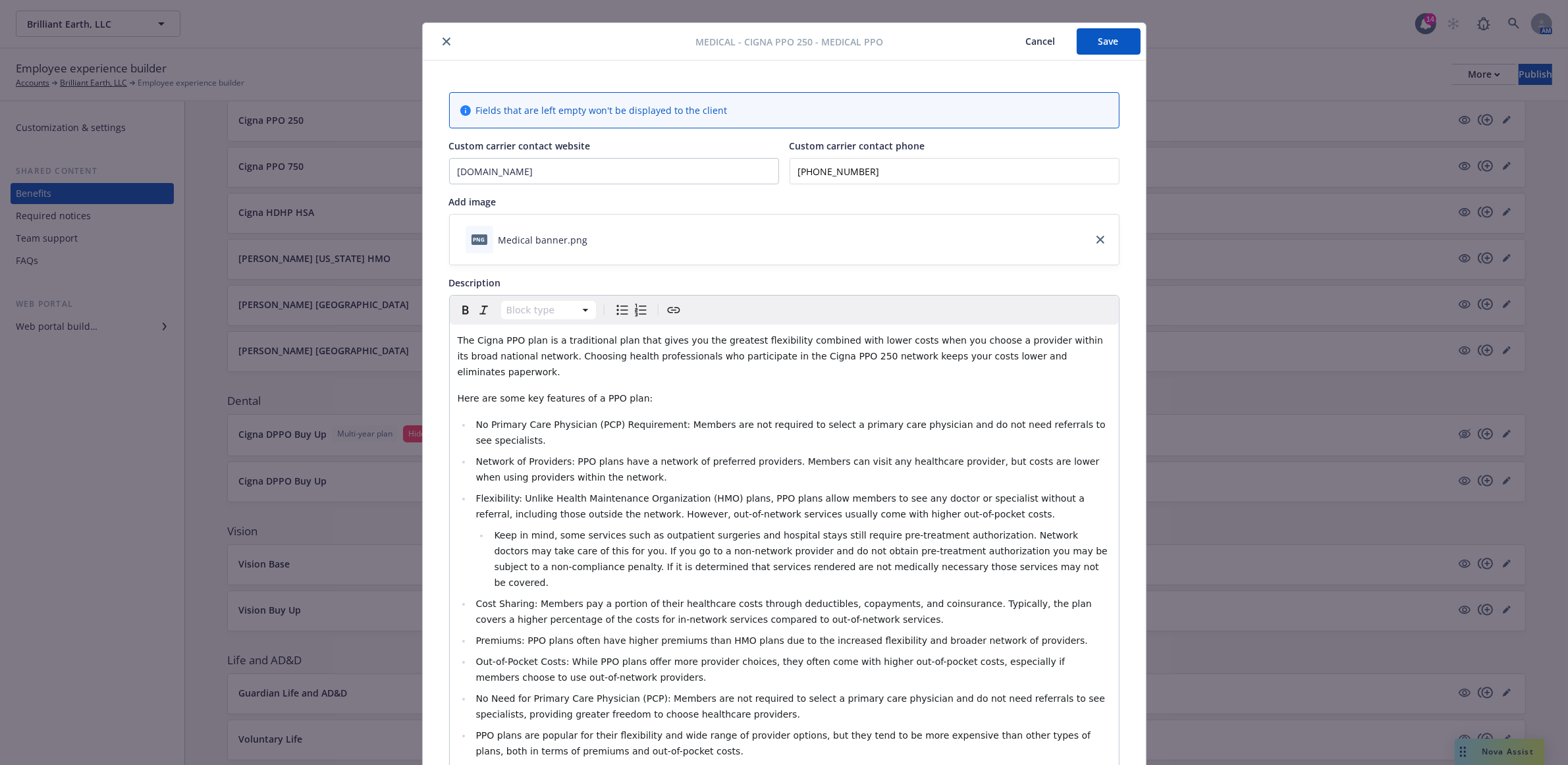
click at [1036, 37] on button "Cancel" at bounding box center [1040, 41] width 72 height 26
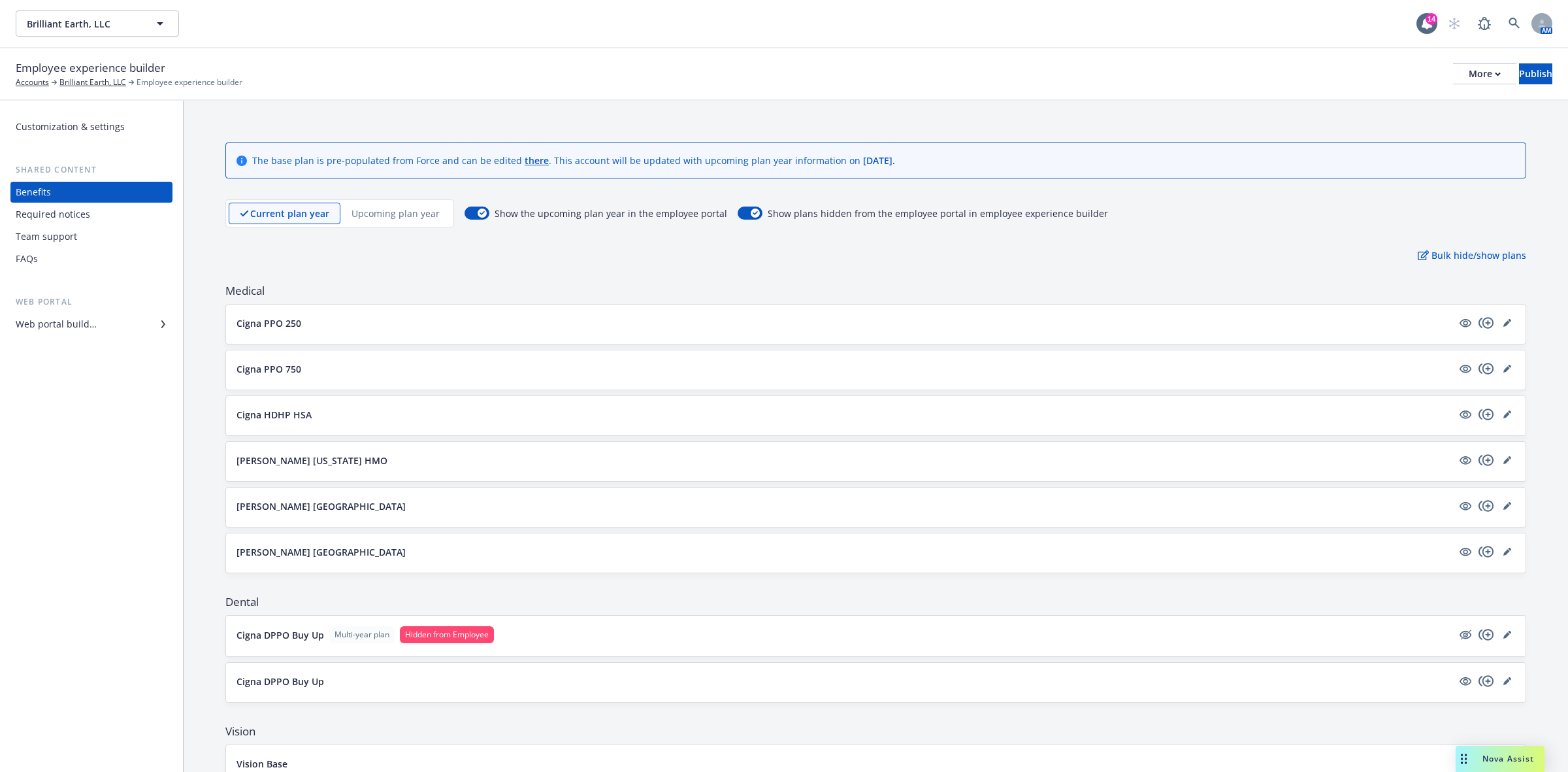
click at [402, 210] on p "Upcoming plan year" at bounding box center [396, 213] width 88 height 13
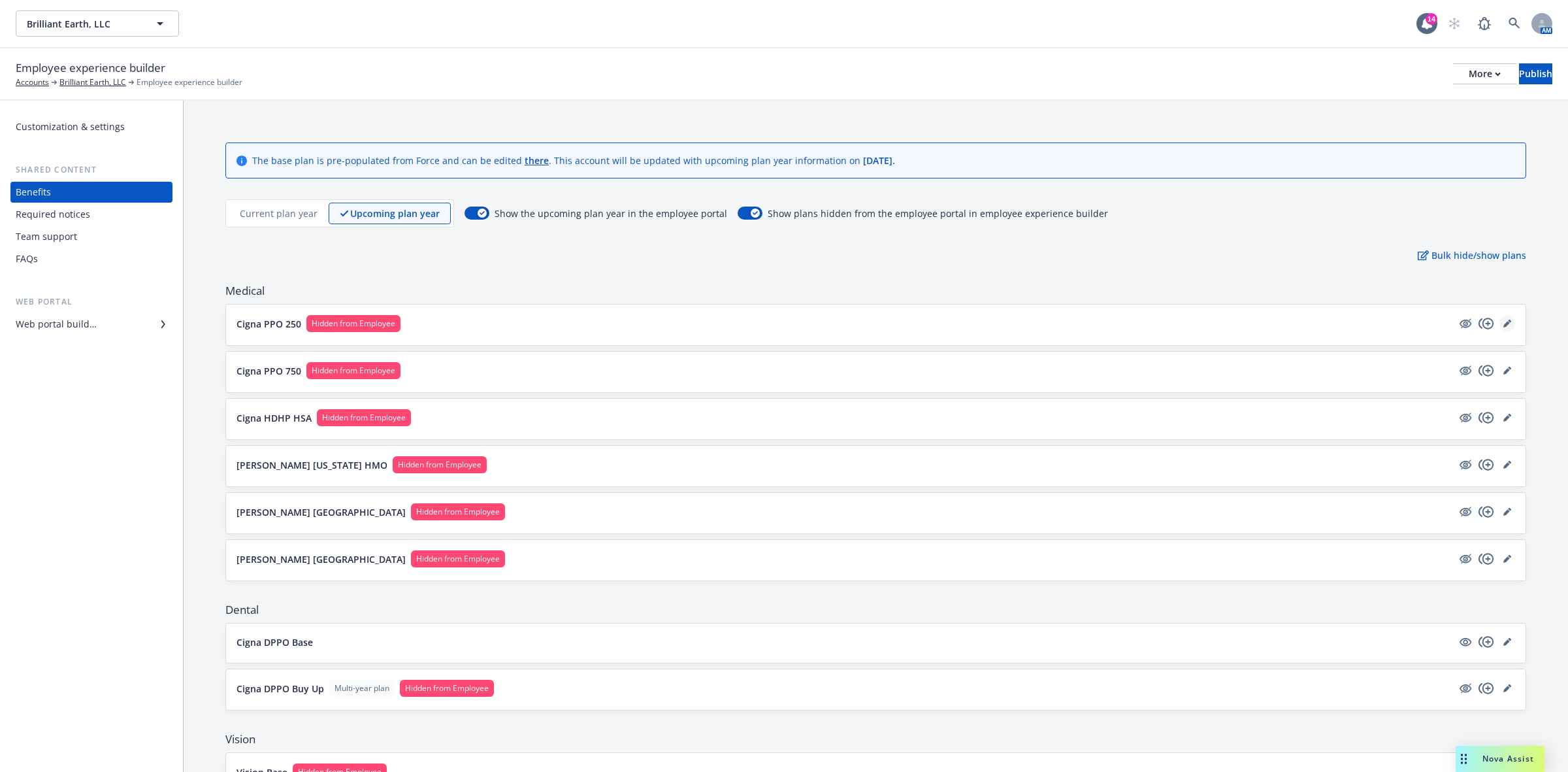
click at [1508, 321] on icon "editPencil" at bounding box center [1510, 321] width 4 height 4
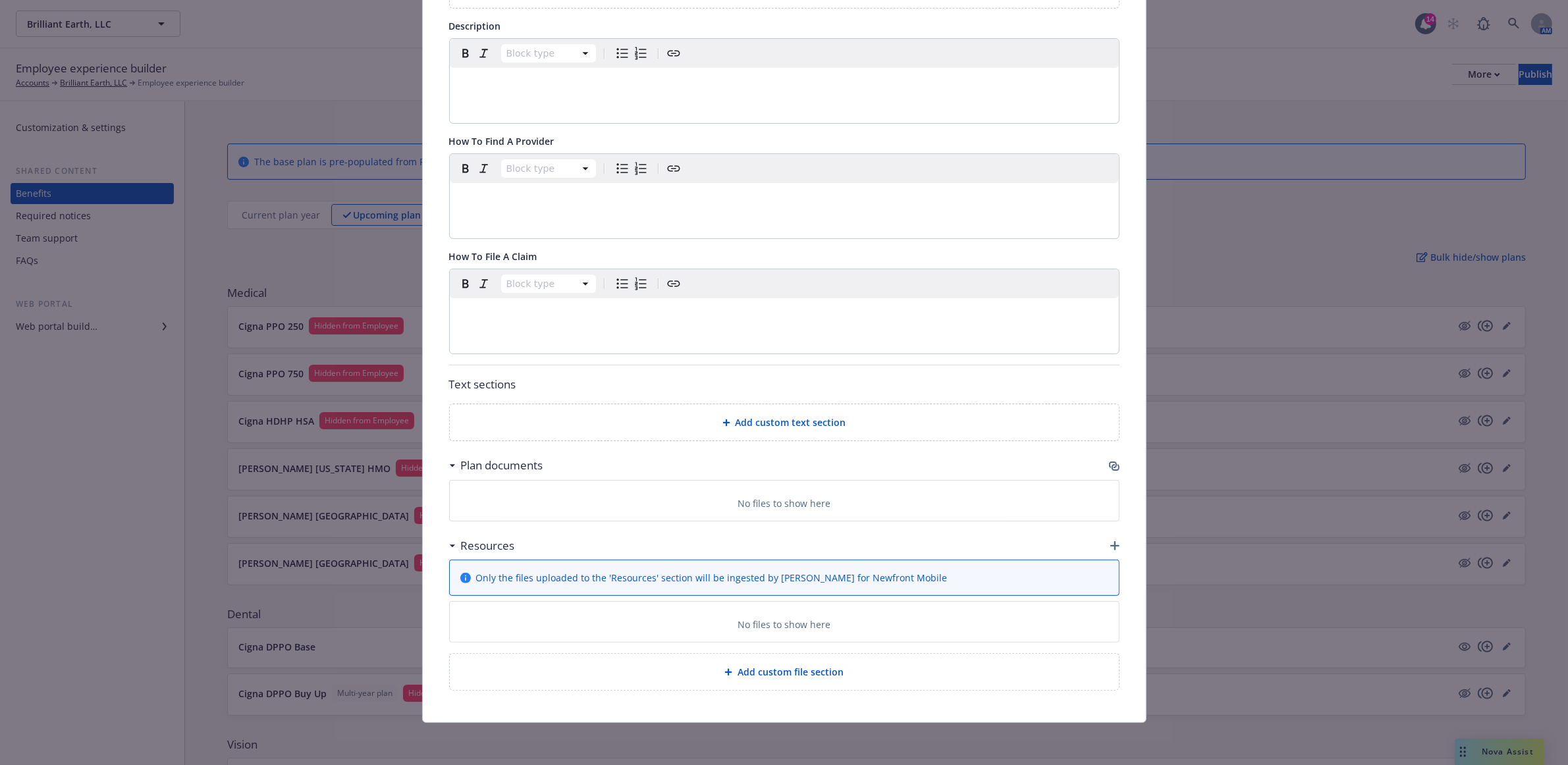
scroll to position [265, 0]
click at [1112, 464] on icon "button" at bounding box center [1115, 467] width 8 height 6
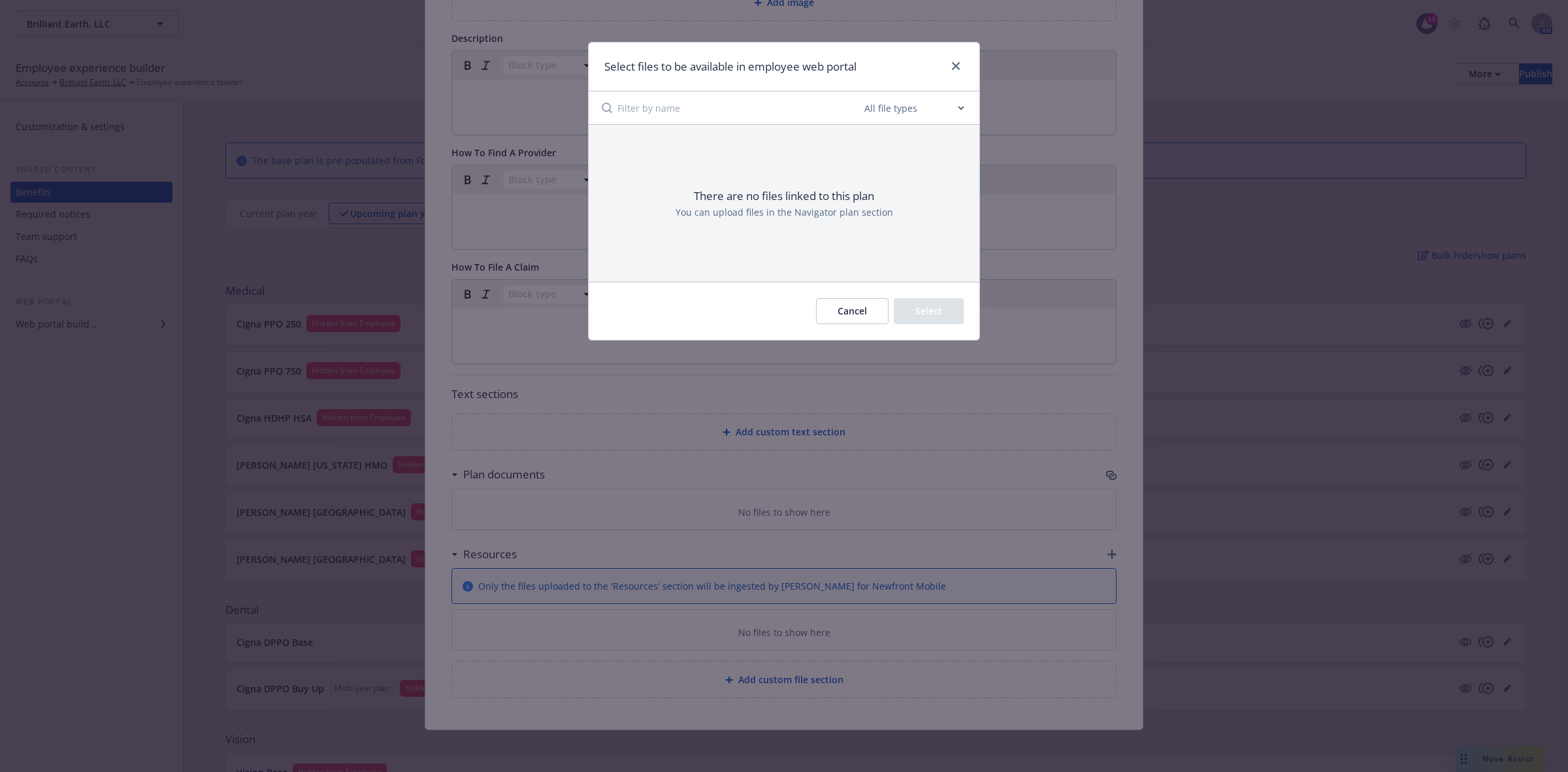
click at [863, 312] on button "Cancel" at bounding box center [852, 311] width 72 height 26
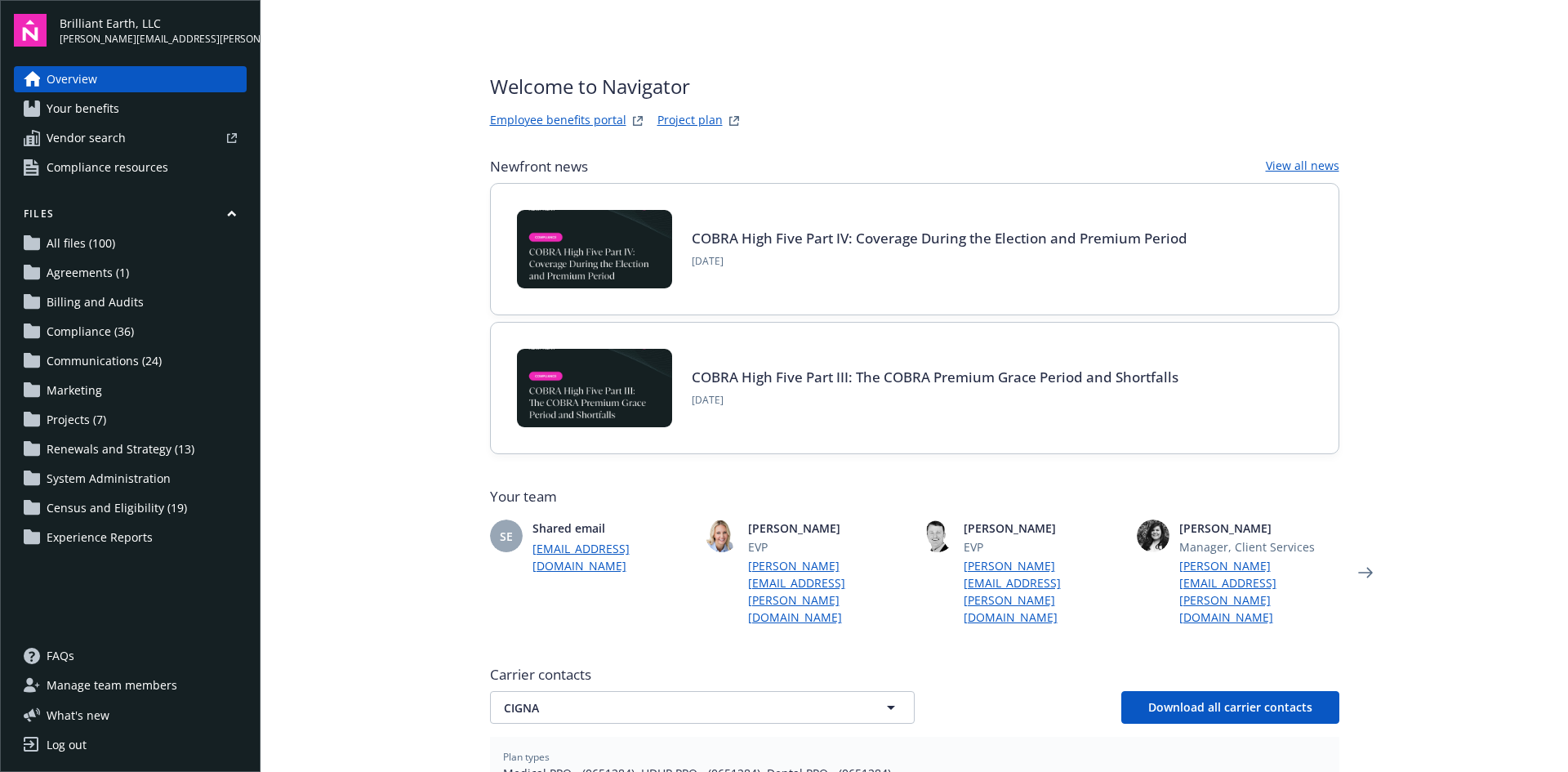
click at [109, 114] on span "Your benefits" at bounding box center [82, 108] width 73 height 26
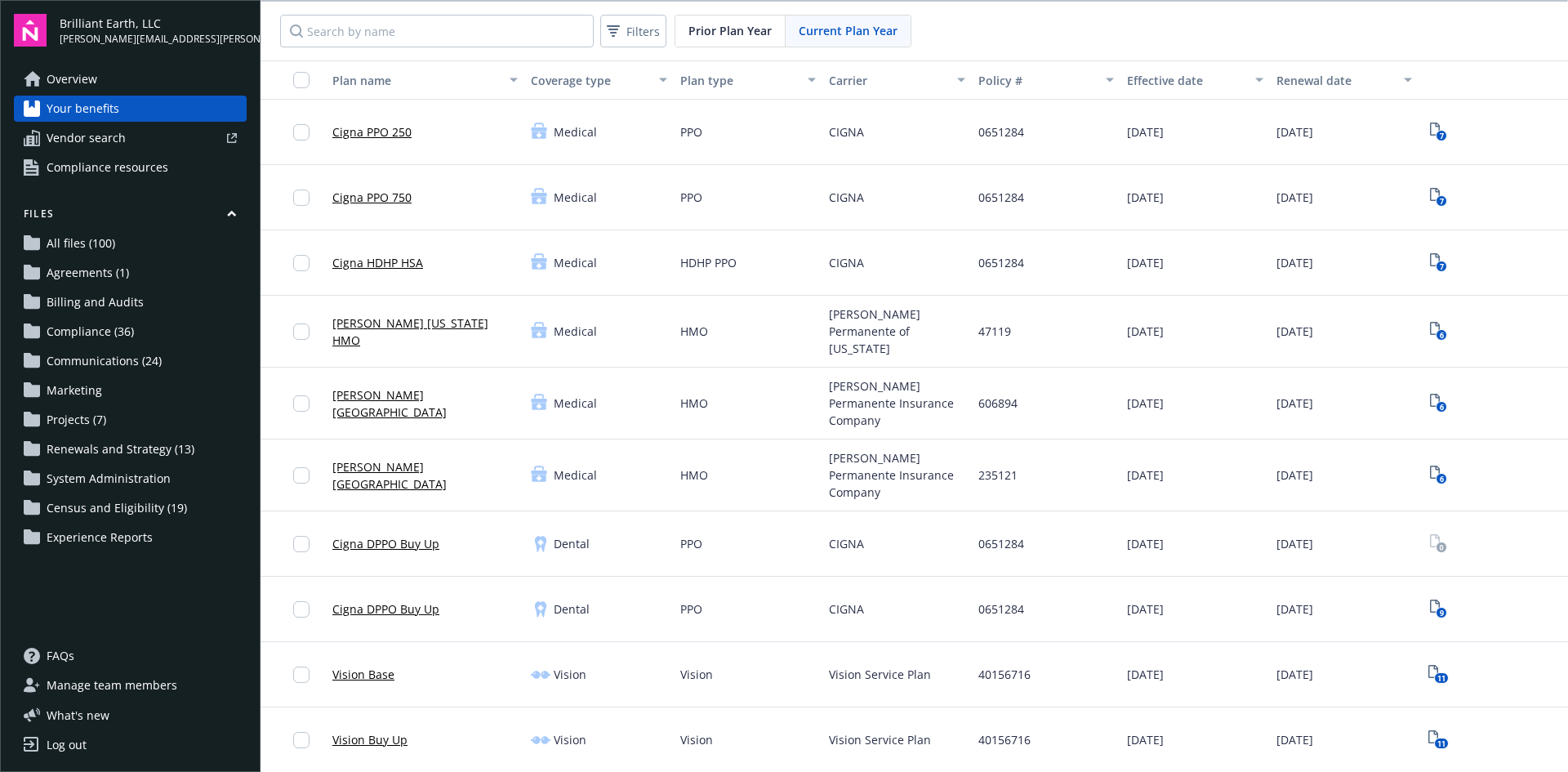
click at [114, 26] on span "Brilliant Earth, LLC" at bounding box center [153, 23] width 187 height 17
click at [37, 25] on img at bounding box center [30, 30] width 33 height 33
click at [63, 239] on span "All files (100)" at bounding box center [80, 243] width 68 height 26
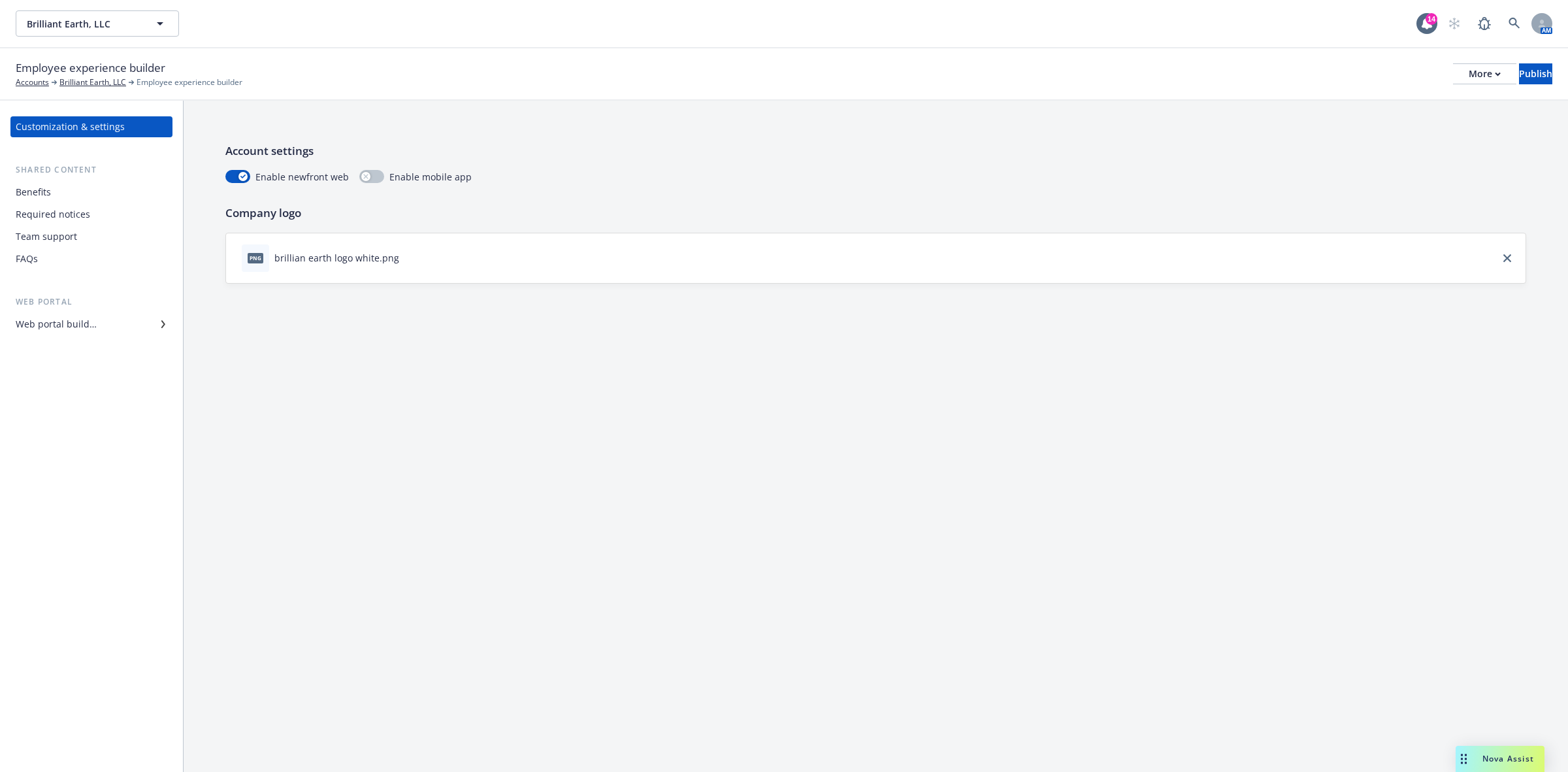
click at [37, 189] on div "Benefits" at bounding box center [33, 192] width 35 height 21
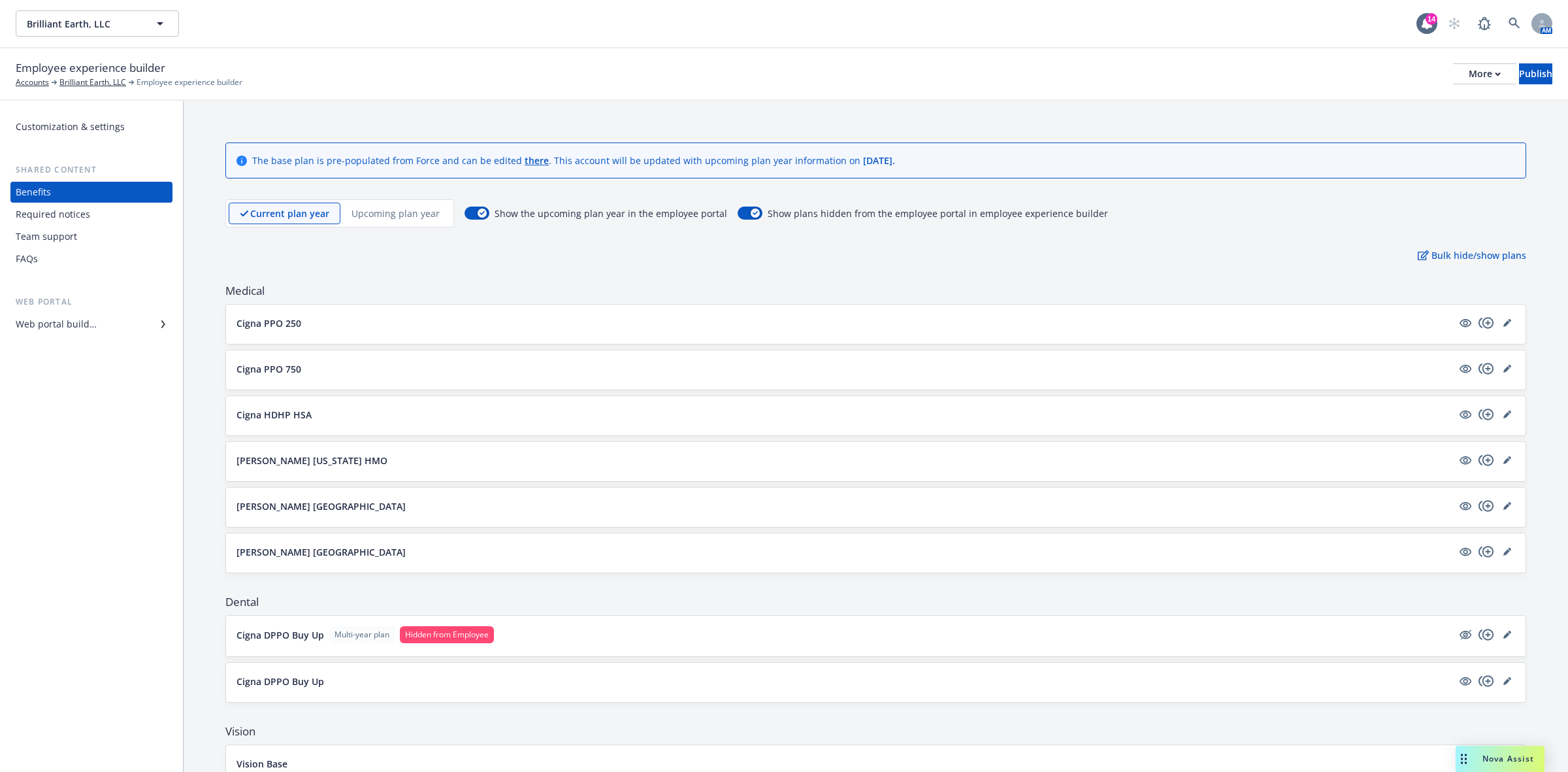
click at [380, 214] on p "Upcoming plan year" at bounding box center [396, 213] width 88 height 13
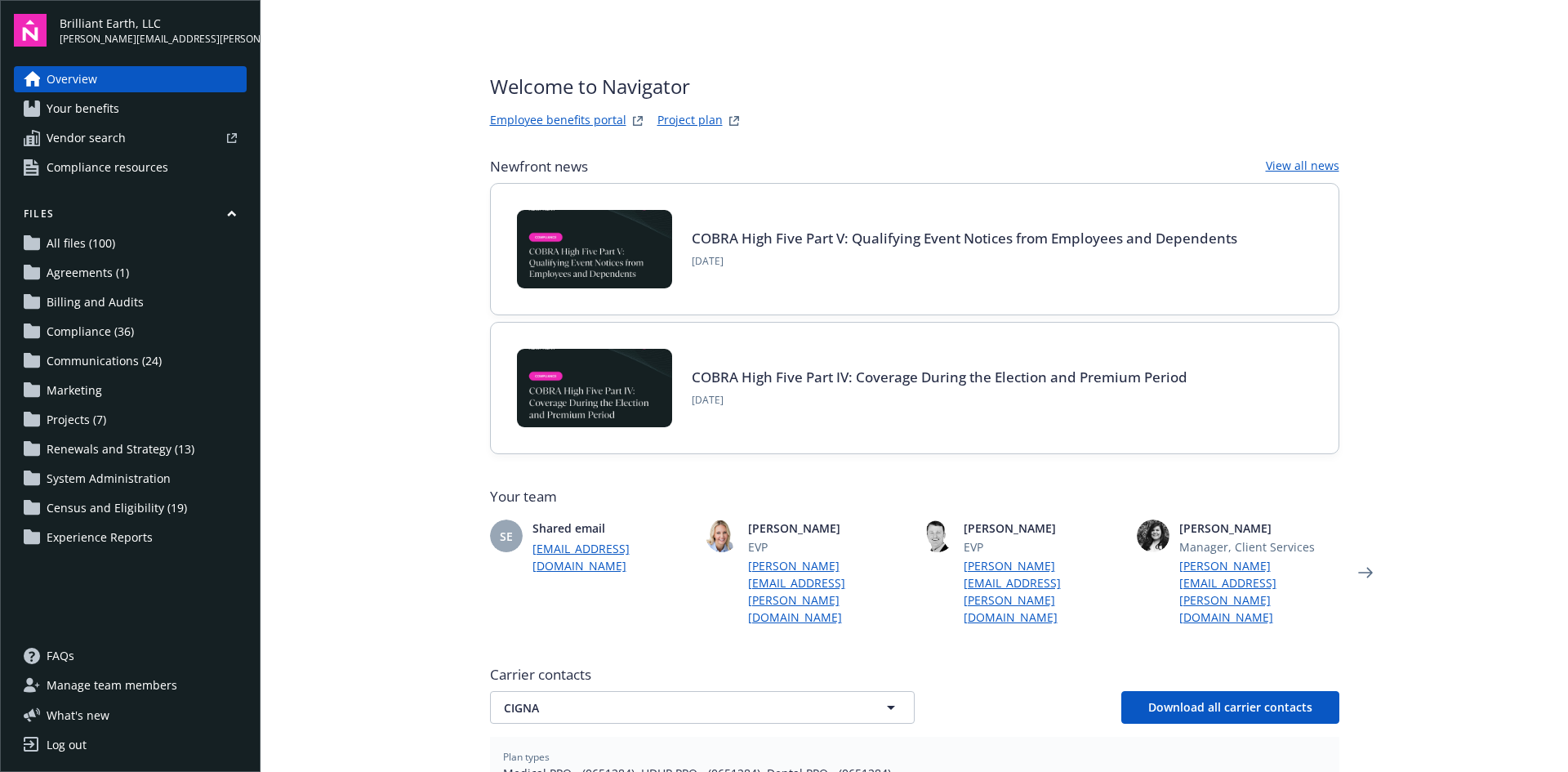
click at [106, 107] on span "Your benefits" at bounding box center [82, 108] width 73 height 26
